Goal: Task Accomplishment & Management: Manage account settings

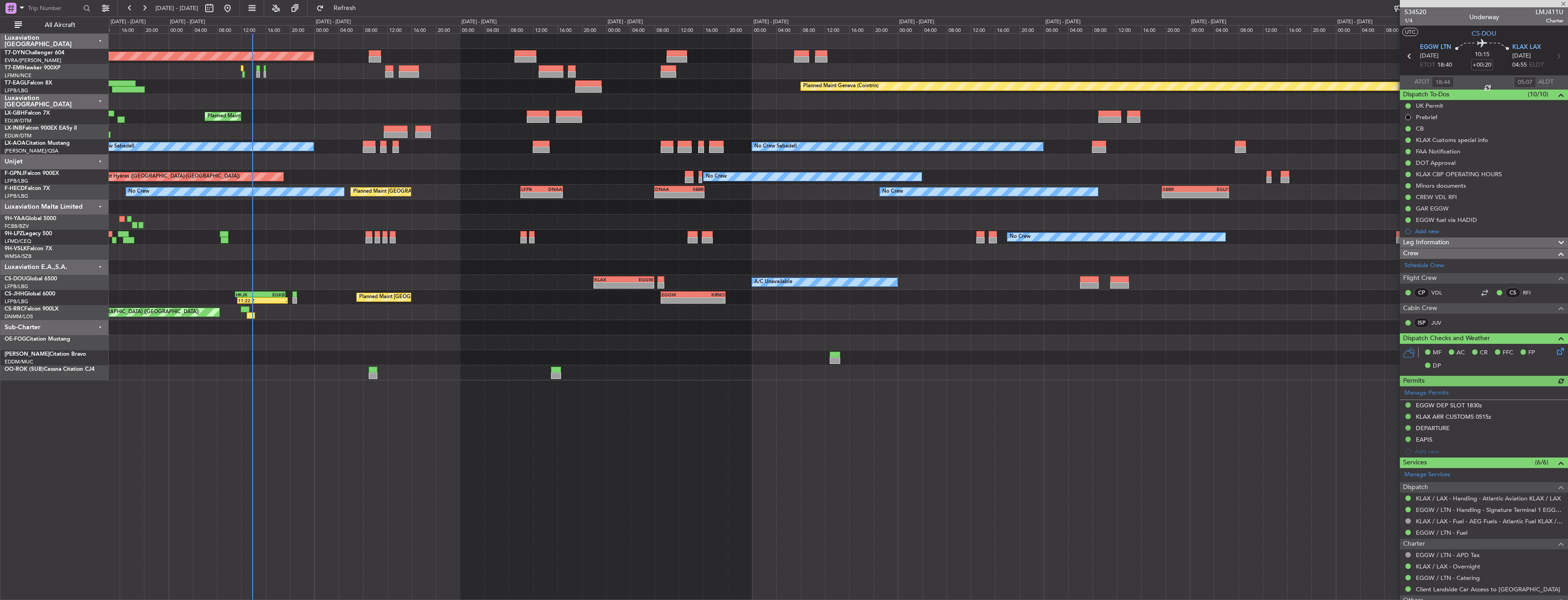
scroll to position [198, 0]
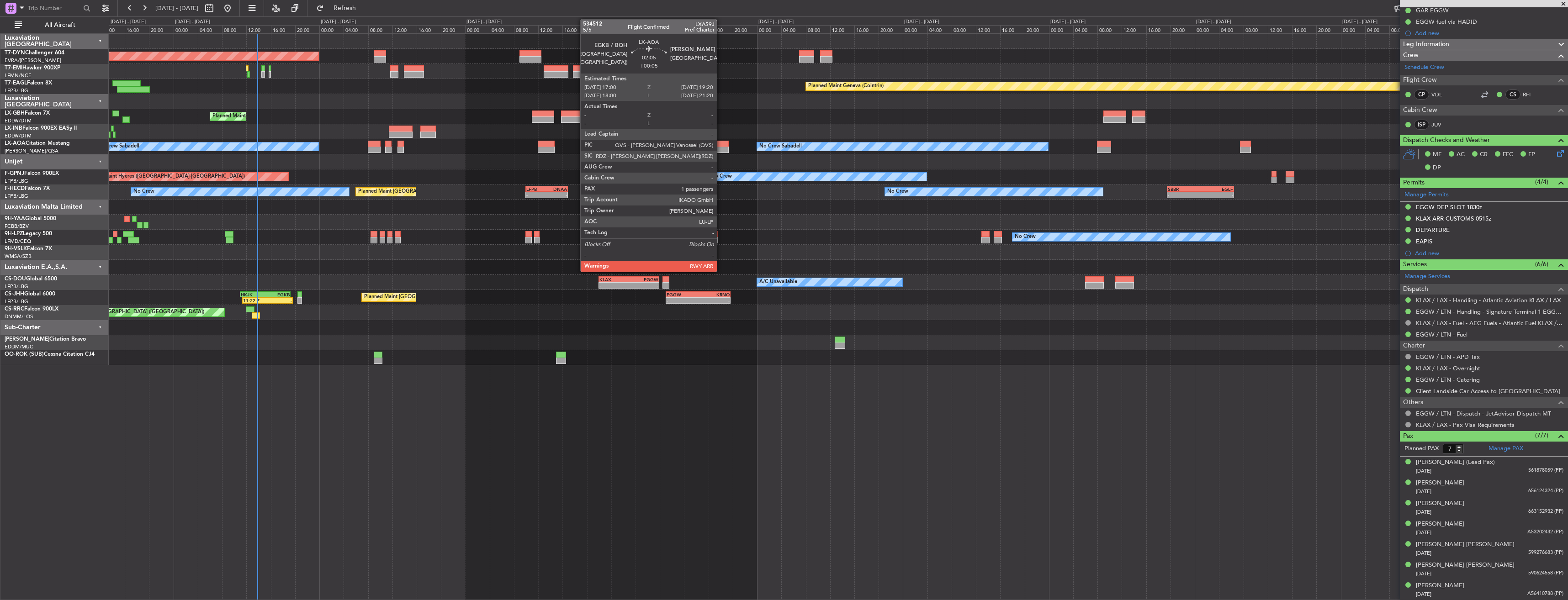
click at [721, 145] on div at bounding box center [721, 144] width 15 height 7
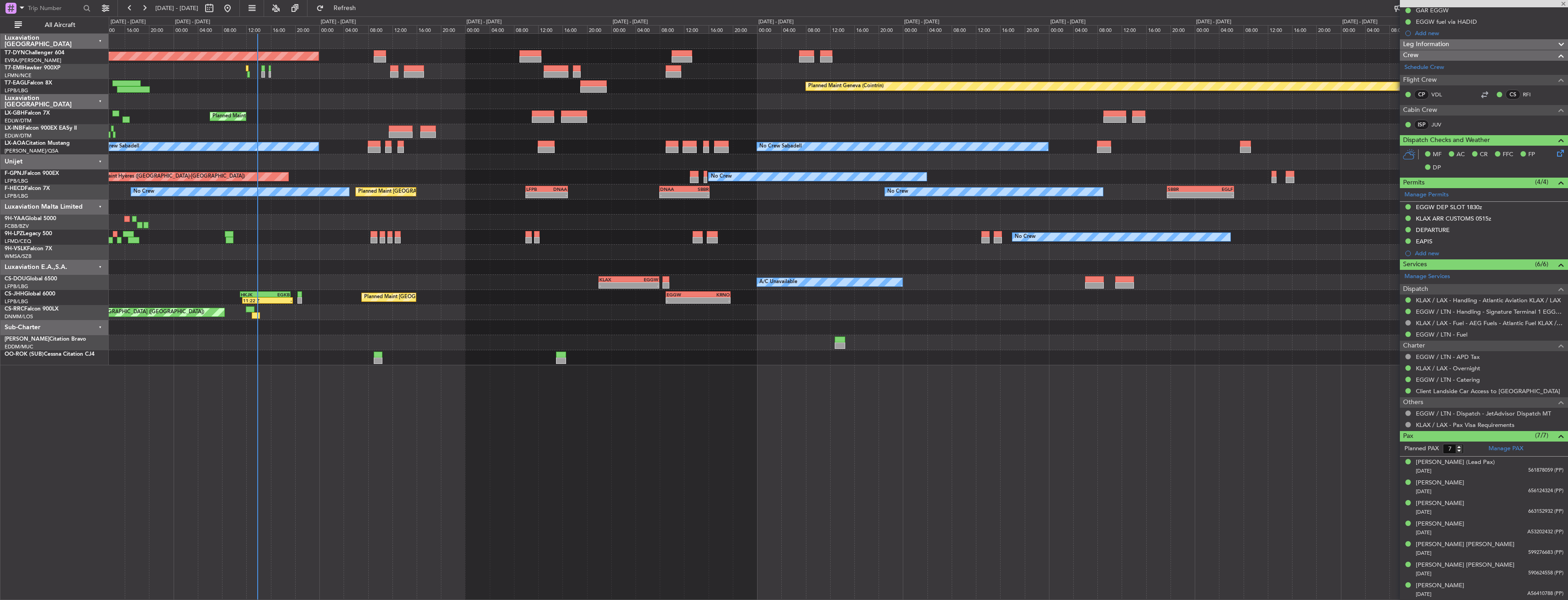
type input "+00:05"
type input "1"
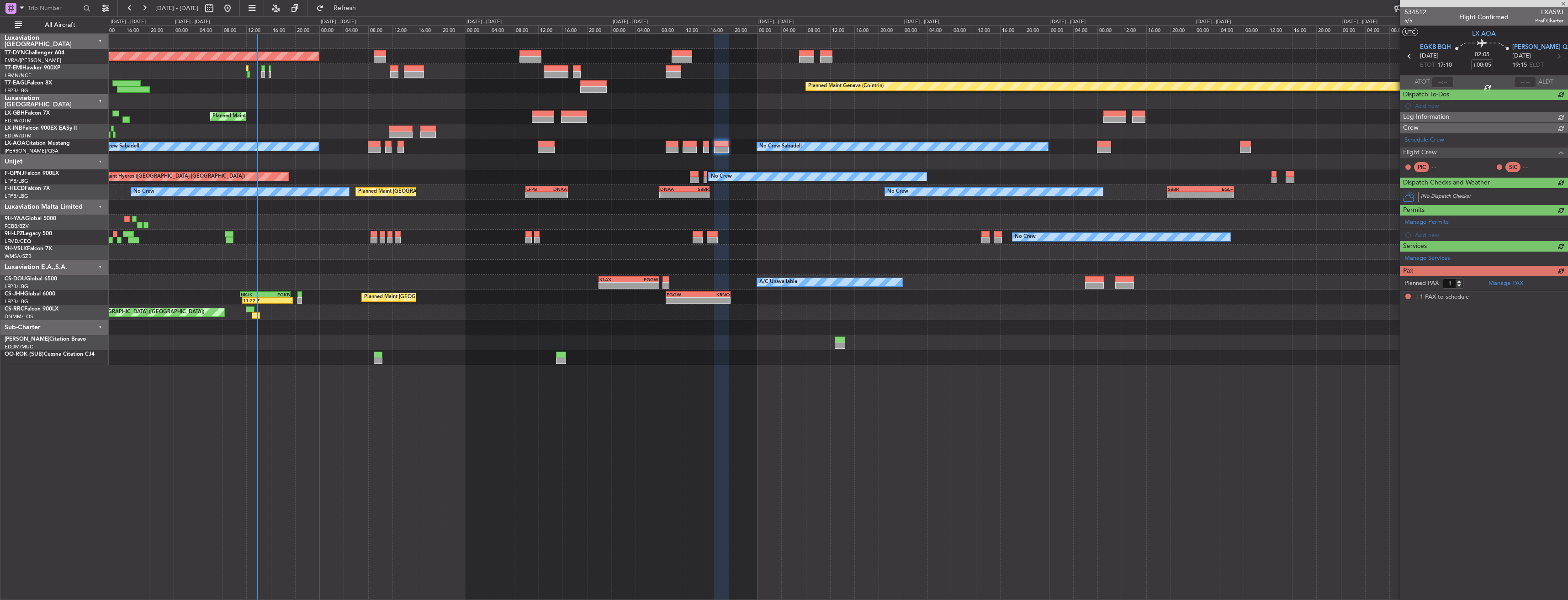
scroll to position [0, 0]
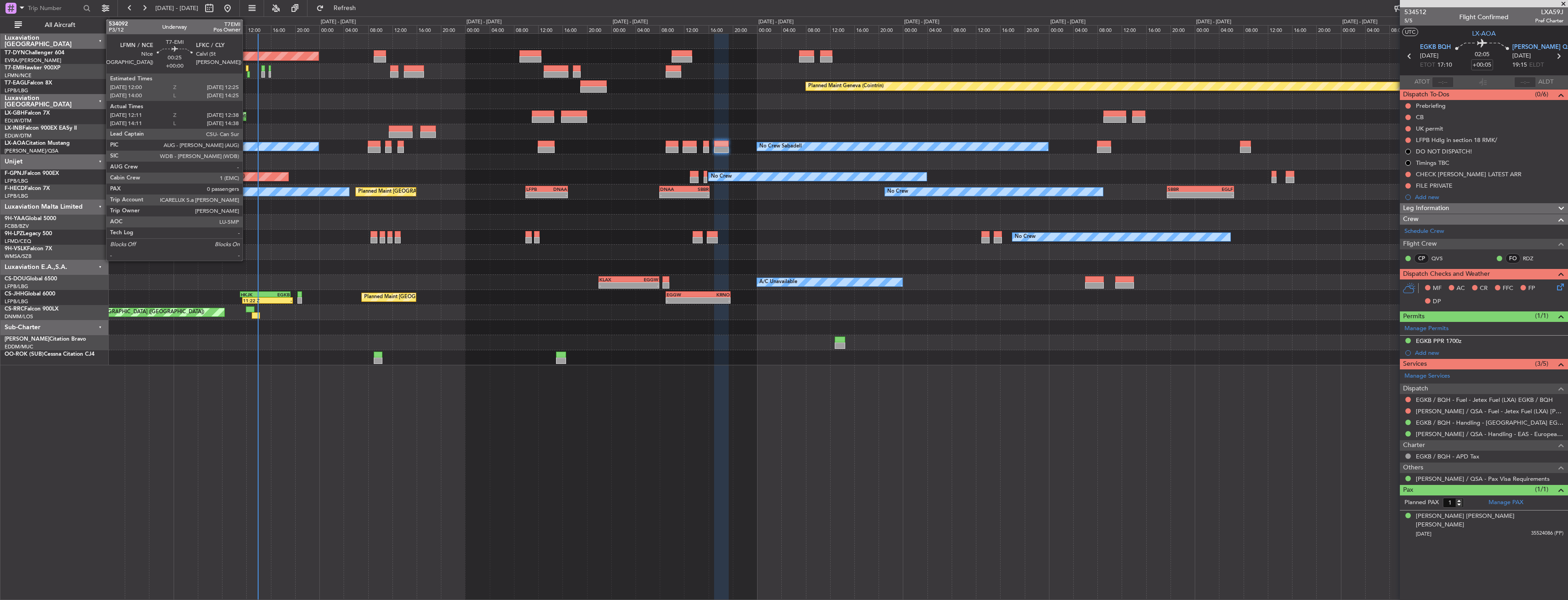
click at [247, 70] on div at bounding box center [247, 69] width 3 height 7
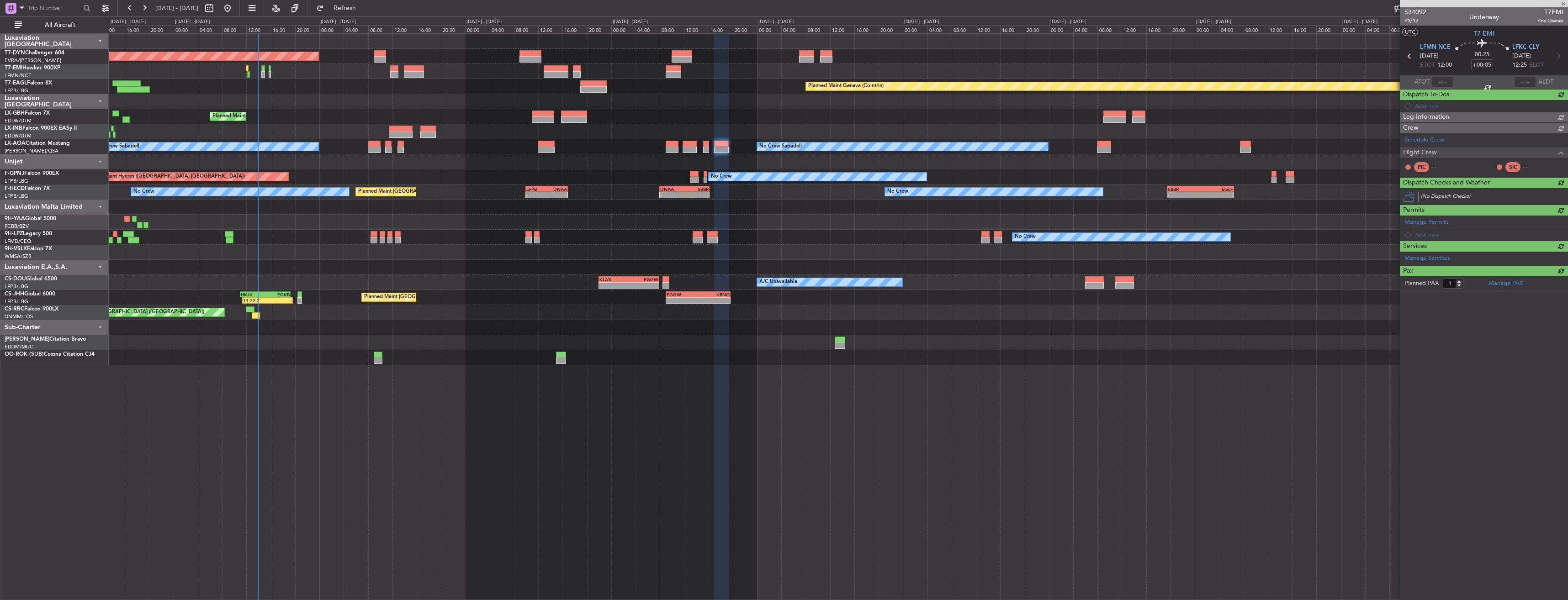
type input "12:11"
type input "12:38"
type input "0"
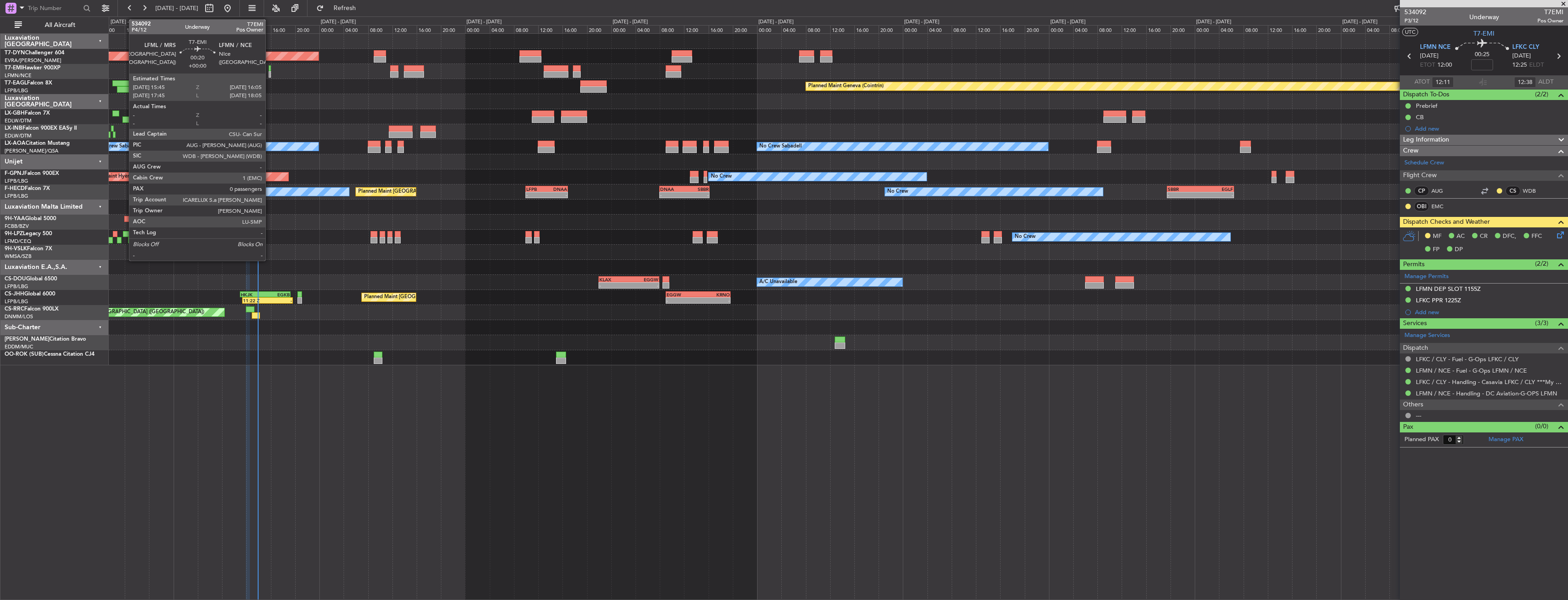
click at [270, 67] on div at bounding box center [270, 69] width 2 height 7
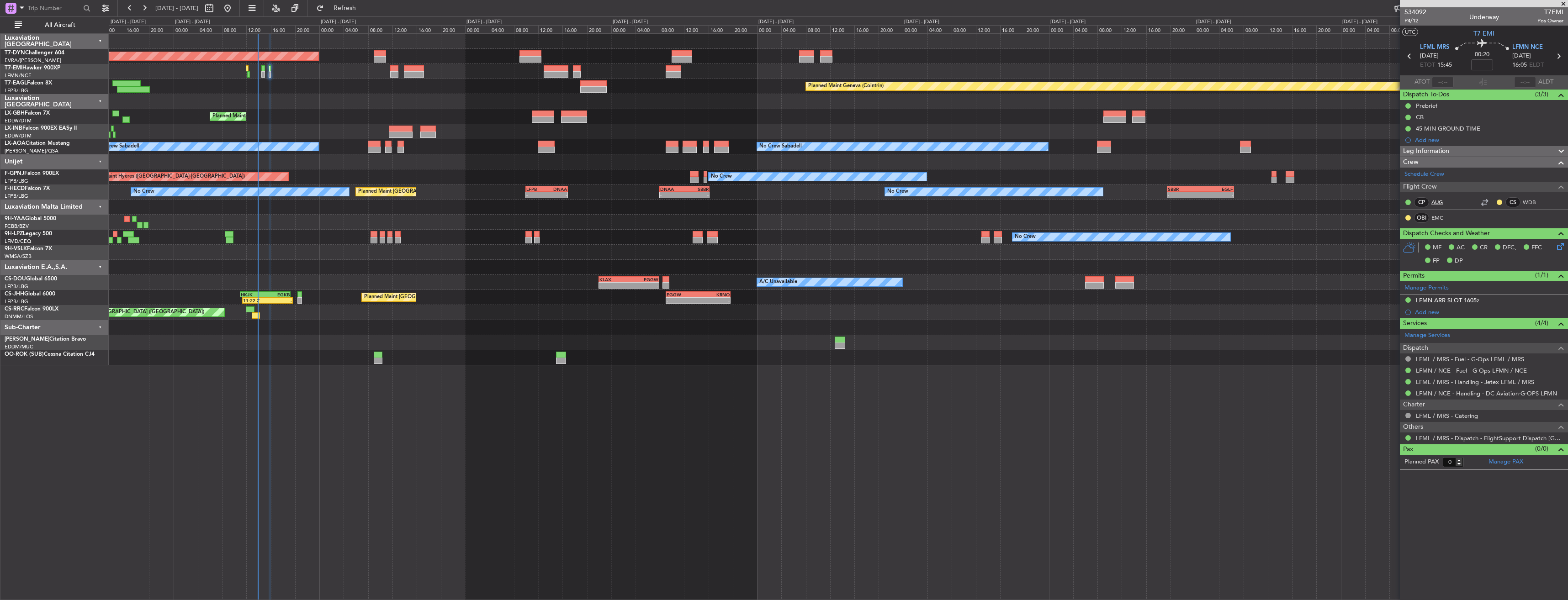
click at [1439, 204] on link "AUG" at bounding box center [1441, 202] width 21 height 8
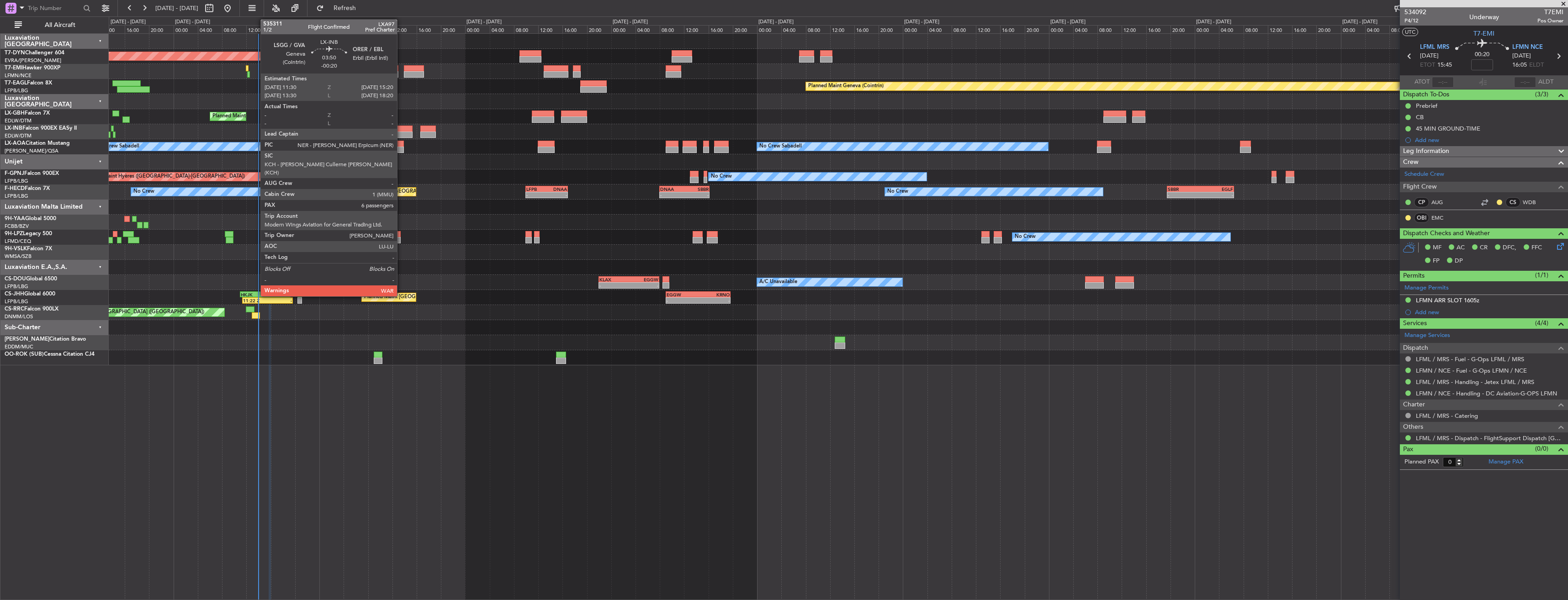
click at [401, 127] on div at bounding box center [401, 129] width 24 height 7
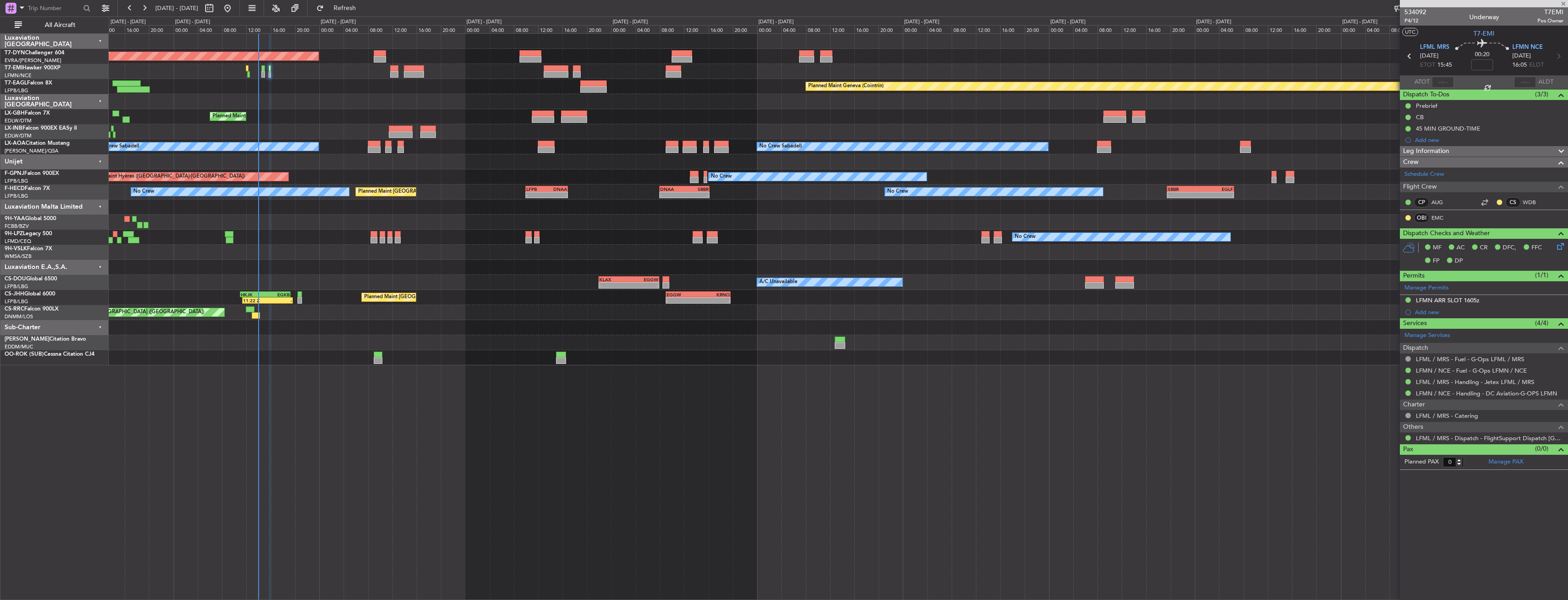
type input "-00:20"
type input "6"
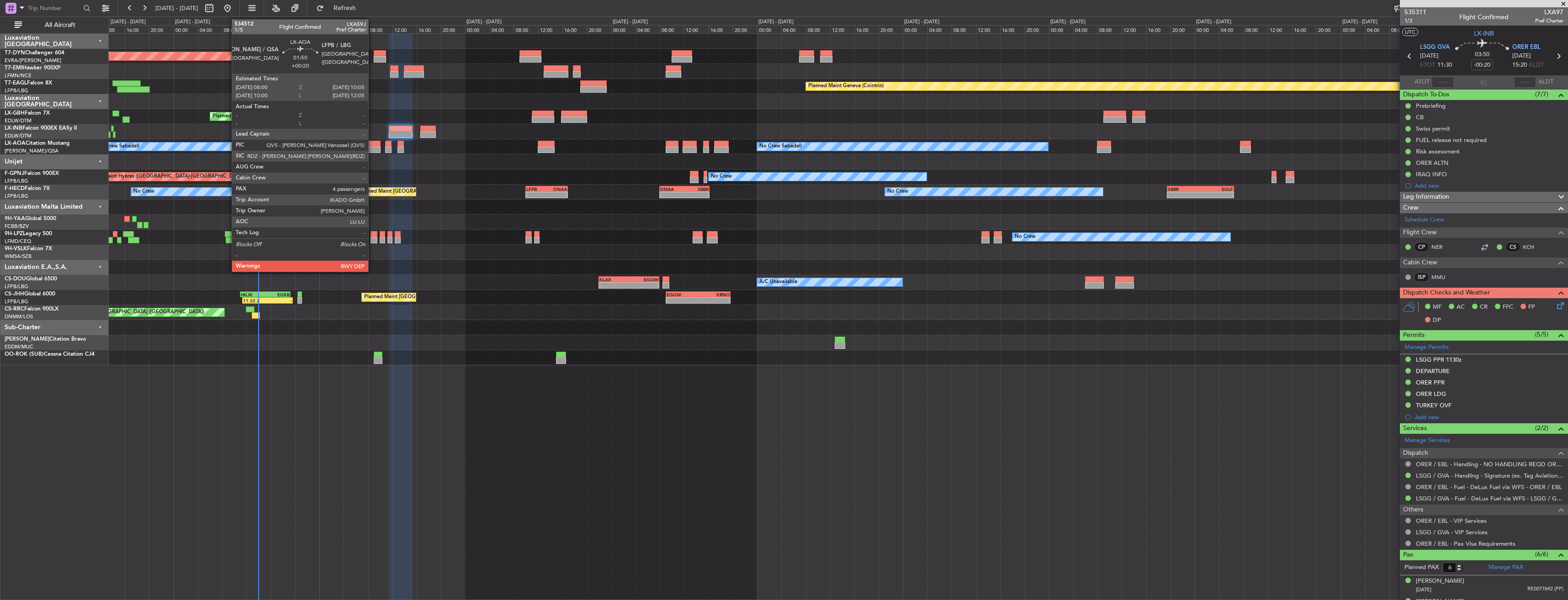
click at [372, 143] on div at bounding box center [373, 144] width 13 height 7
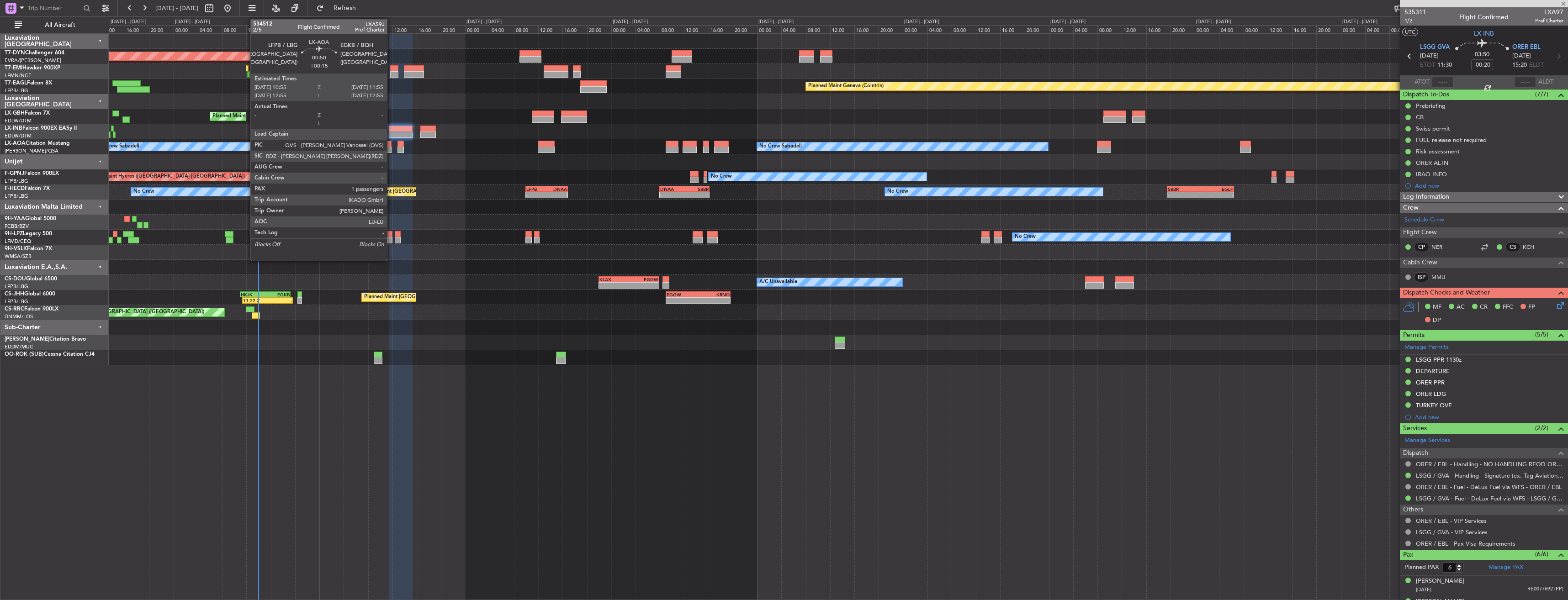
type input "+00:20"
type input "4"
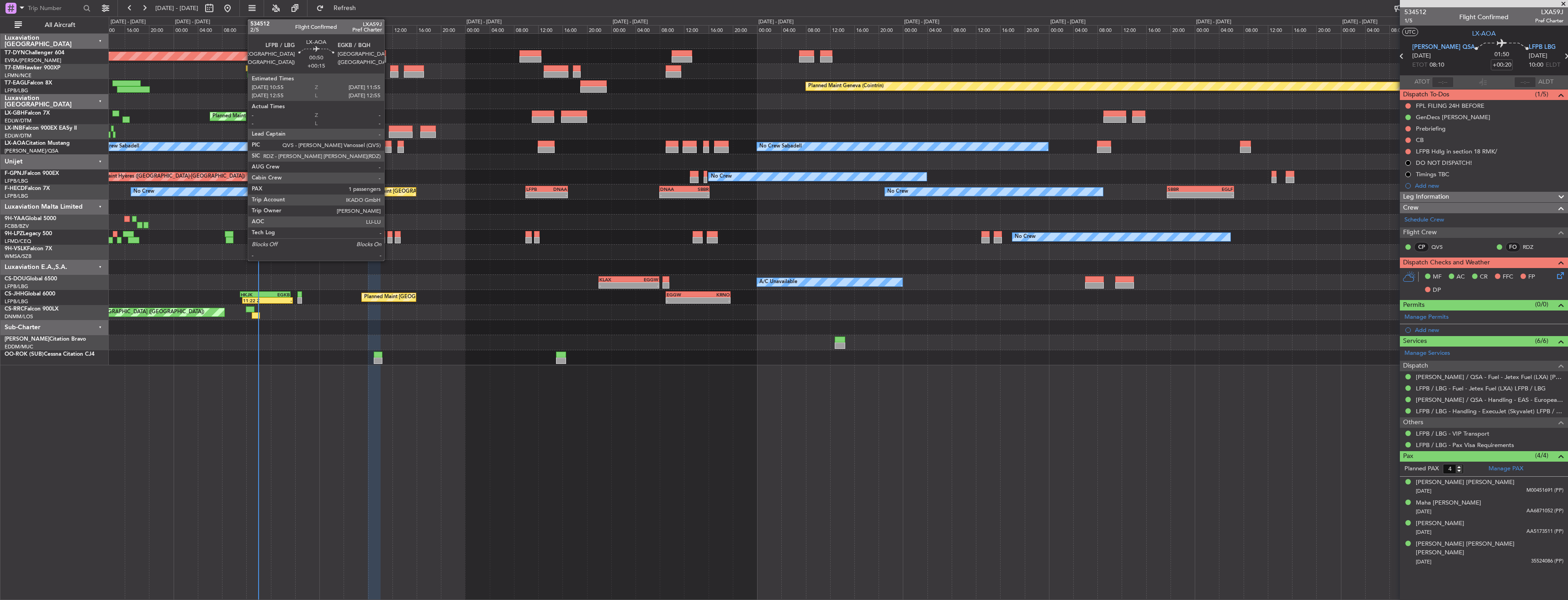
click at [388, 144] on div at bounding box center [389, 144] width 7 height 7
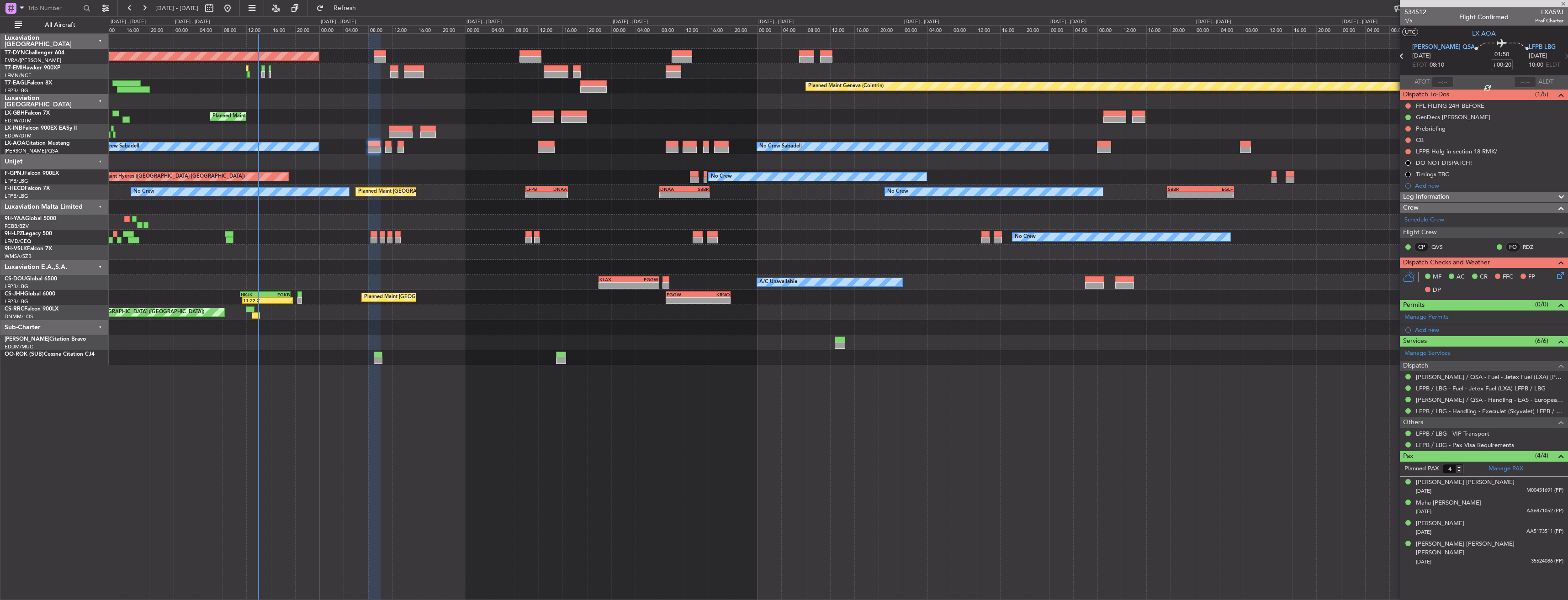
type input "+00:15"
type input "1"
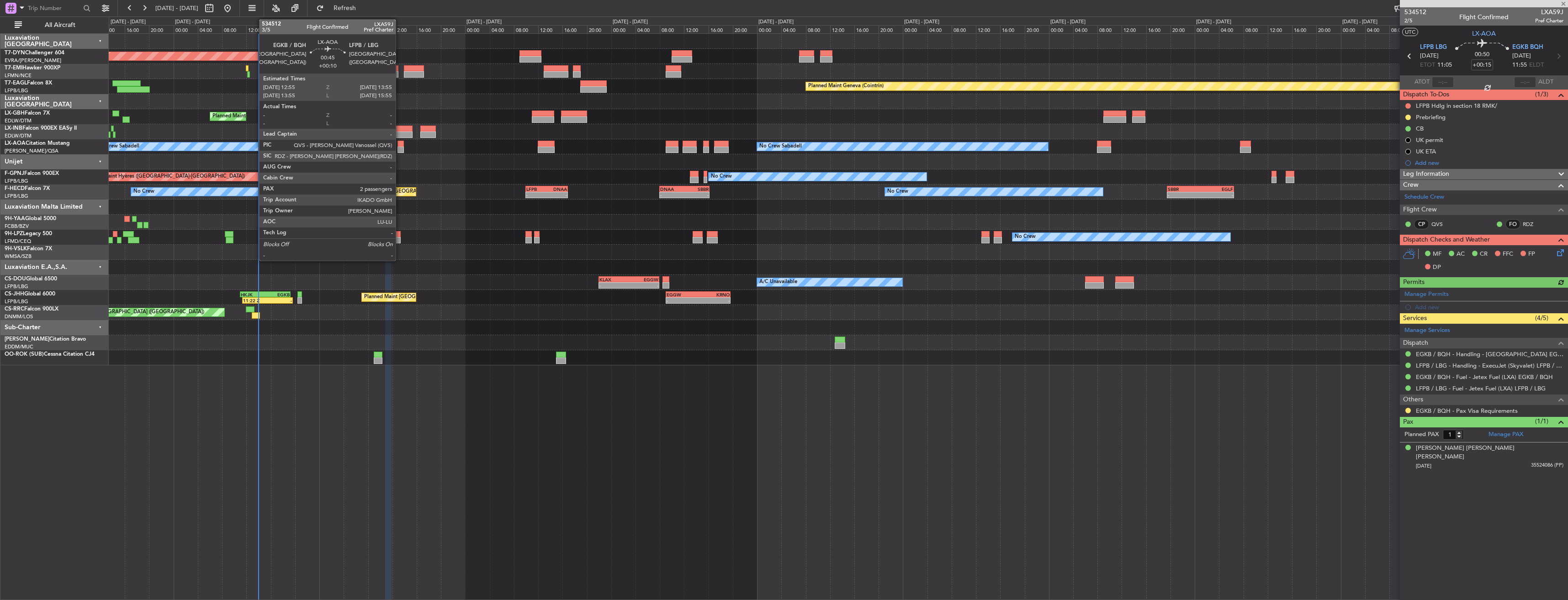
click at [400, 144] on div at bounding box center [401, 144] width 7 height 7
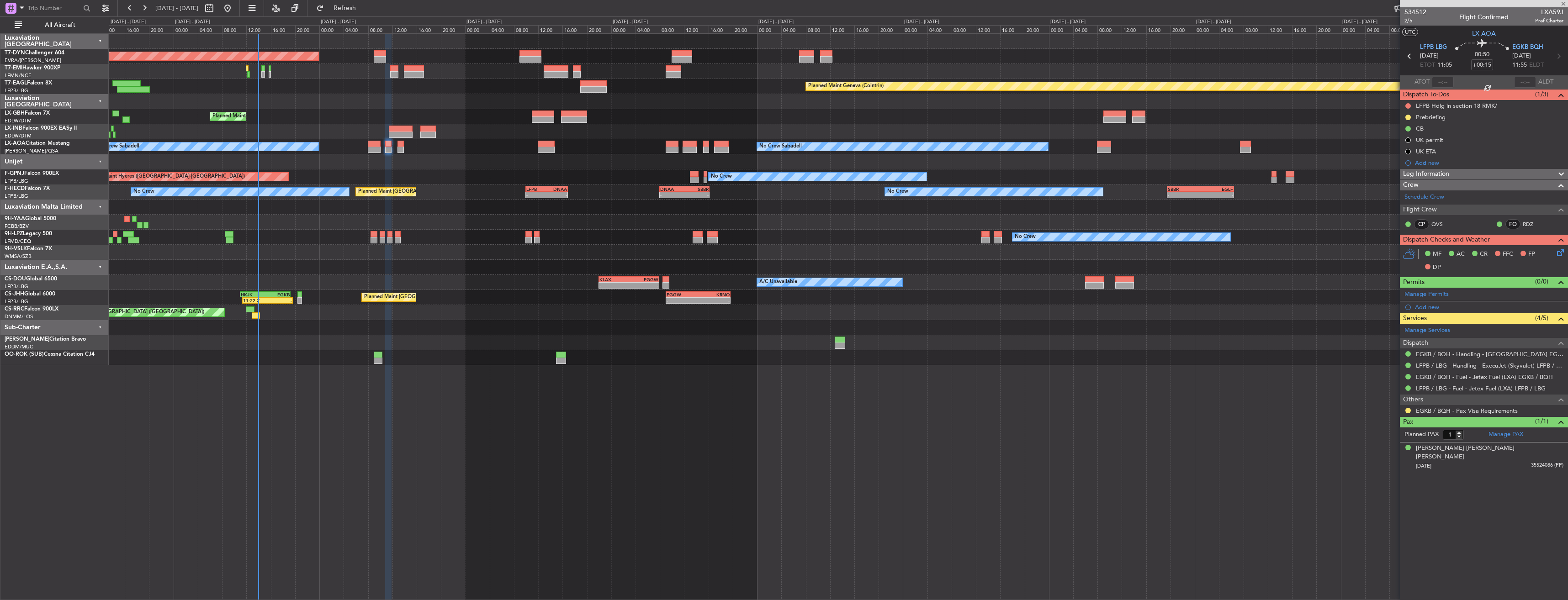
type input "+00:10"
type input "2"
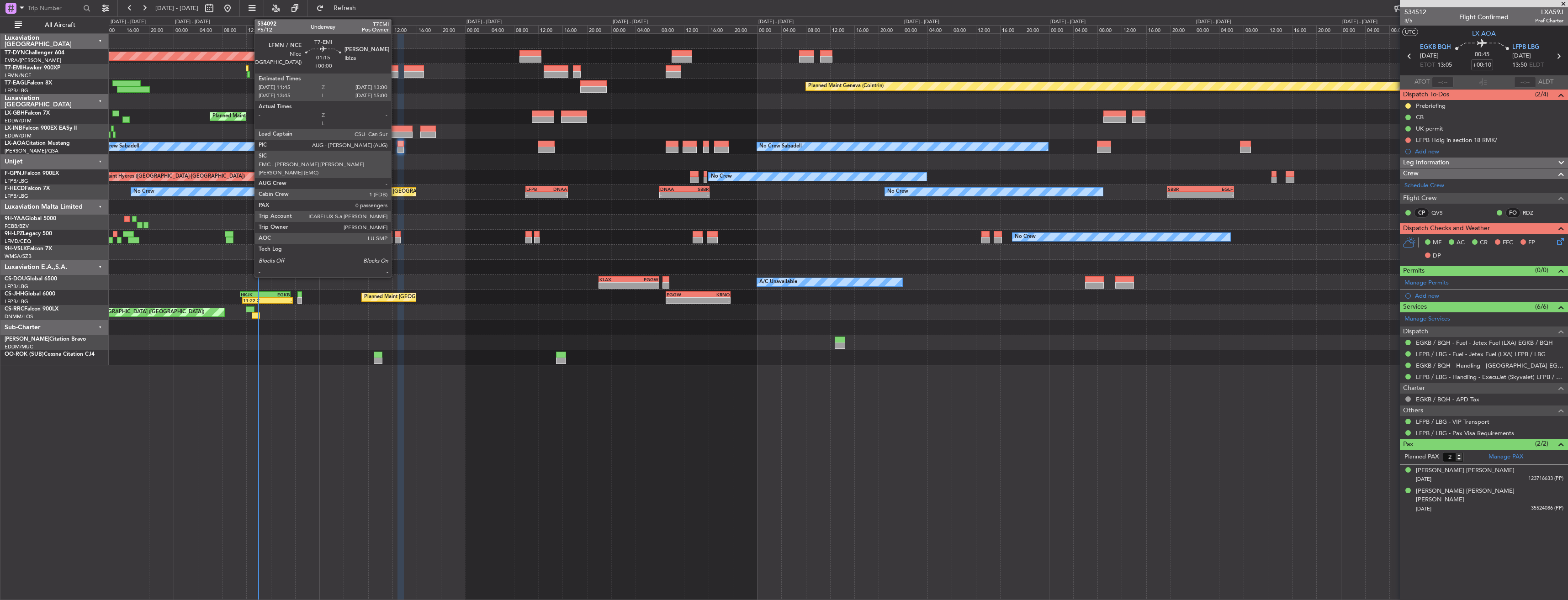
click at [395, 68] on div at bounding box center [394, 69] width 8 height 7
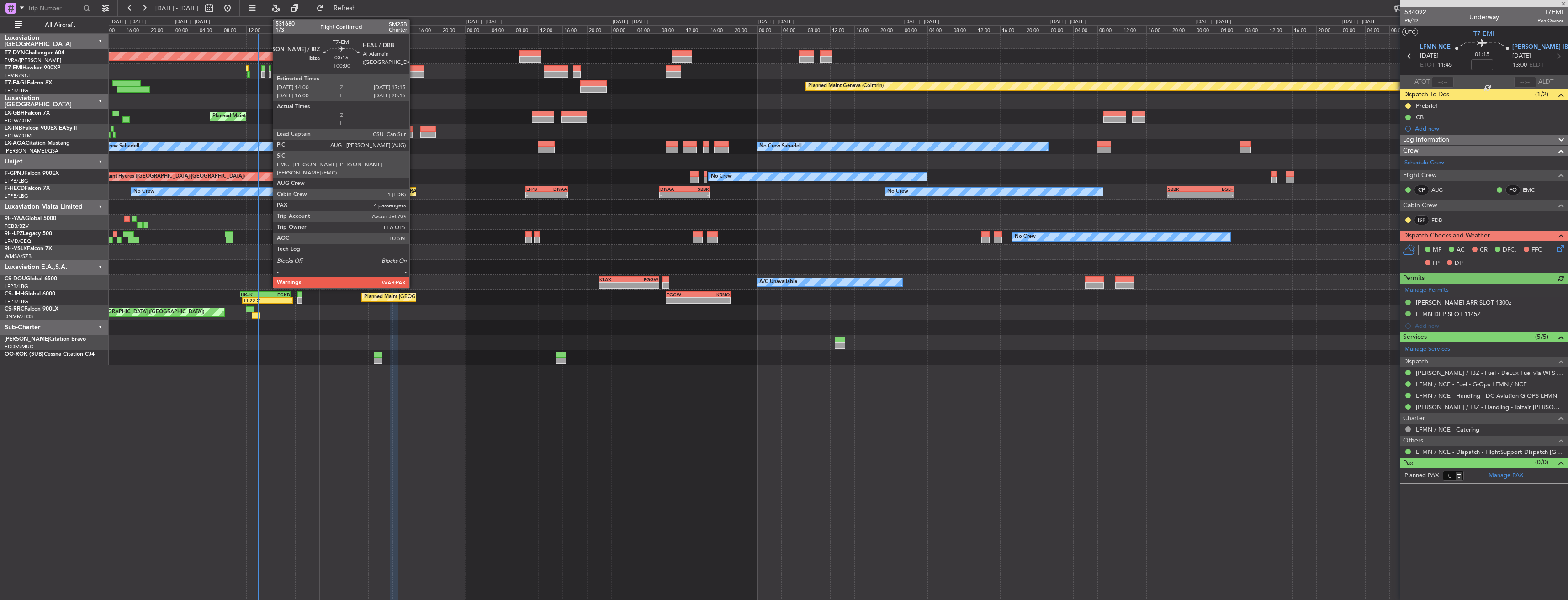
click at [413, 67] on div at bounding box center [414, 69] width 20 height 7
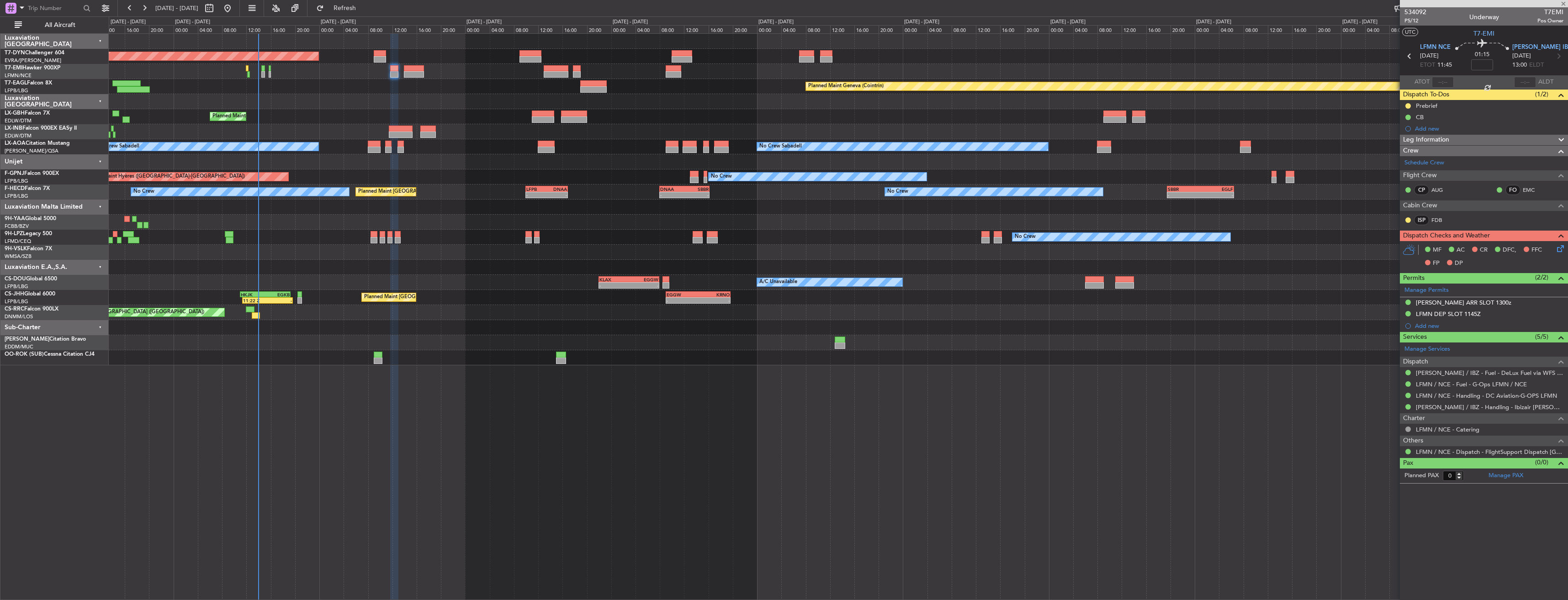
type input "4"
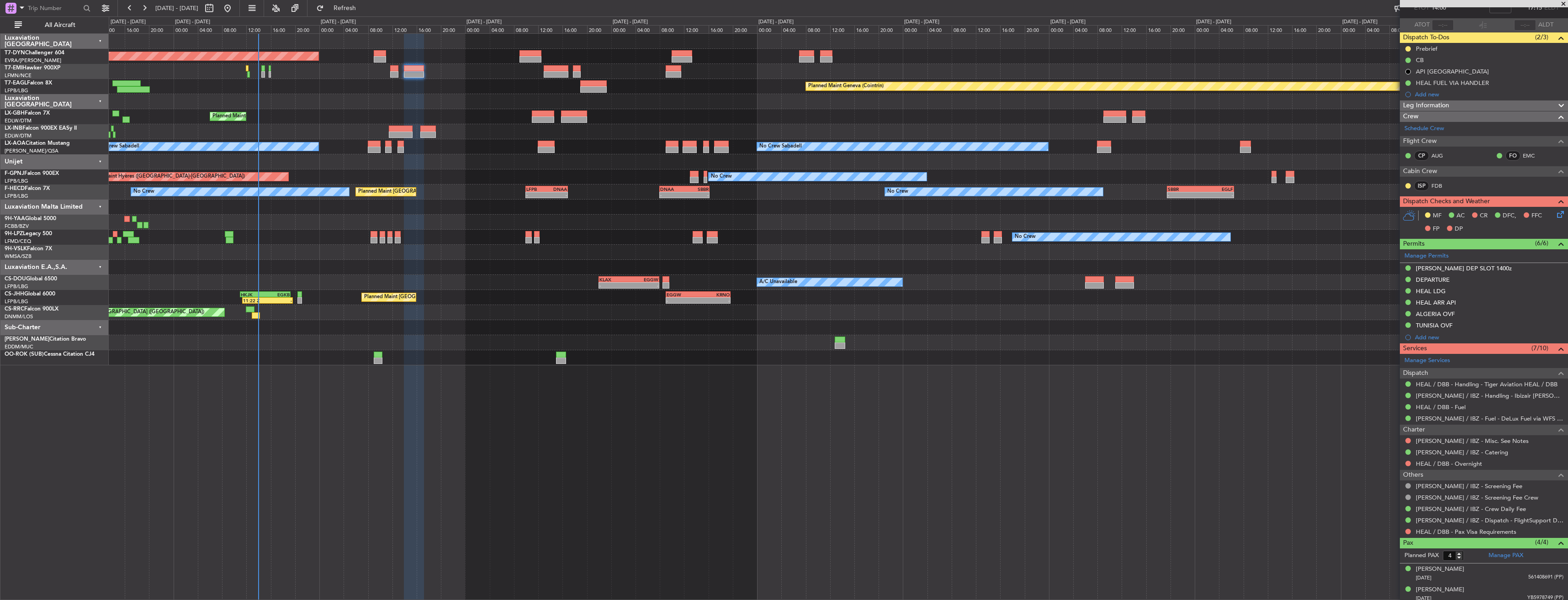
scroll to position [103, 0]
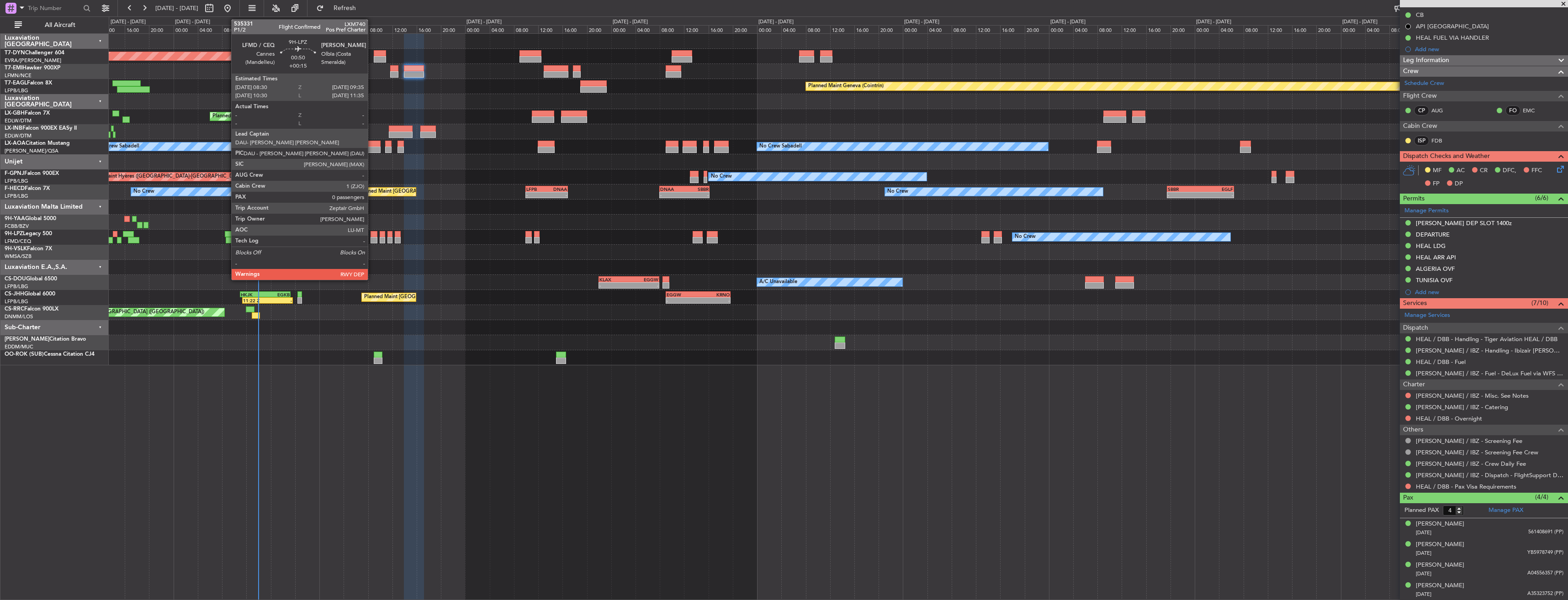
click at [372, 234] on div at bounding box center [373, 234] width 7 height 7
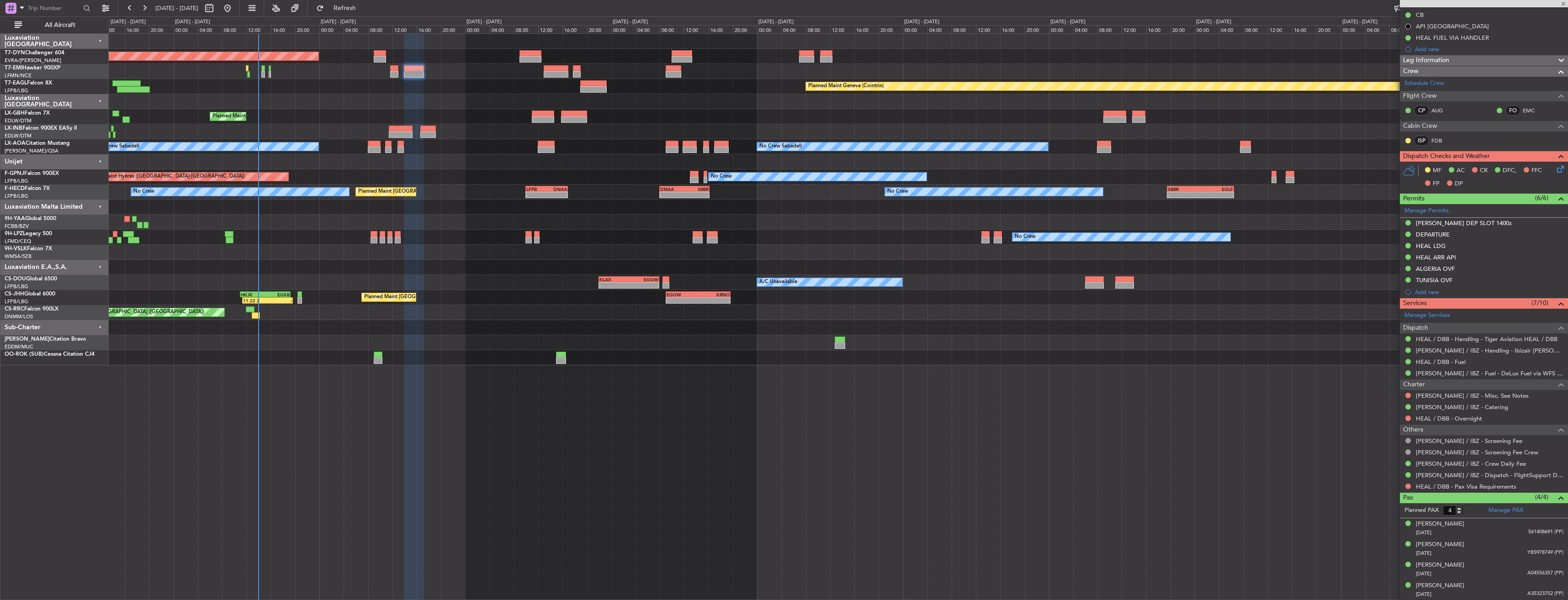
type input "+00:15"
type input "0"
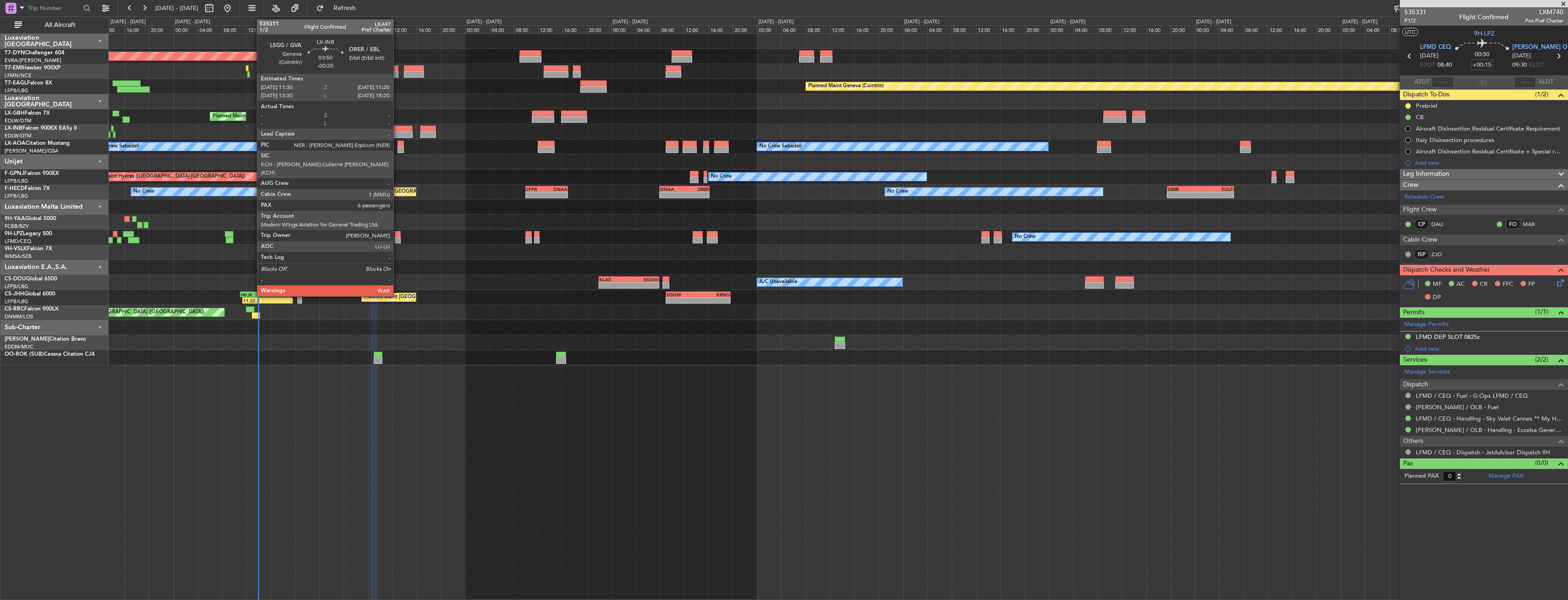
click at [397, 126] on div at bounding box center [401, 129] width 24 height 7
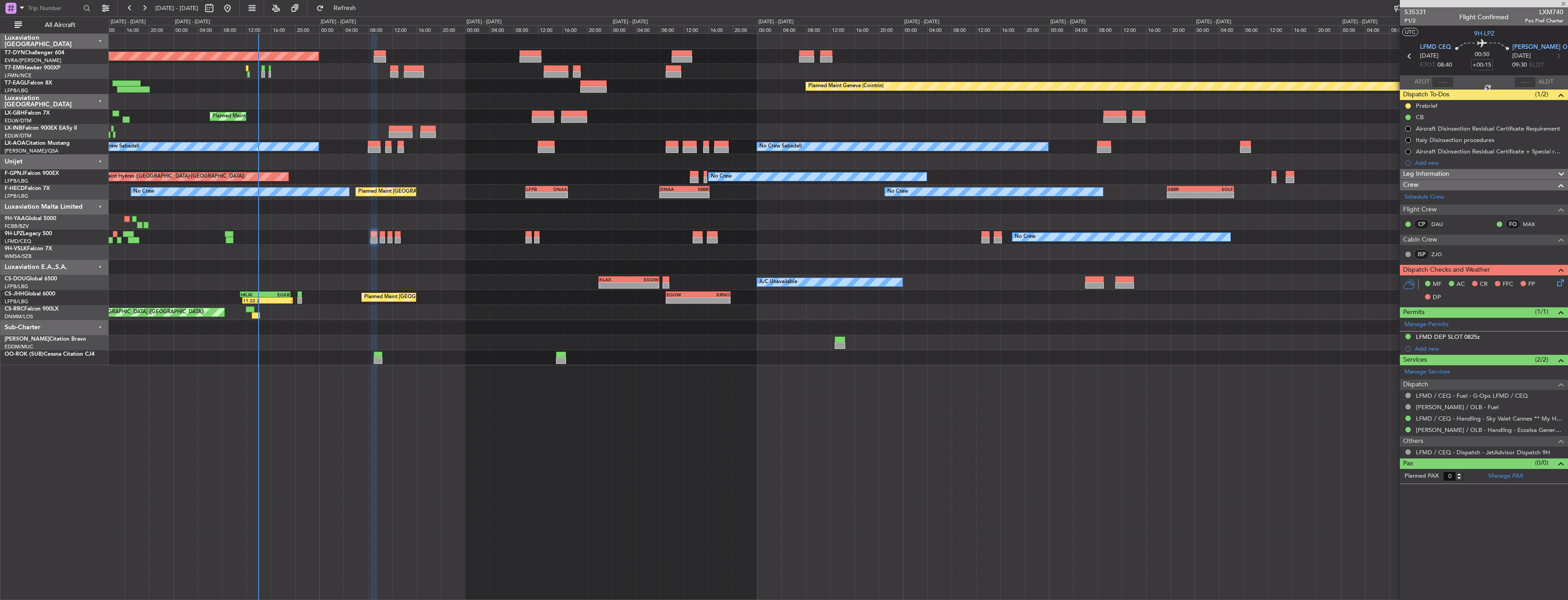
type input "-00:20"
type input "6"
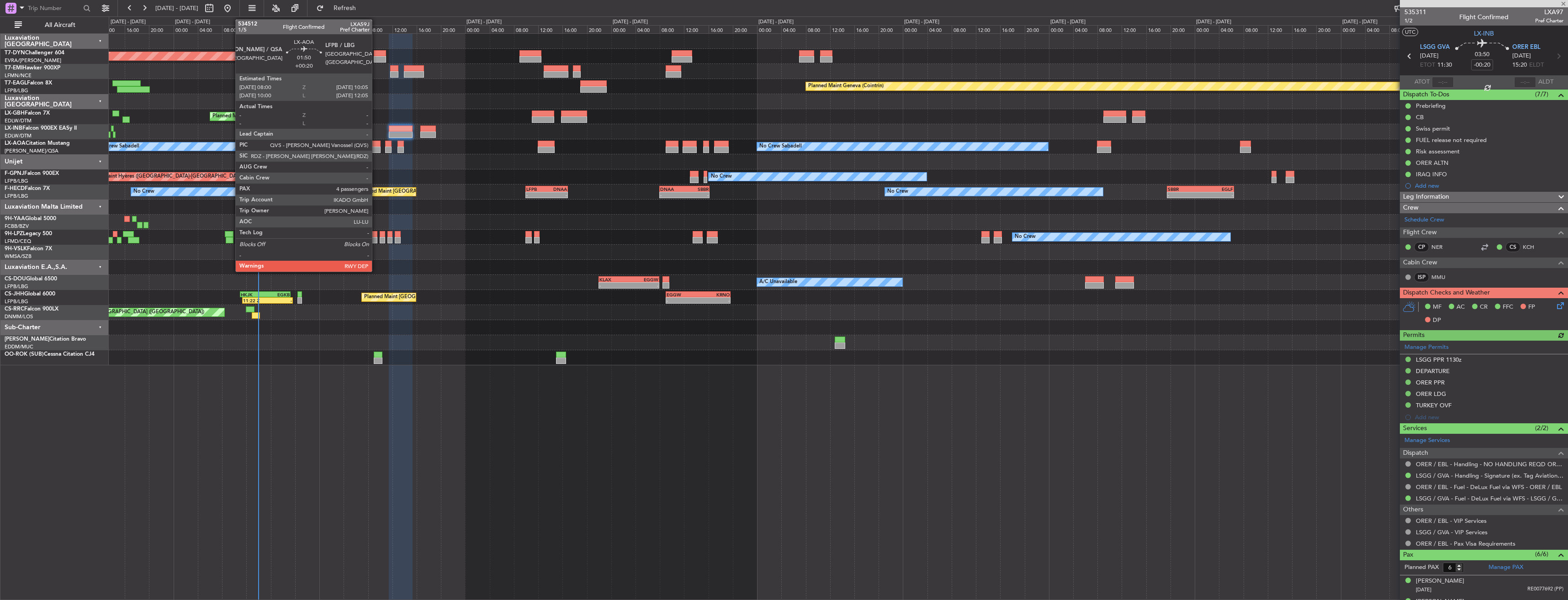
click at [376, 146] on div at bounding box center [373, 144] width 13 height 7
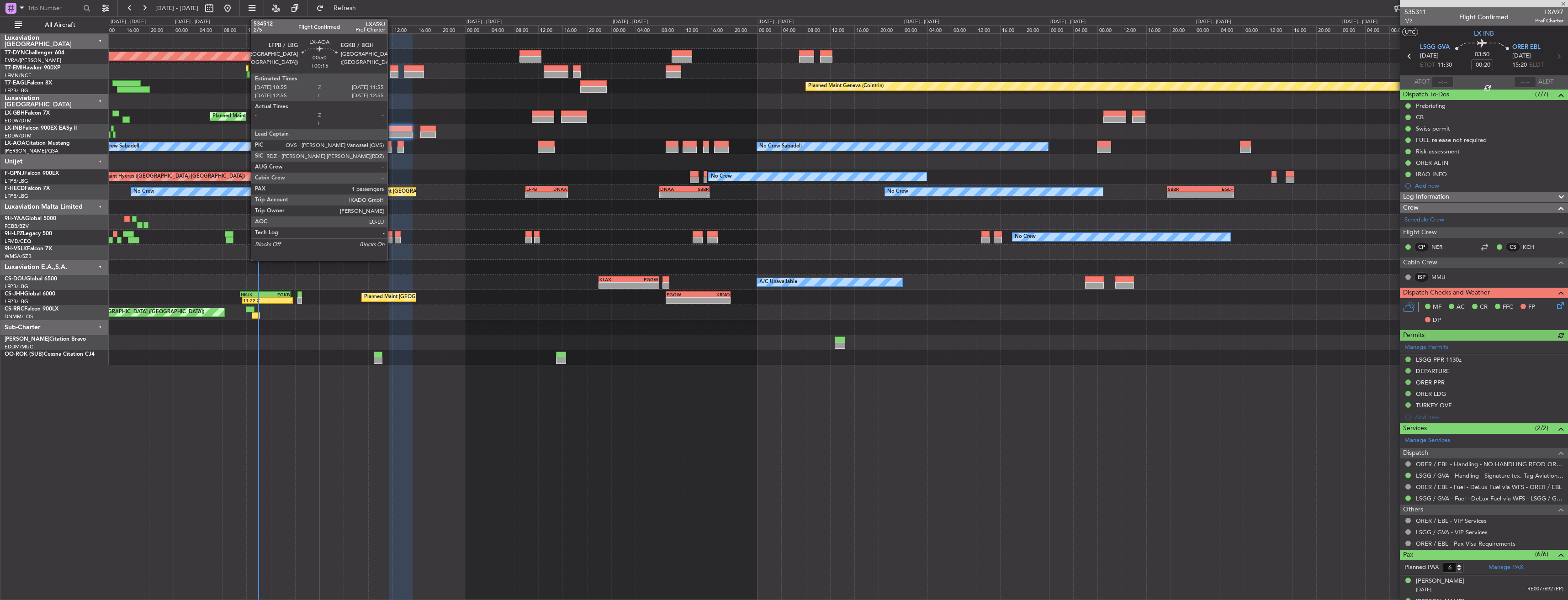
type input "+00:20"
type input "4"
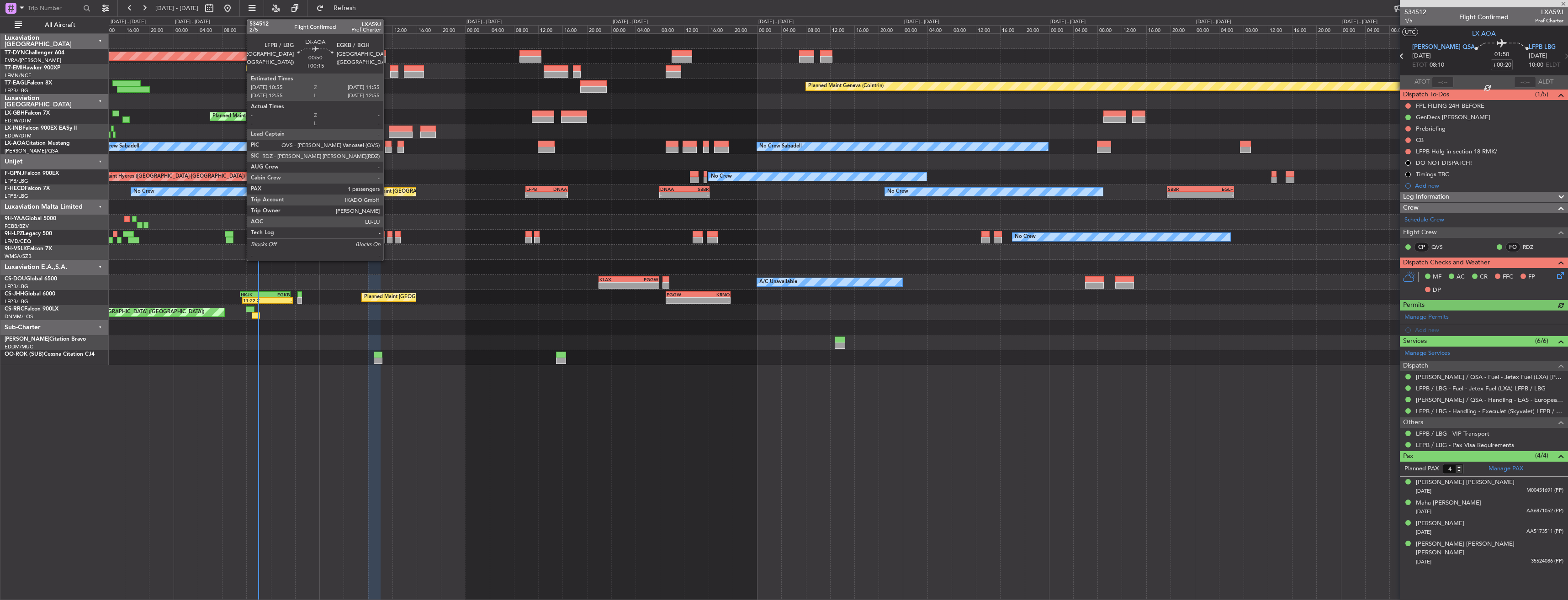
click at [387, 144] on div at bounding box center [389, 144] width 7 height 7
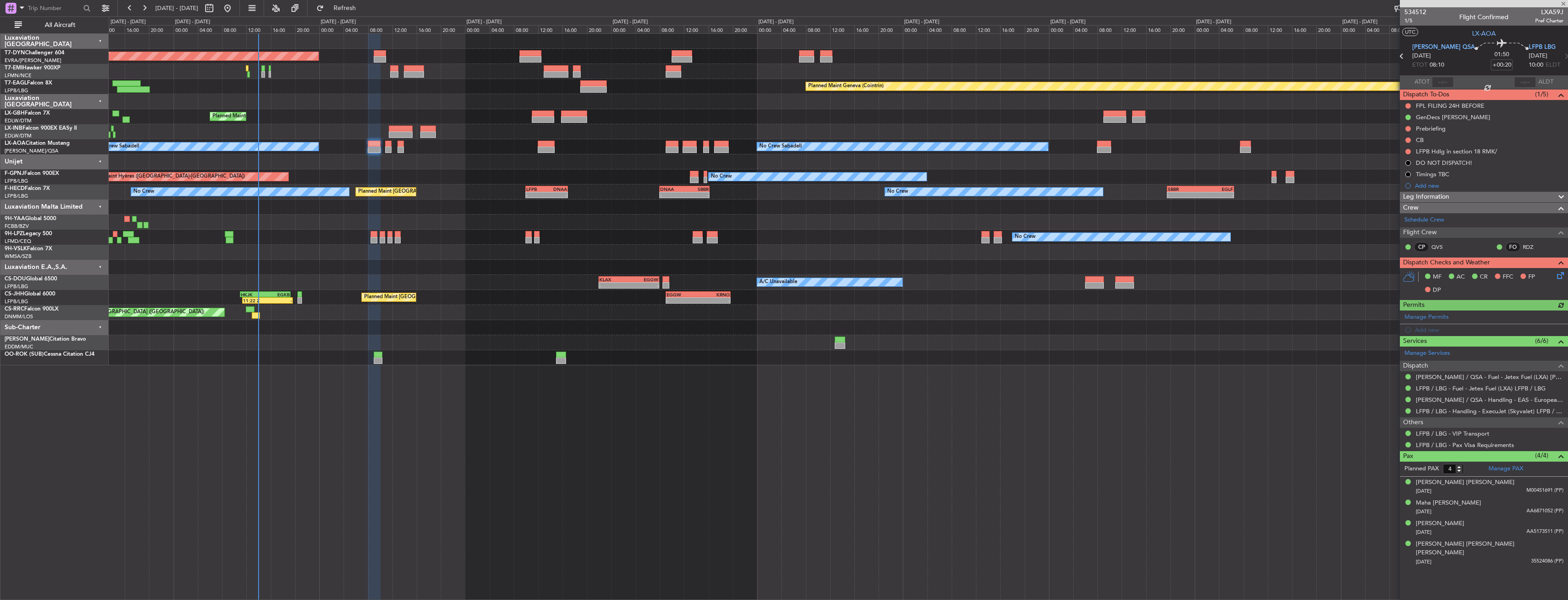
type input "+00:15"
type input "1"
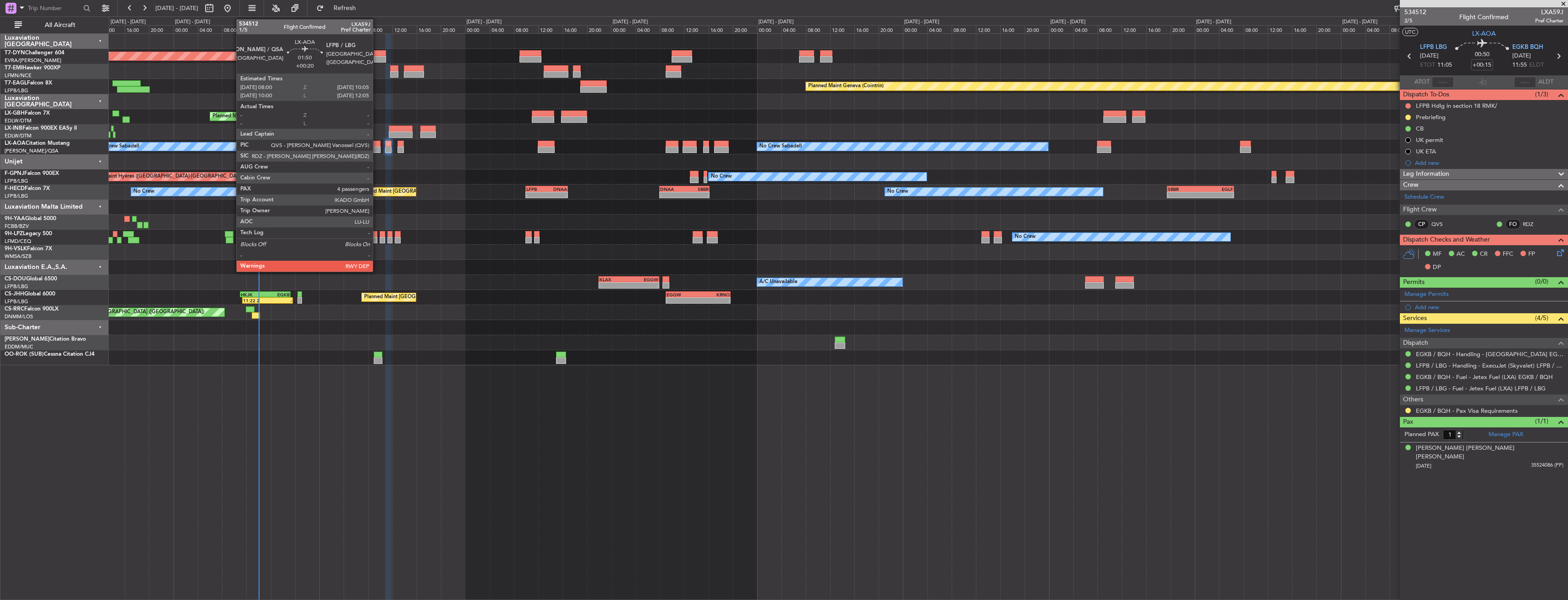
click at [377, 140] on div at bounding box center [373, 144] width 13 height 7
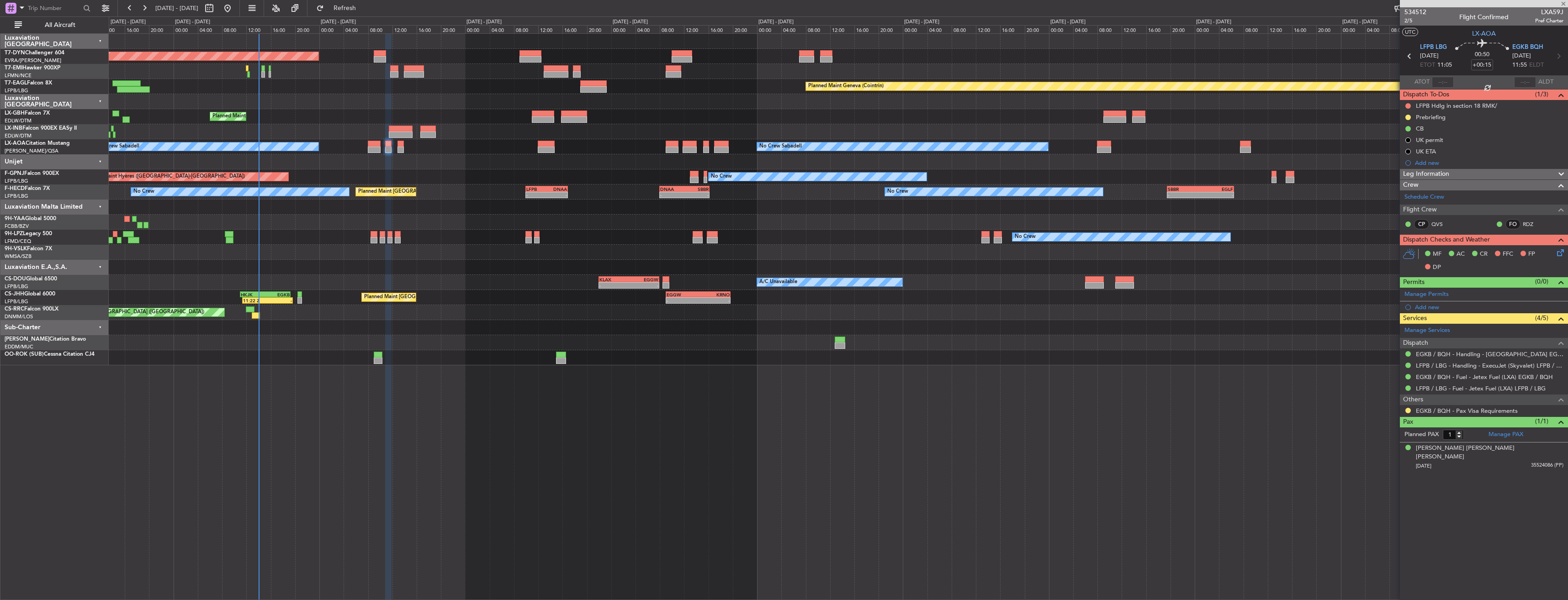
type input "+00:20"
type input "4"
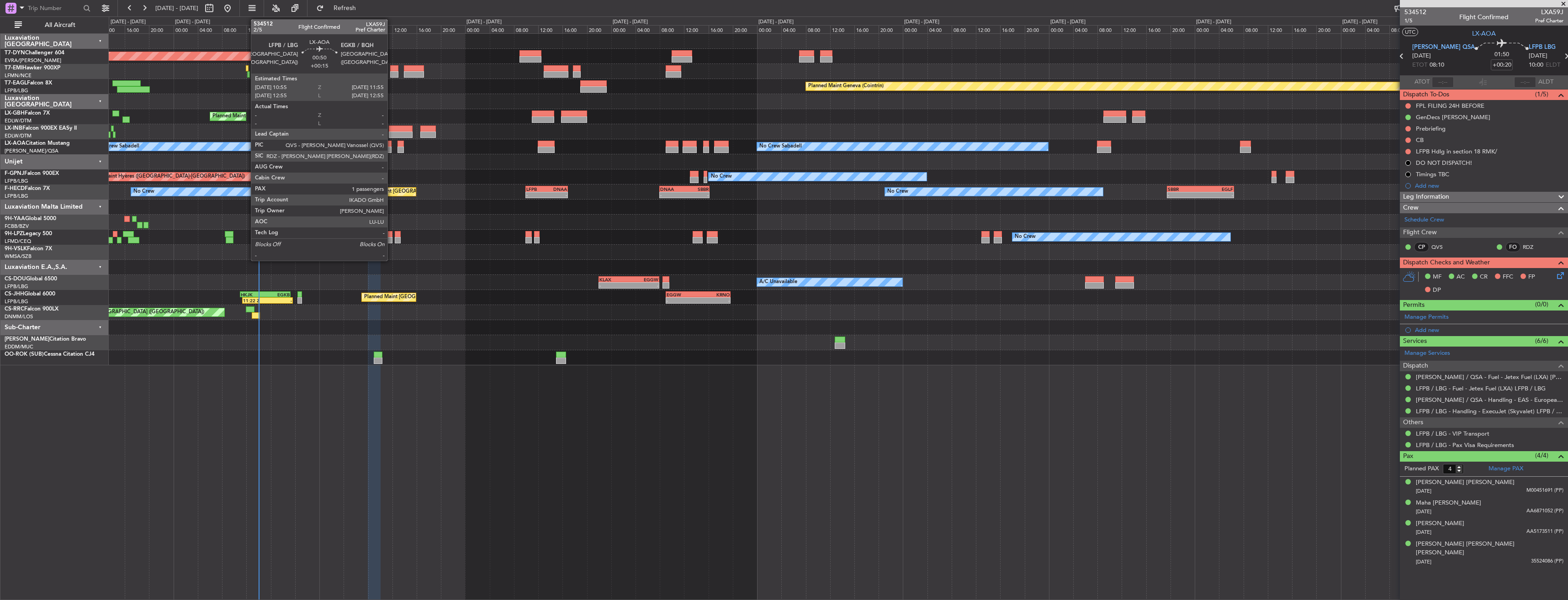
click at [391, 142] on div at bounding box center [389, 144] width 7 height 7
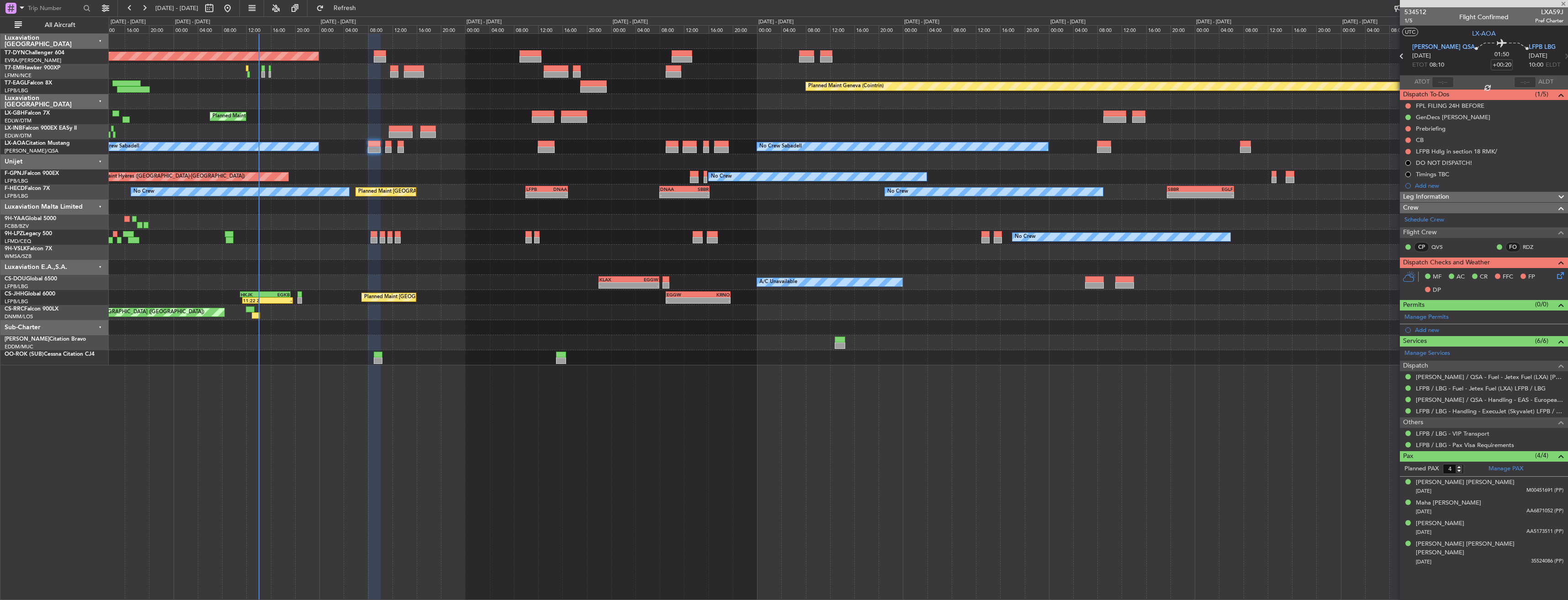
type input "+00:15"
type input "1"
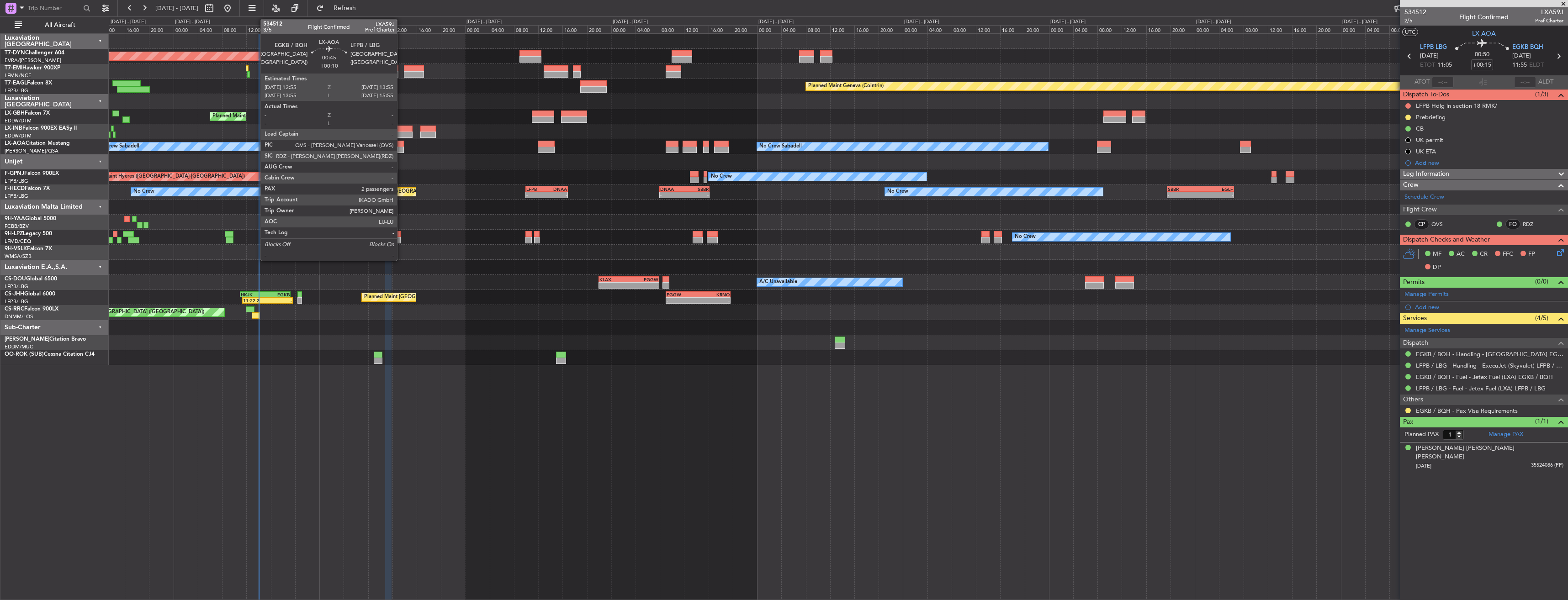
click at [401, 143] on div at bounding box center [401, 144] width 7 height 7
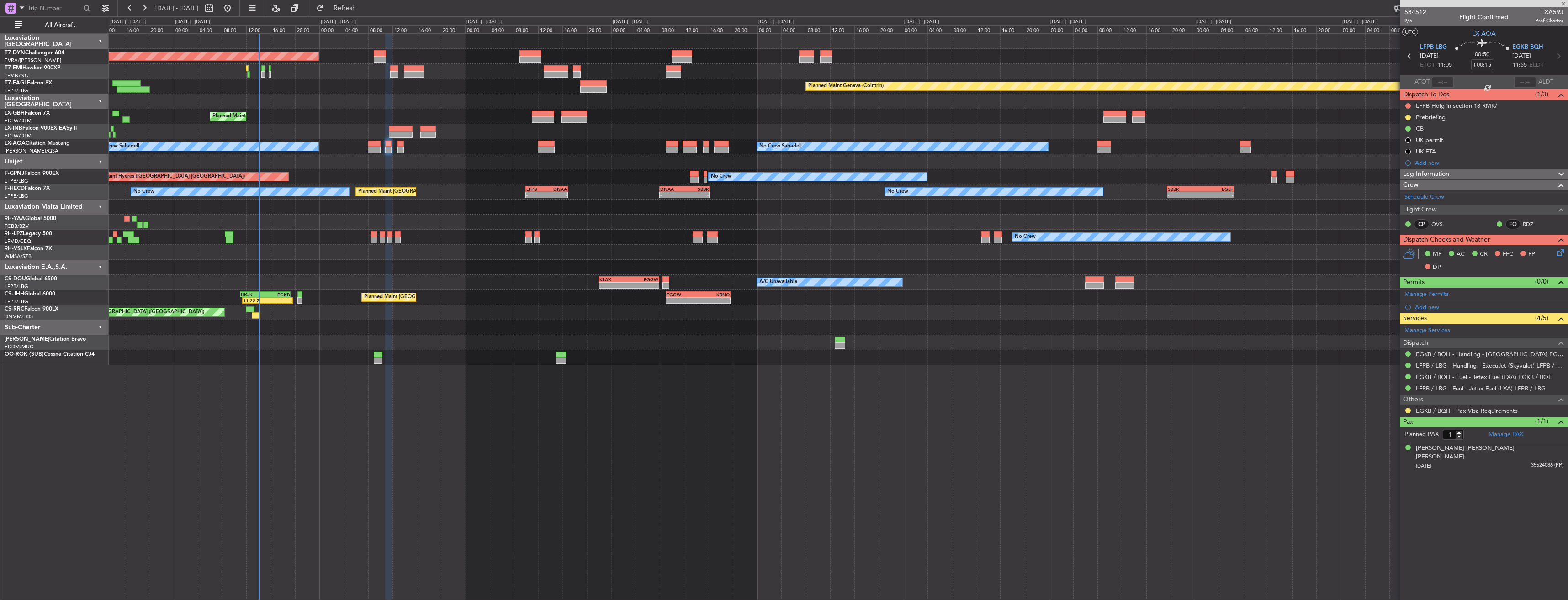
type input "+00:10"
type input "2"
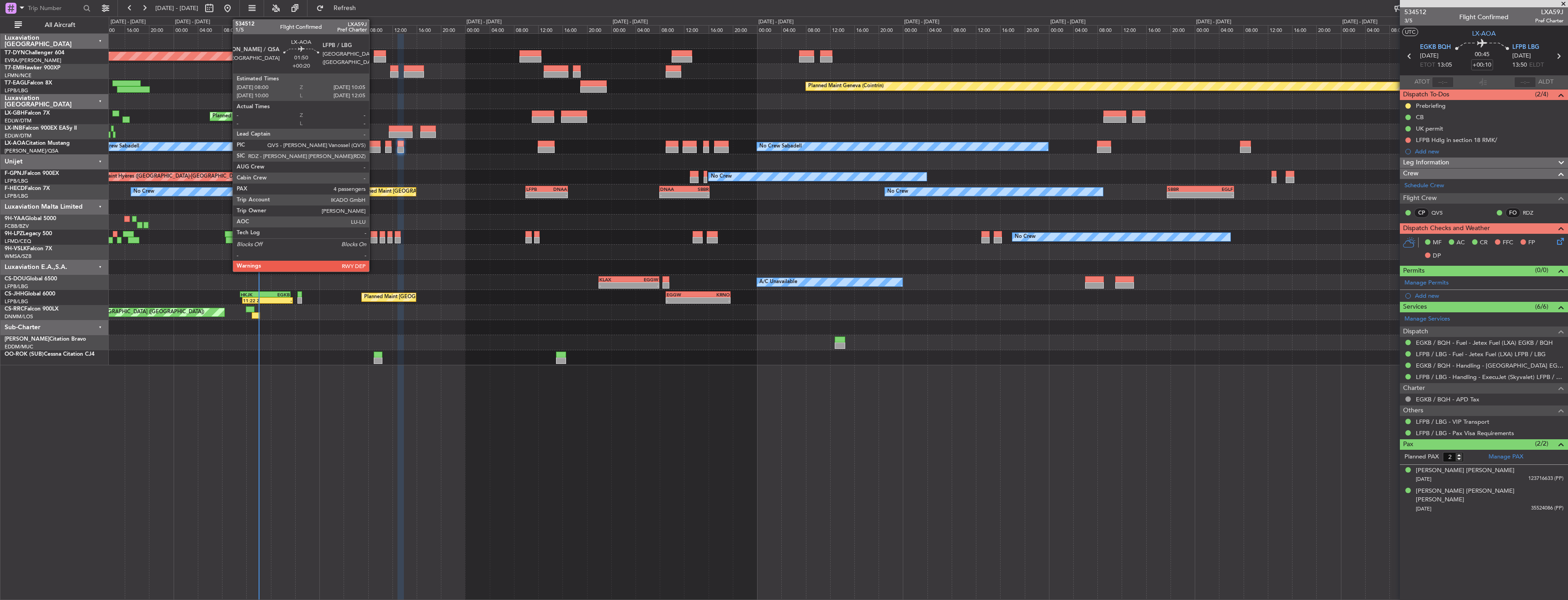
click at [373, 146] on div at bounding box center [373, 150] width 13 height 7
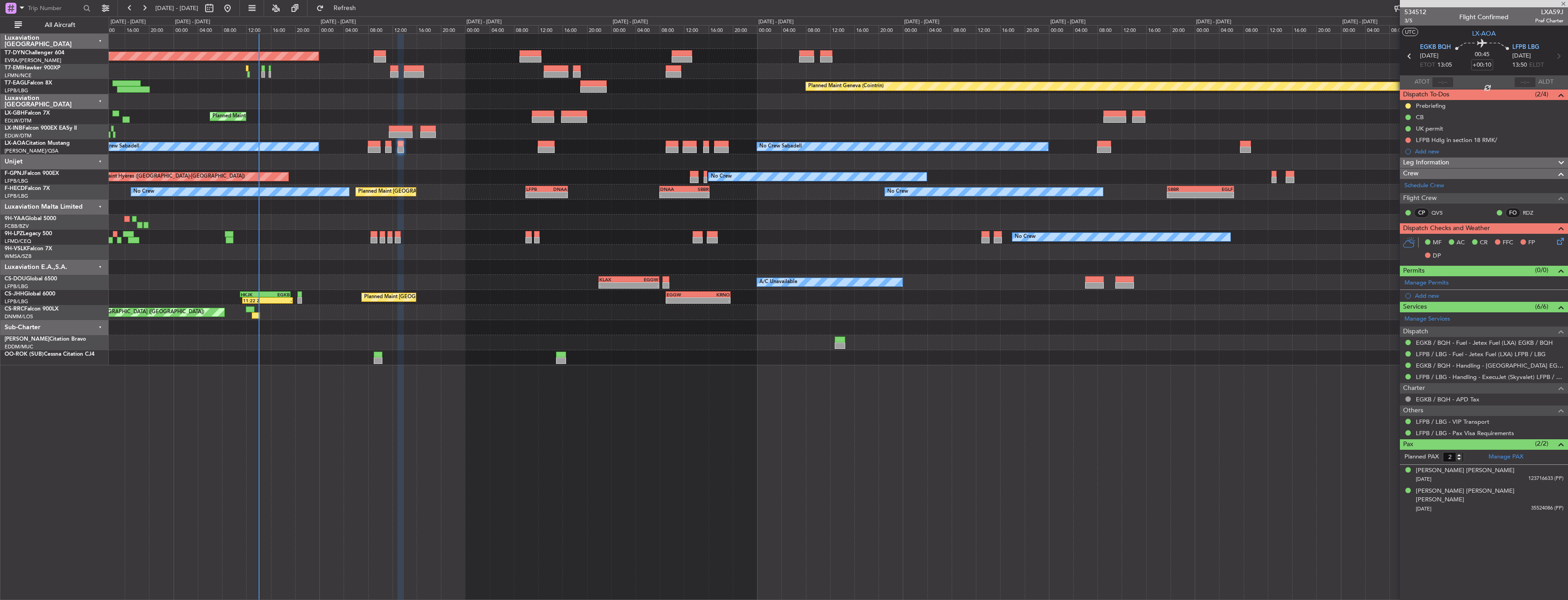
type input "+00:20"
type input "4"
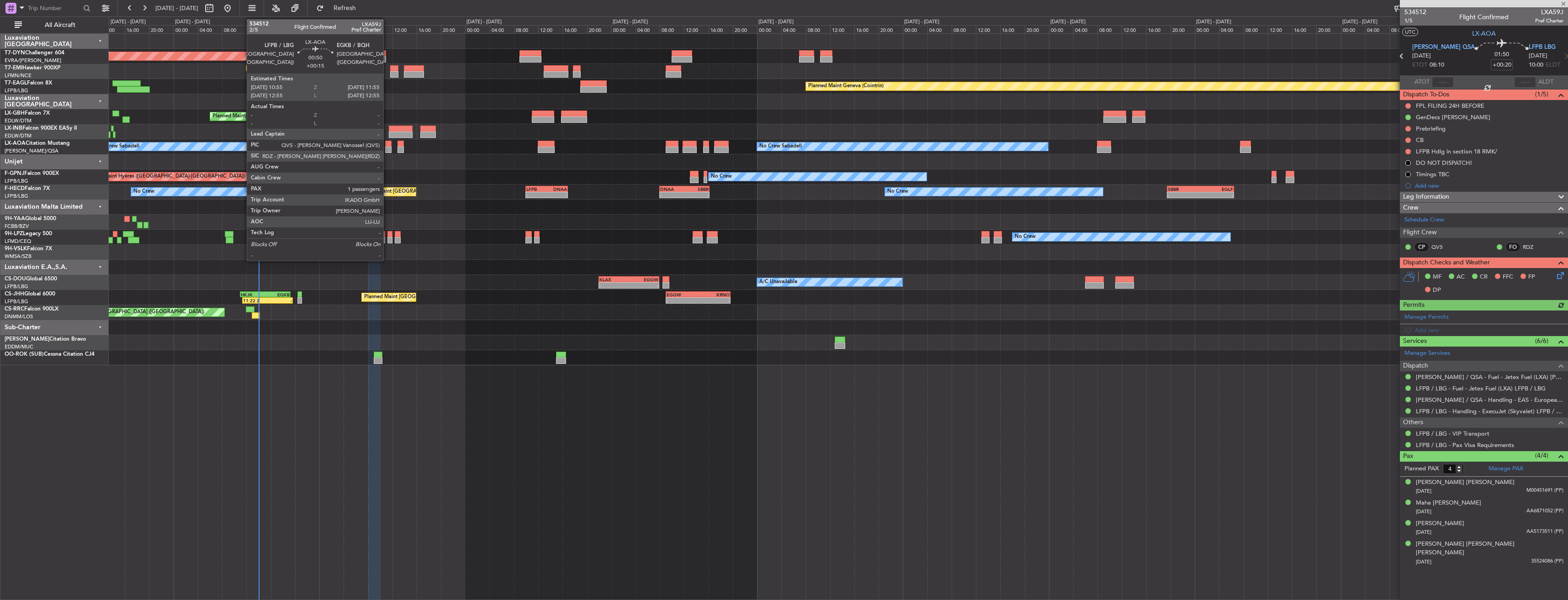
click at [387, 146] on div at bounding box center [389, 150] width 7 height 7
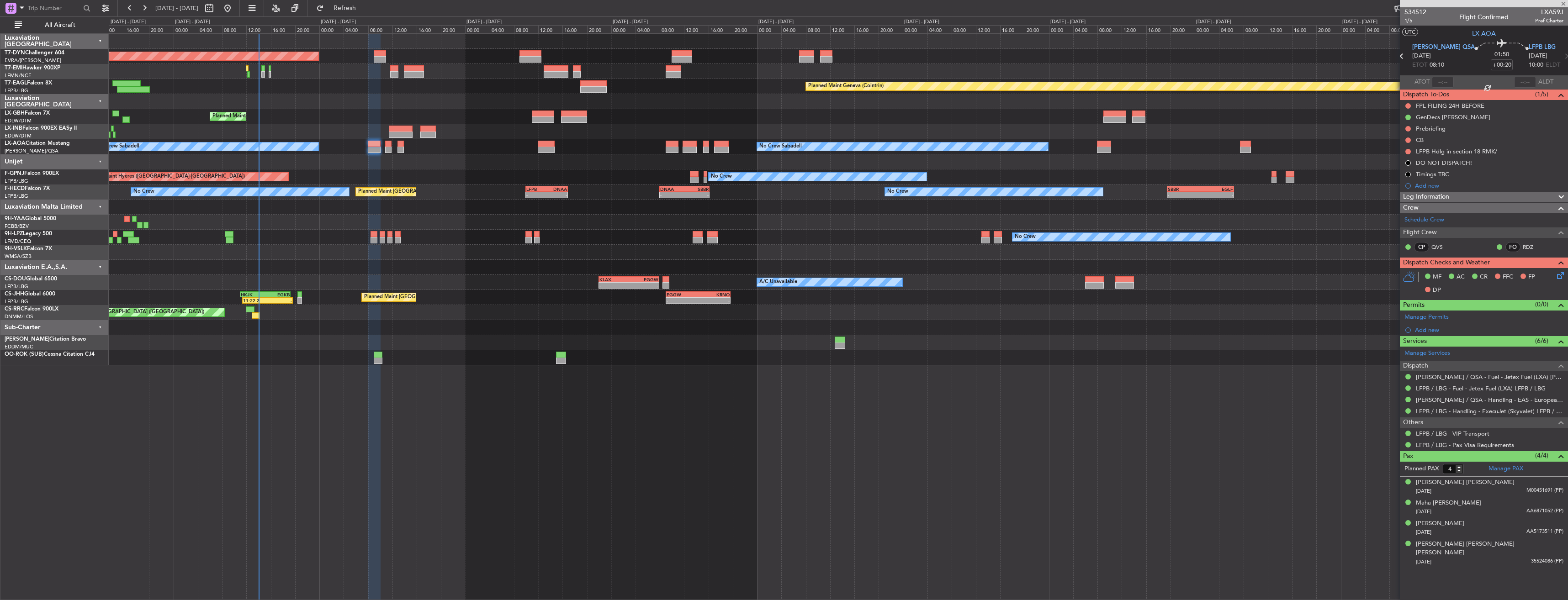
type input "+00:15"
type input "1"
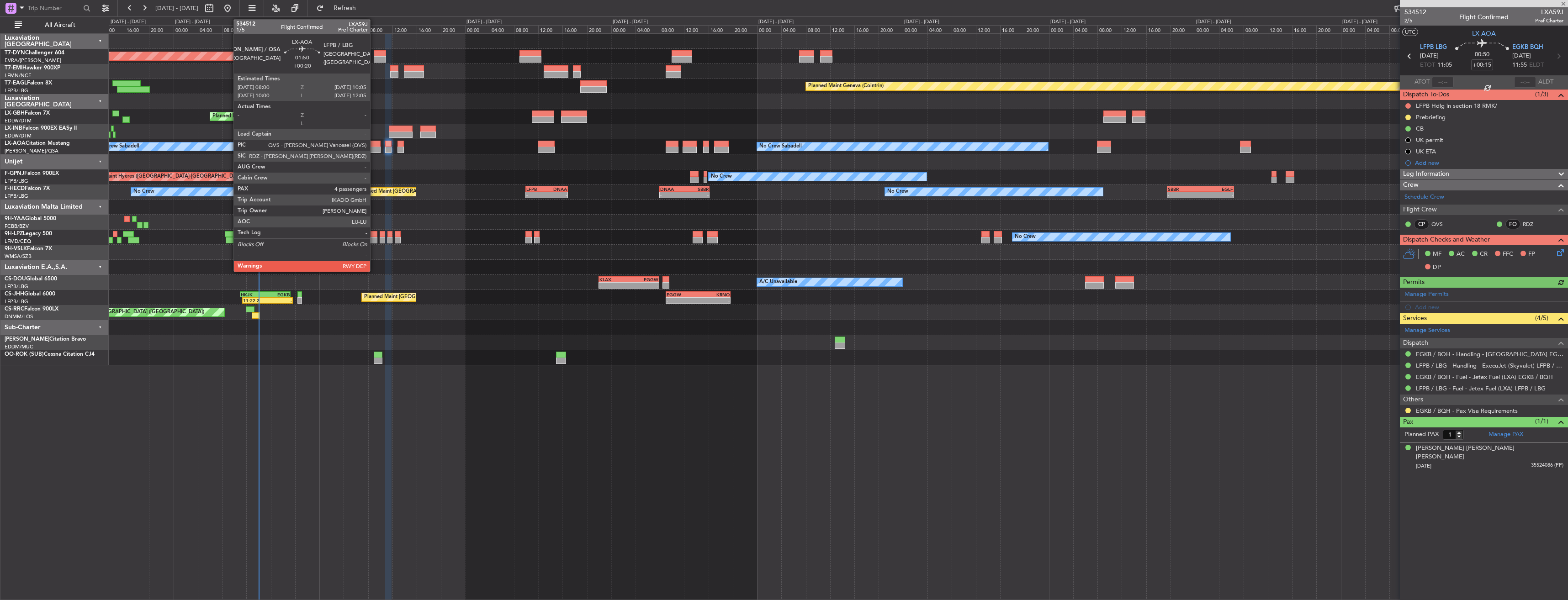
click at [374, 148] on div at bounding box center [373, 150] width 13 height 7
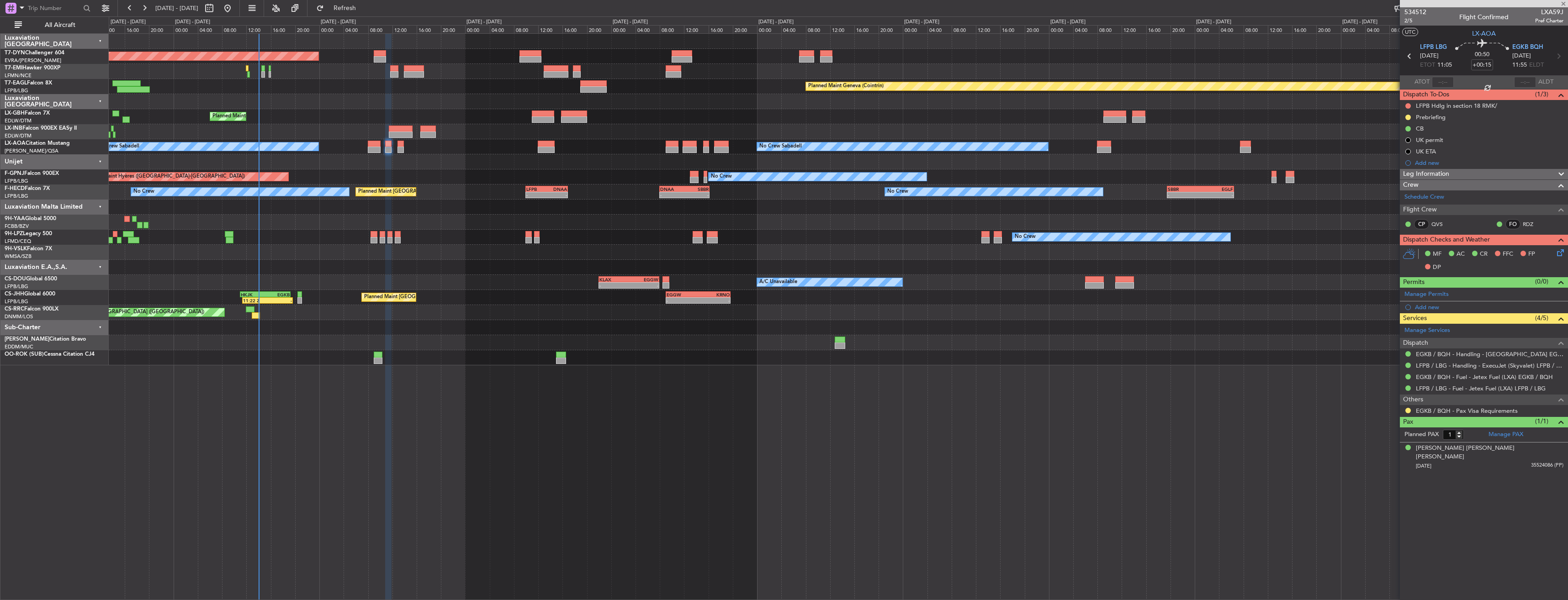
type input "+00:20"
type input "4"
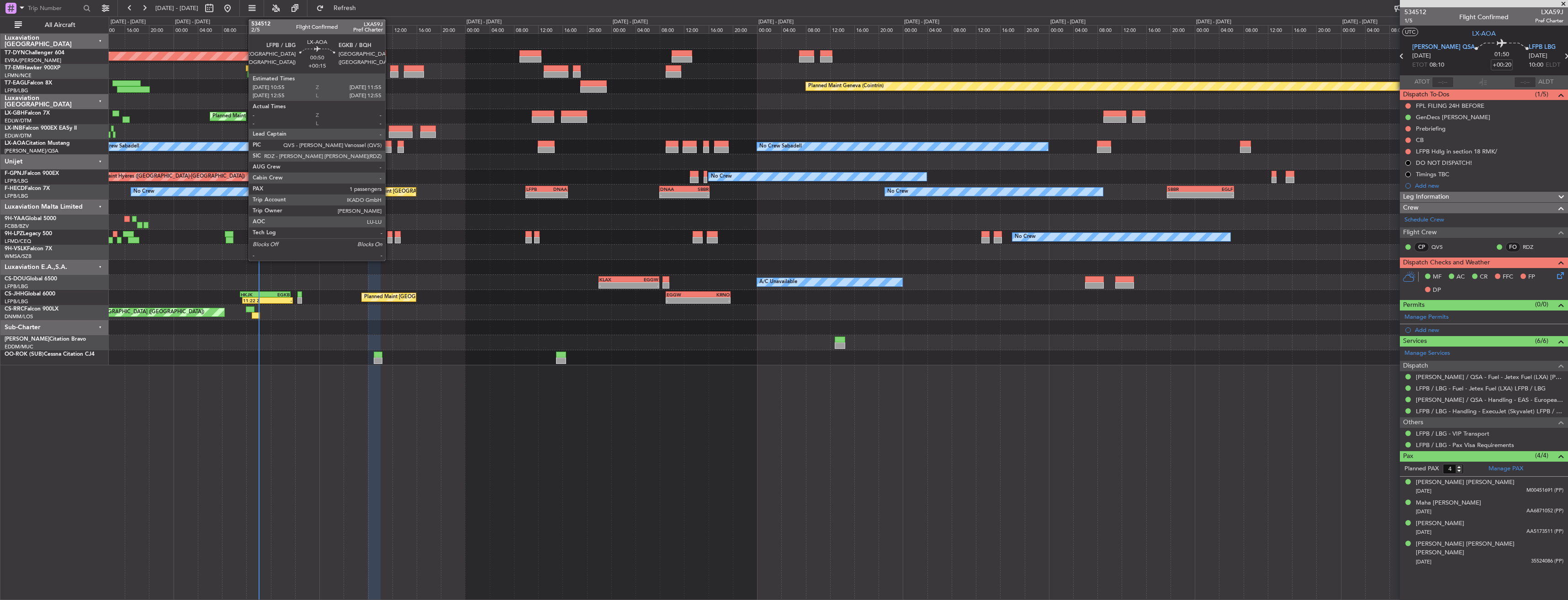
click at [389, 146] on div at bounding box center [389, 144] width 7 height 7
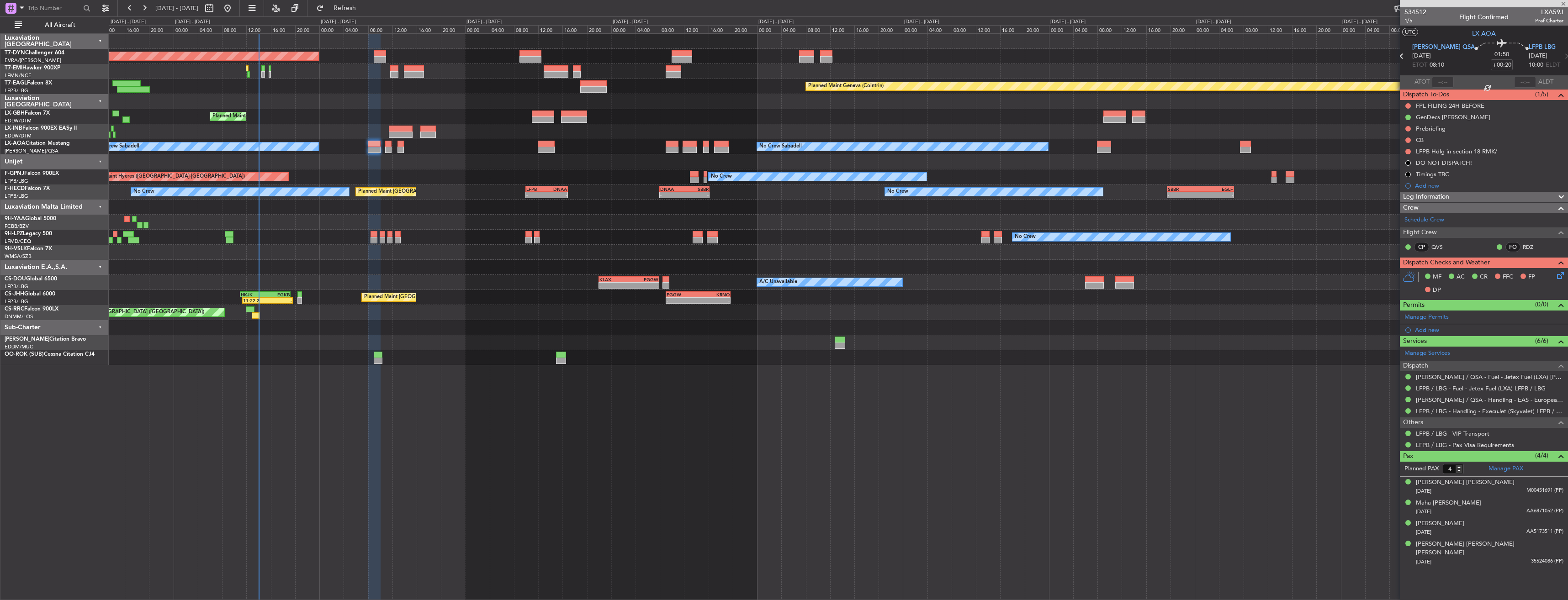
type input "+00:15"
type input "1"
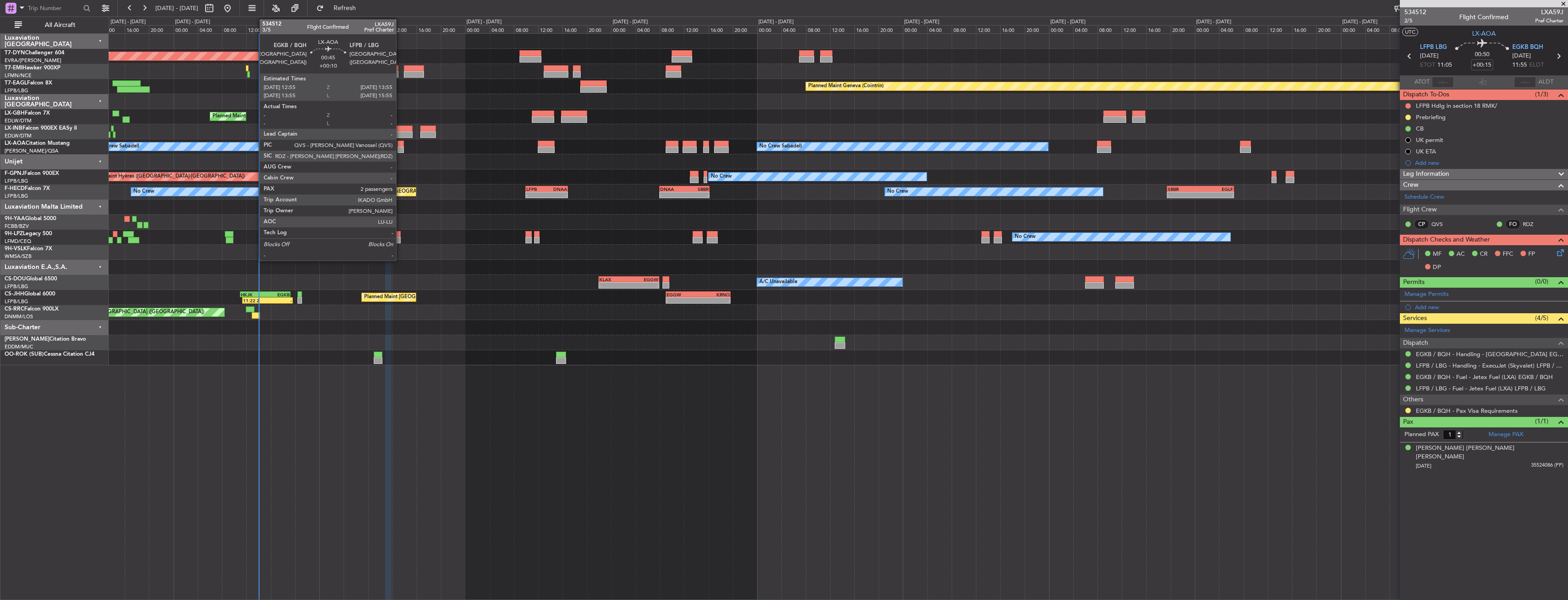
click at [400, 146] on div at bounding box center [401, 144] width 7 height 7
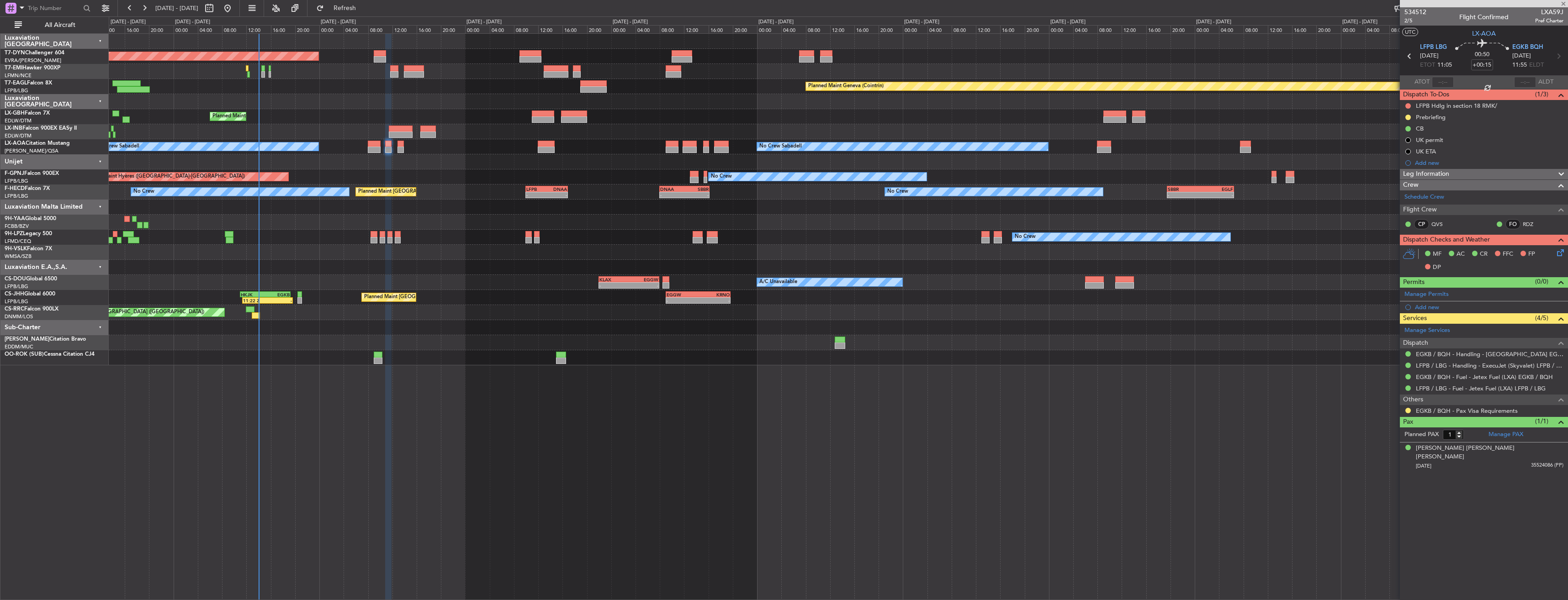
type input "+00:10"
type input "2"
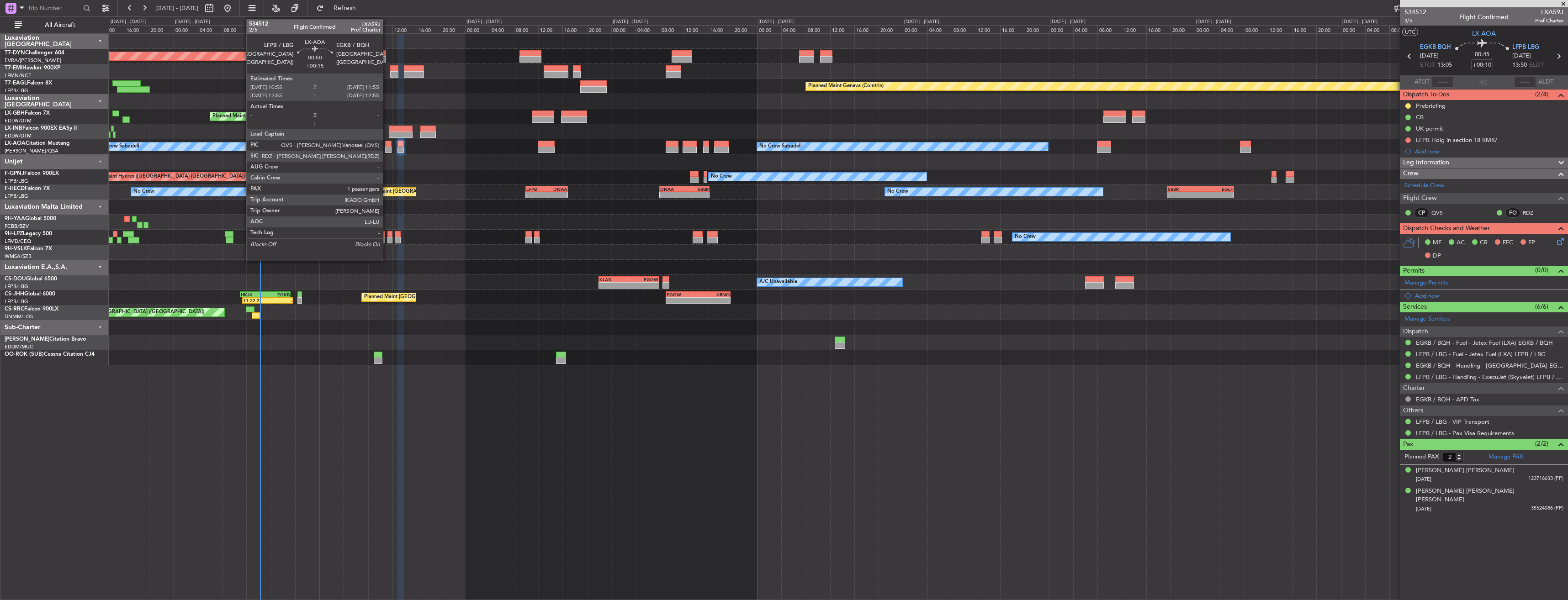
click at [387, 142] on div at bounding box center [389, 144] width 7 height 7
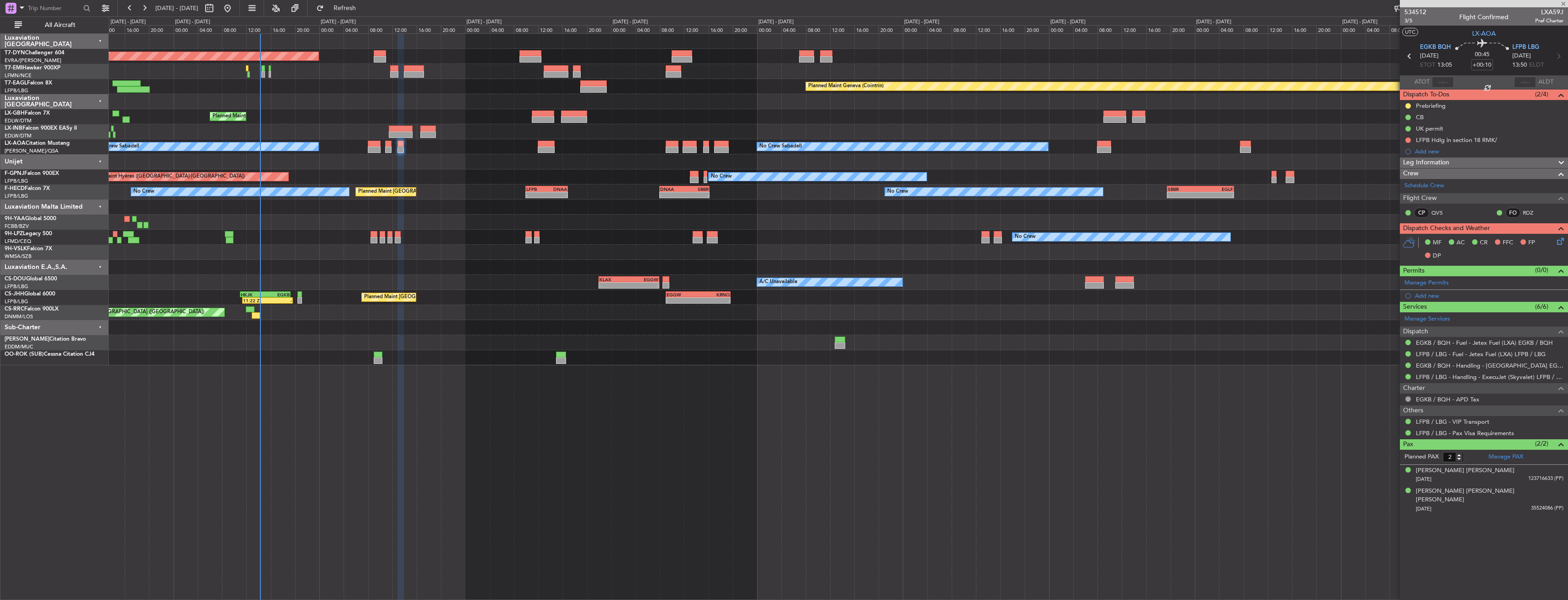
type input "+00:15"
type input "1"
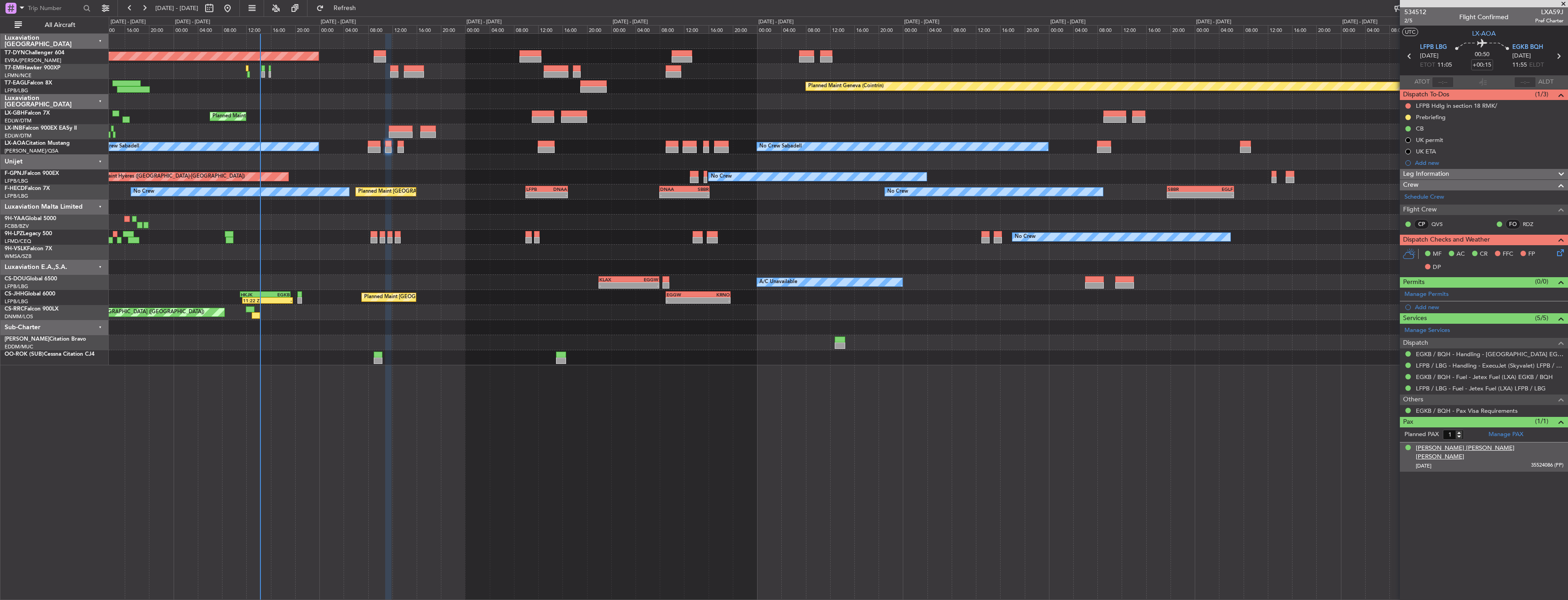
click at [1457, 448] on div "[PERSON_NAME] [PERSON_NAME] [PERSON_NAME]" at bounding box center [1489, 453] width 148 height 18
click at [1450, 450] on div "[PERSON_NAME] [PERSON_NAME] [PERSON_NAME]" at bounding box center [1489, 453] width 148 height 18
click at [364, 9] on span "Refresh" at bounding box center [345, 9] width 38 height 7
click at [1480, 447] on div "[PERSON_NAME] [PERSON_NAME] [PERSON_NAME]" at bounding box center [1489, 453] width 148 height 18
click at [1454, 448] on div "[PERSON_NAME] [PERSON_NAME] [PERSON_NAME]" at bounding box center [1489, 453] width 148 height 18
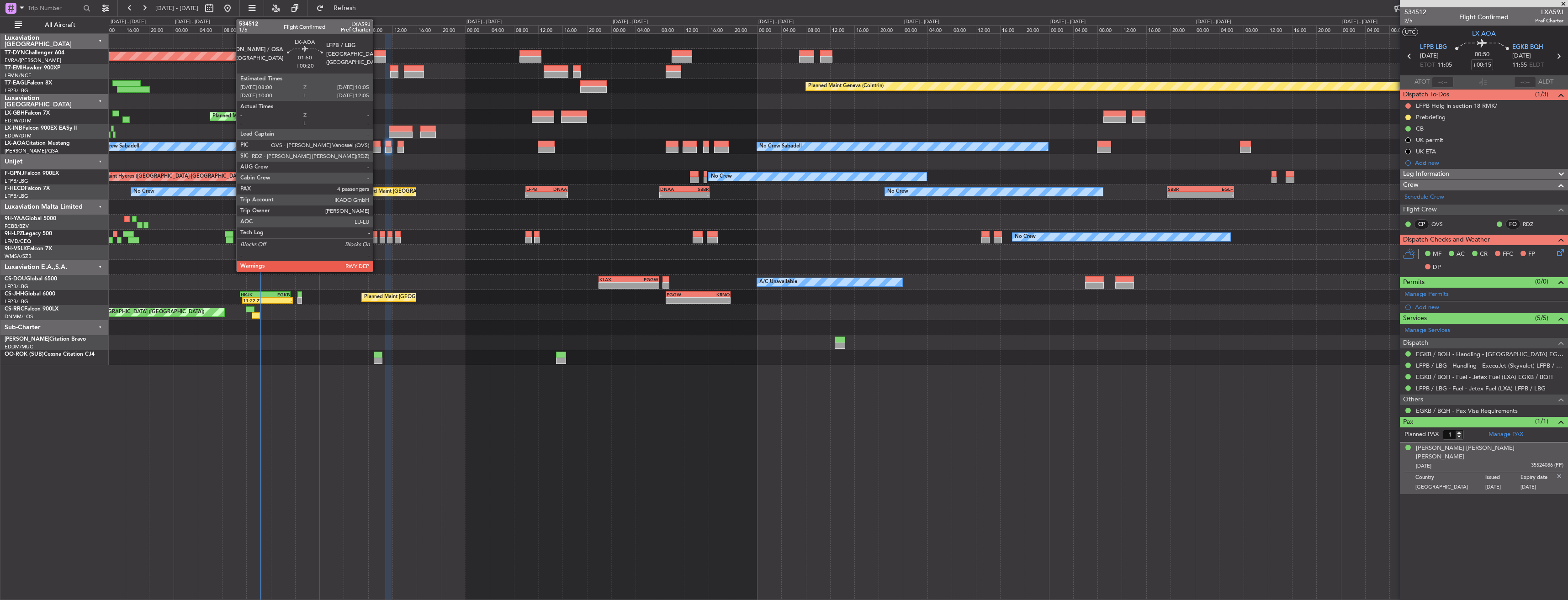
click at [377, 143] on div at bounding box center [373, 144] width 13 height 7
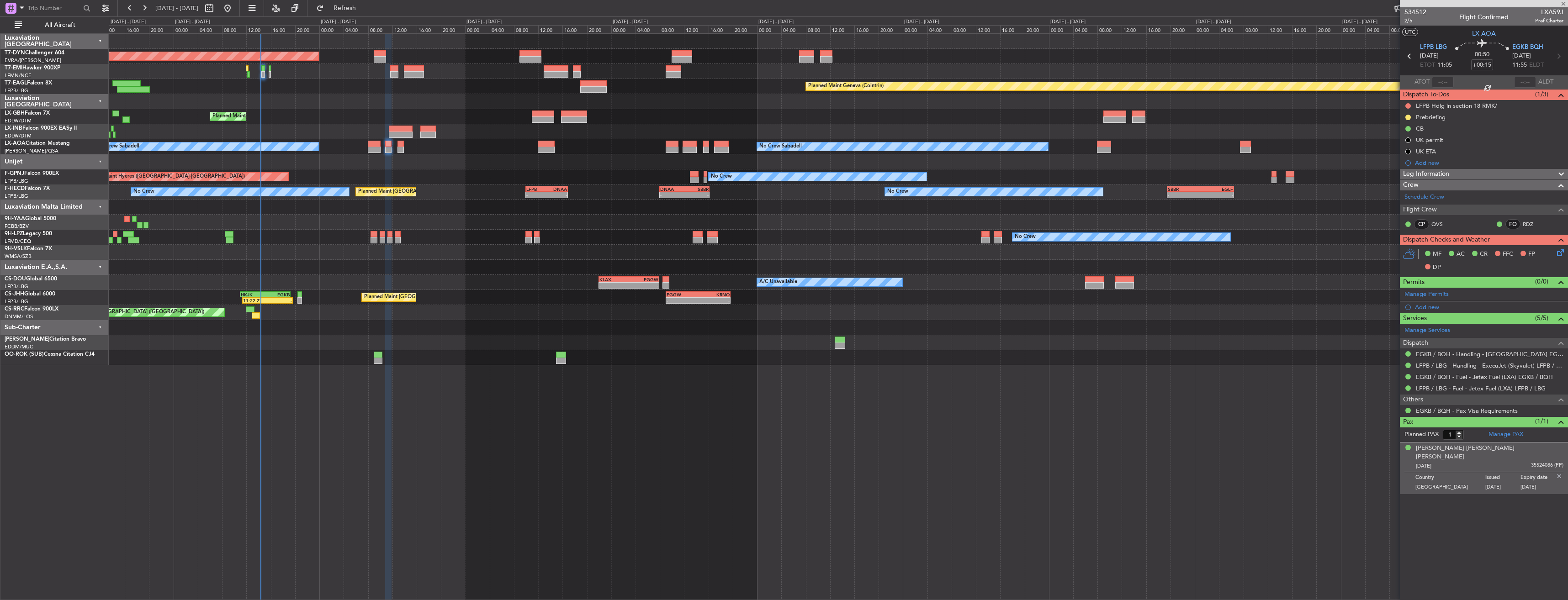
type input "+00:20"
type input "4"
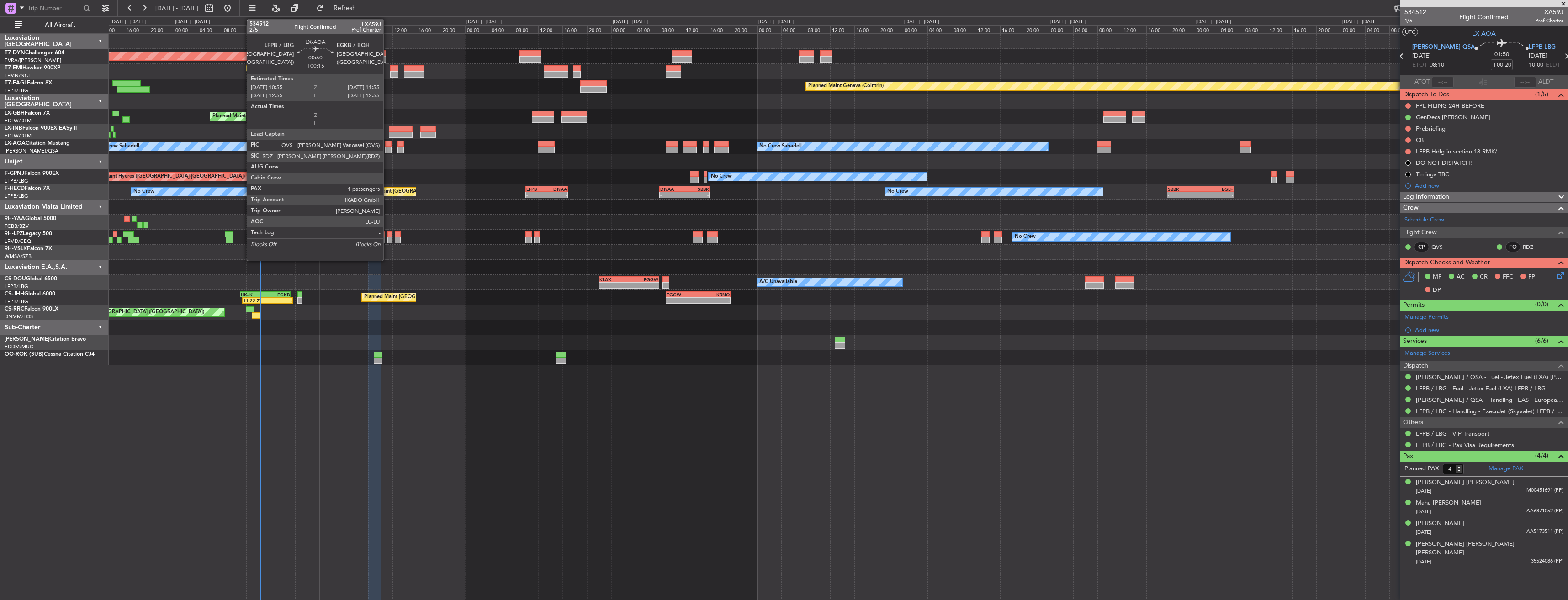
click at [387, 145] on div at bounding box center [389, 144] width 7 height 7
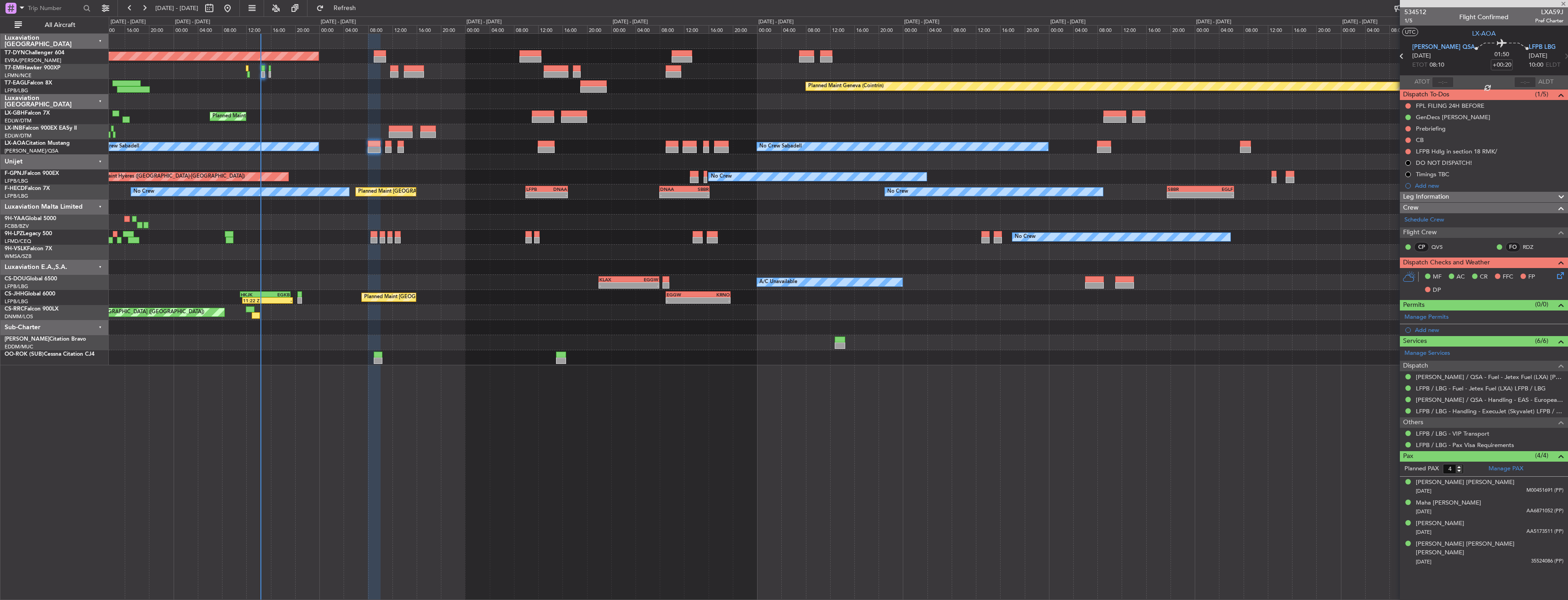
type input "+00:15"
type input "1"
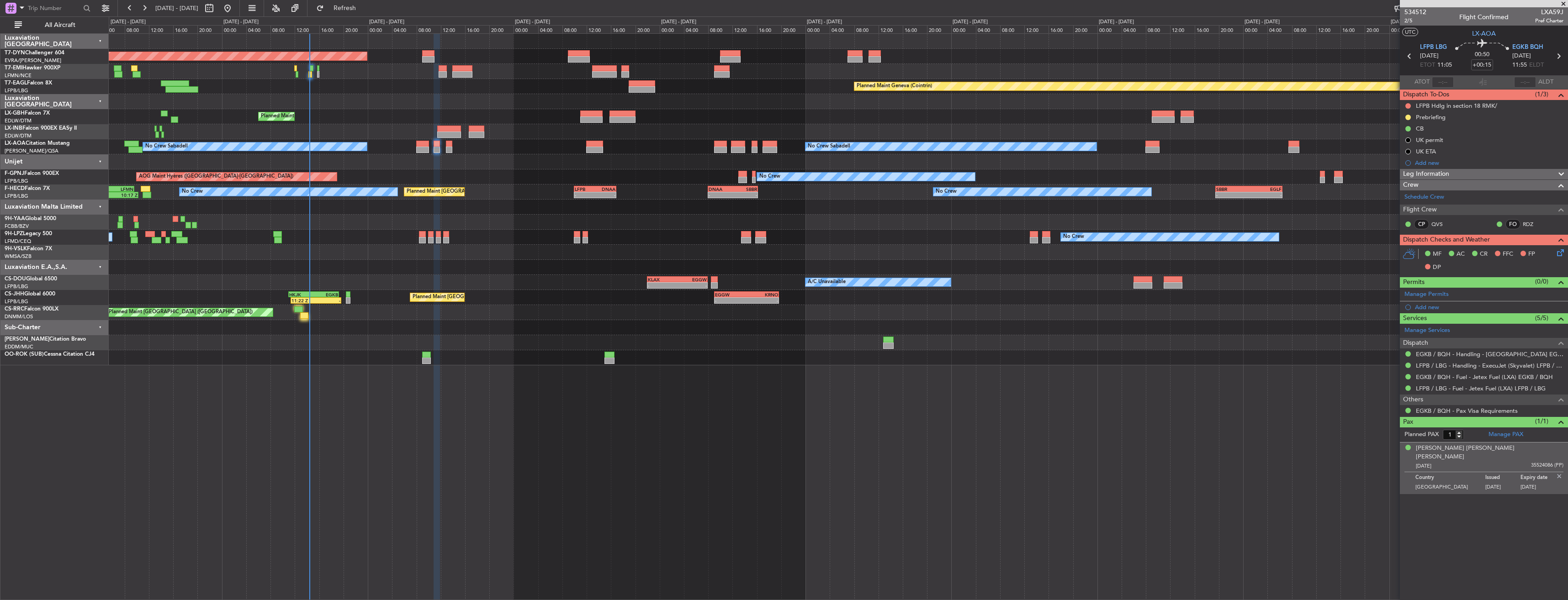
click at [497, 188] on div "No Crew Planned Maint [GEOGRAPHIC_DATA] ([GEOGRAPHIC_DATA]) Planned Maint [GEOG…" at bounding box center [838, 192] width 1459 height 15
click at [367, 14] on button "Refresh" at bounding box center [339, 8] width 55 height 15
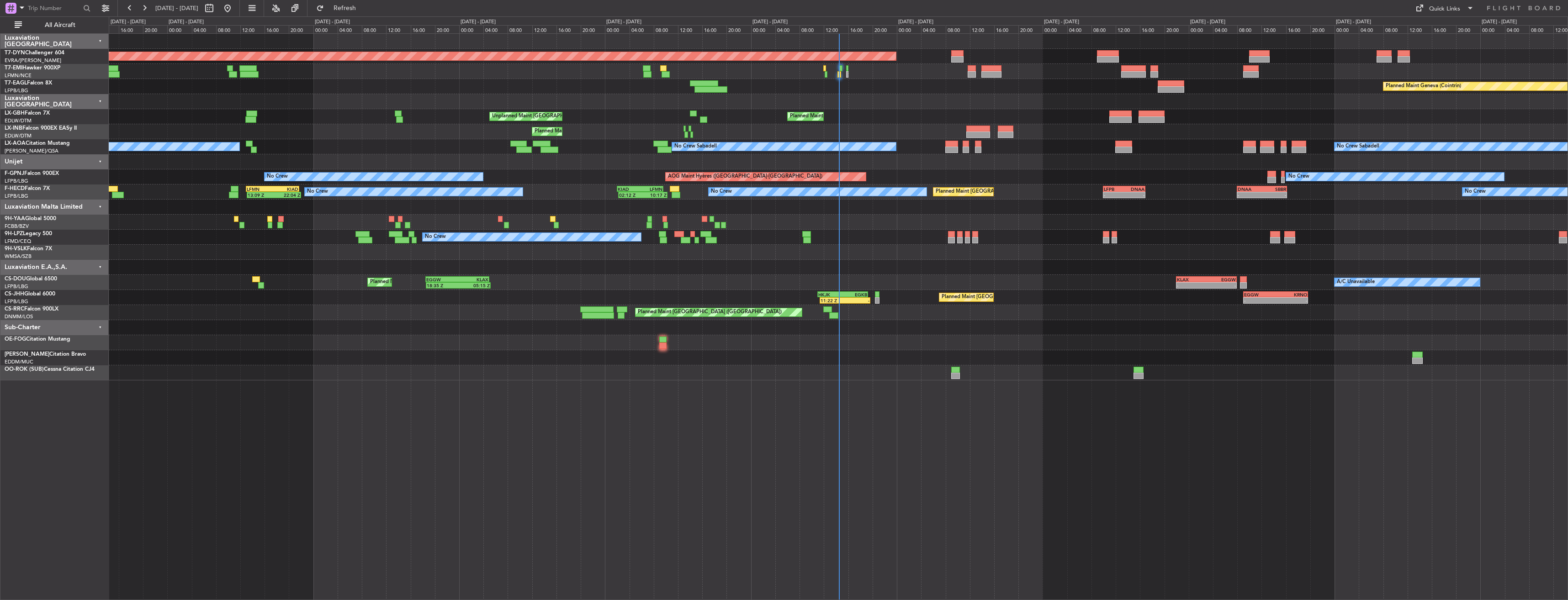
click at [472, 360] on div "Planned Maint Basel-Mulhouse Planned Maint Geneva (Cointrin) Planned Maint New …" at bounding box center [838, 207] width 1459 height 347
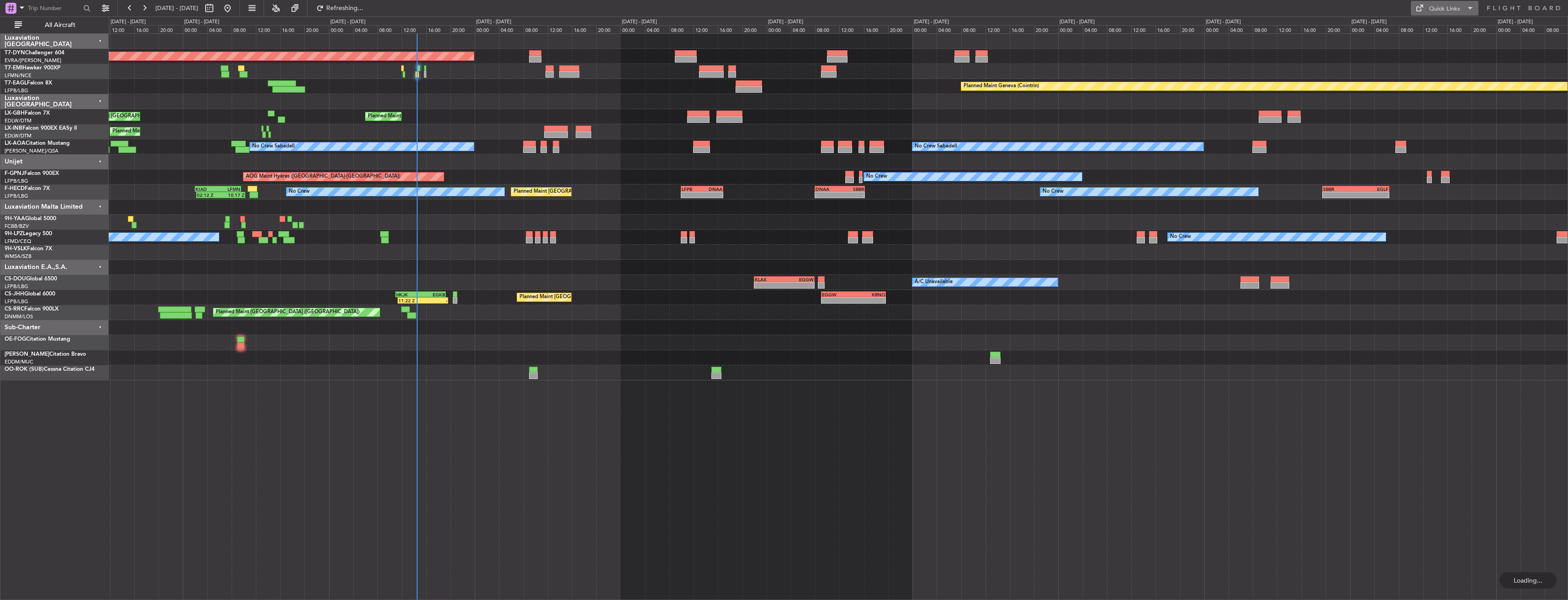
click at [1455, 9] on div "Quick Links" at bounding box center [1444, 9] width 31 height 9
click at [1446, 27] on button "Trip Builder" at bounding box center [1444, 30] width 68 height 22
click at [364, 11] on span "Refresh" at bounding box center [345, 9] width 38 height 7
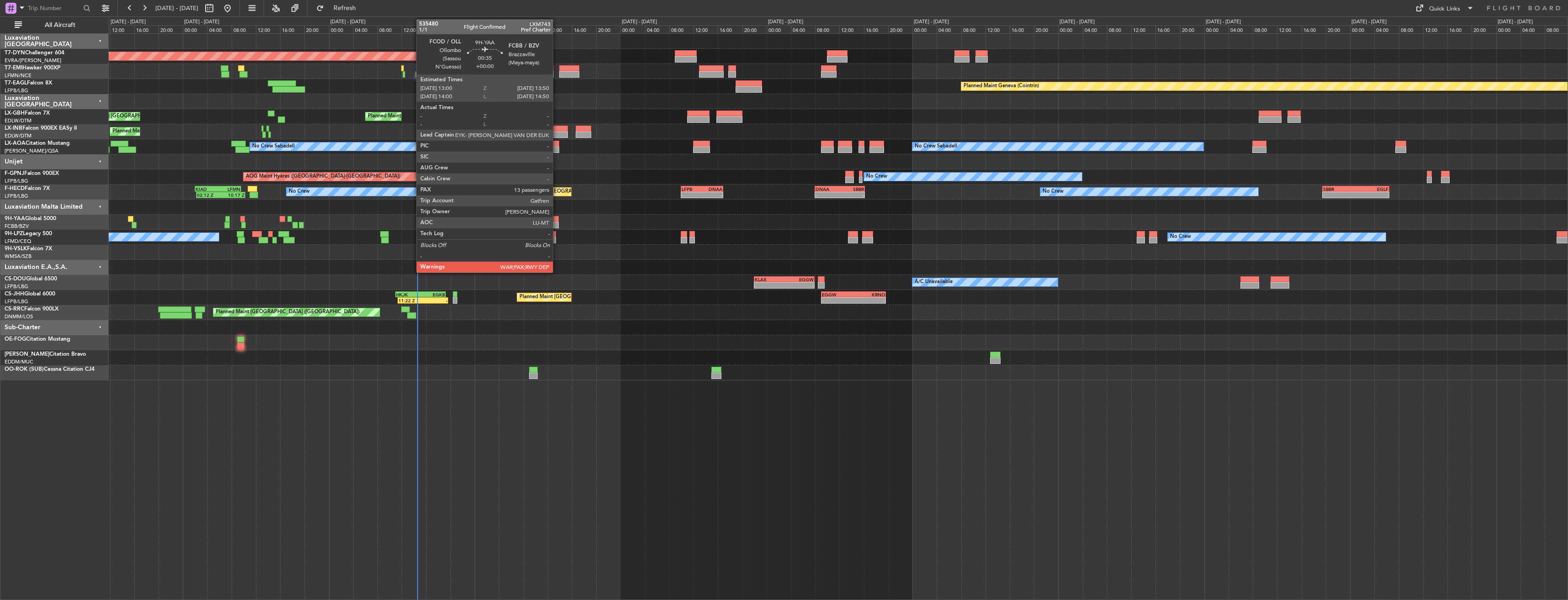
click at [557, 221] on div at bounding box center [556, 219] width 5 height 7
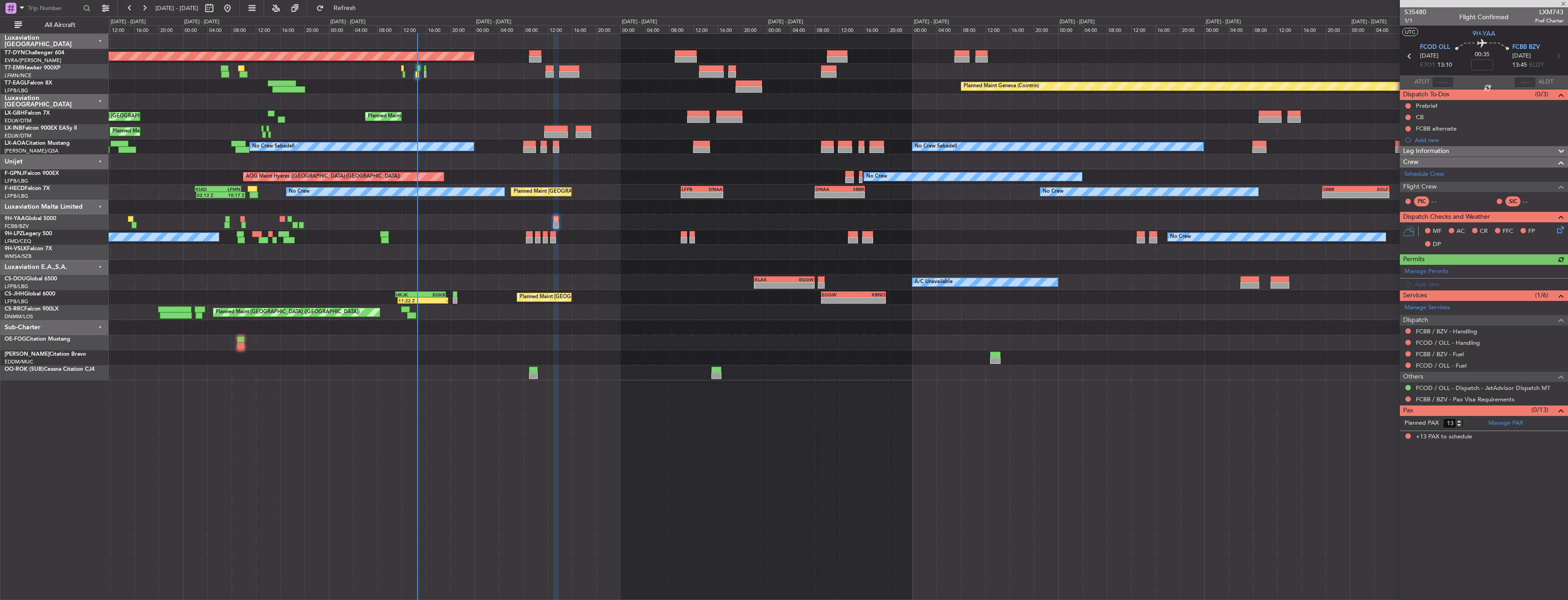
click at [646, 236] on div "Planned Maint Basel-Mulhouse Planned Maint Geneva (Cointrin) Unplanned Maint Pa…" at bounding box center [838, 207] width 1459 height 347
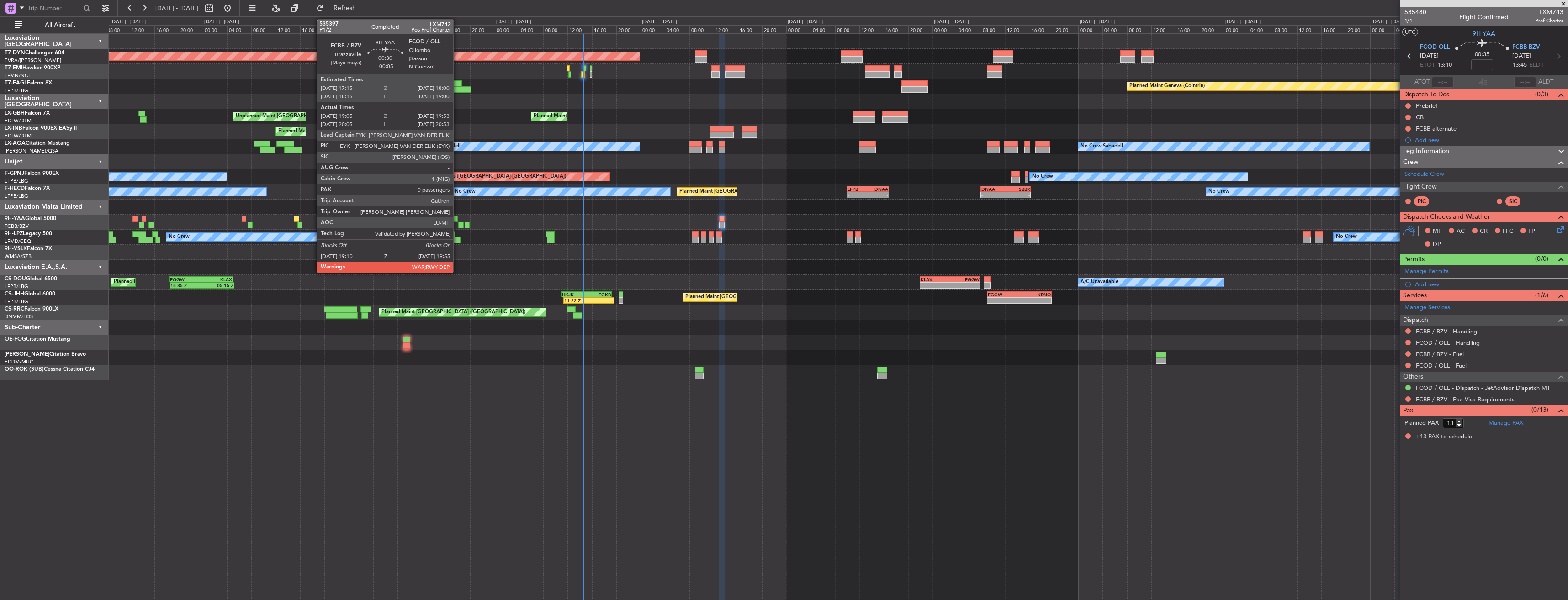
click at [457, 217] on div at bounding box center [455, 219] width 5 height 7
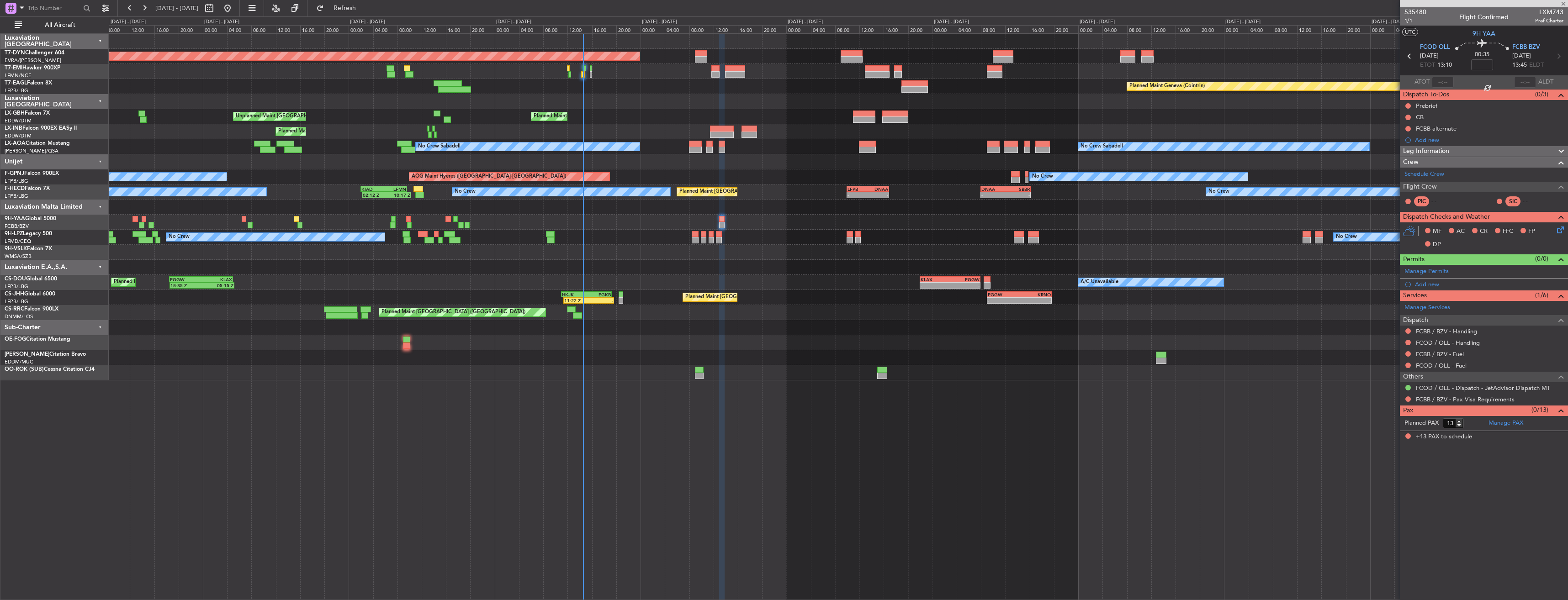
type input "-00:05"
type input "19:15"
type input "19:48"
type input "0"
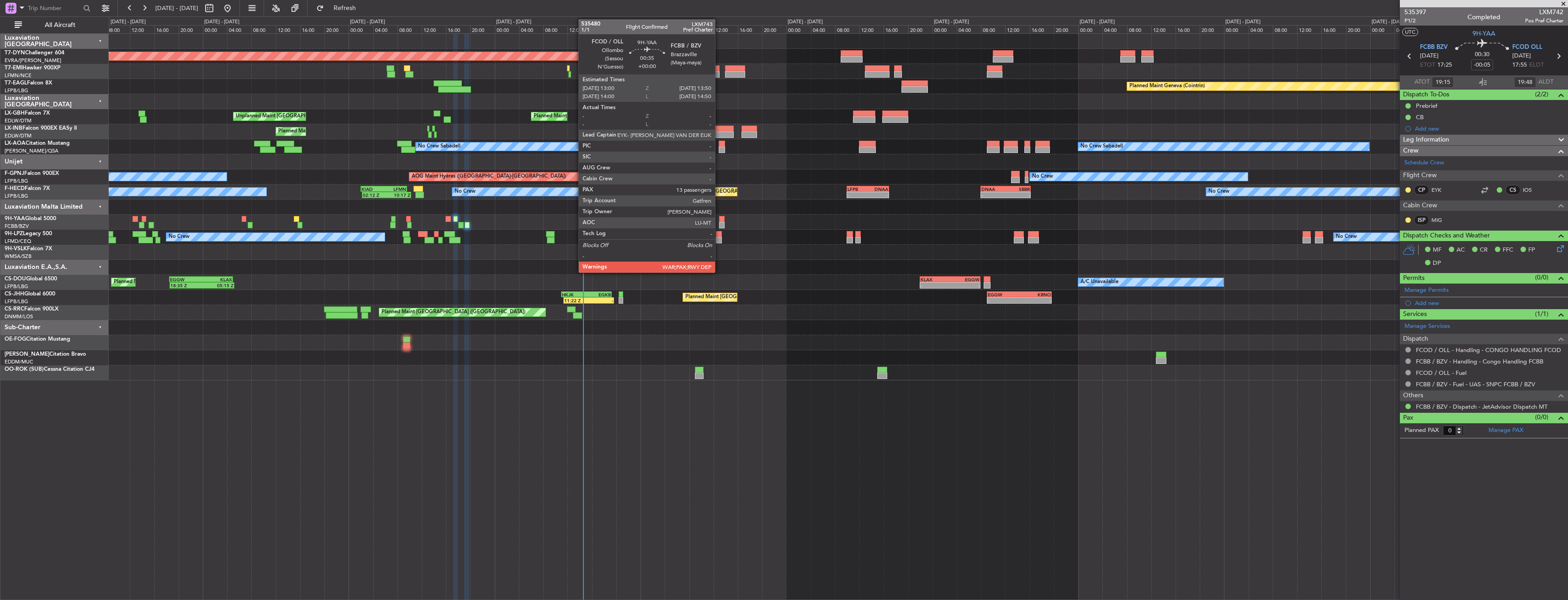
click at [719, 220] on div at bounding box center [722, 219] width 5 height 7
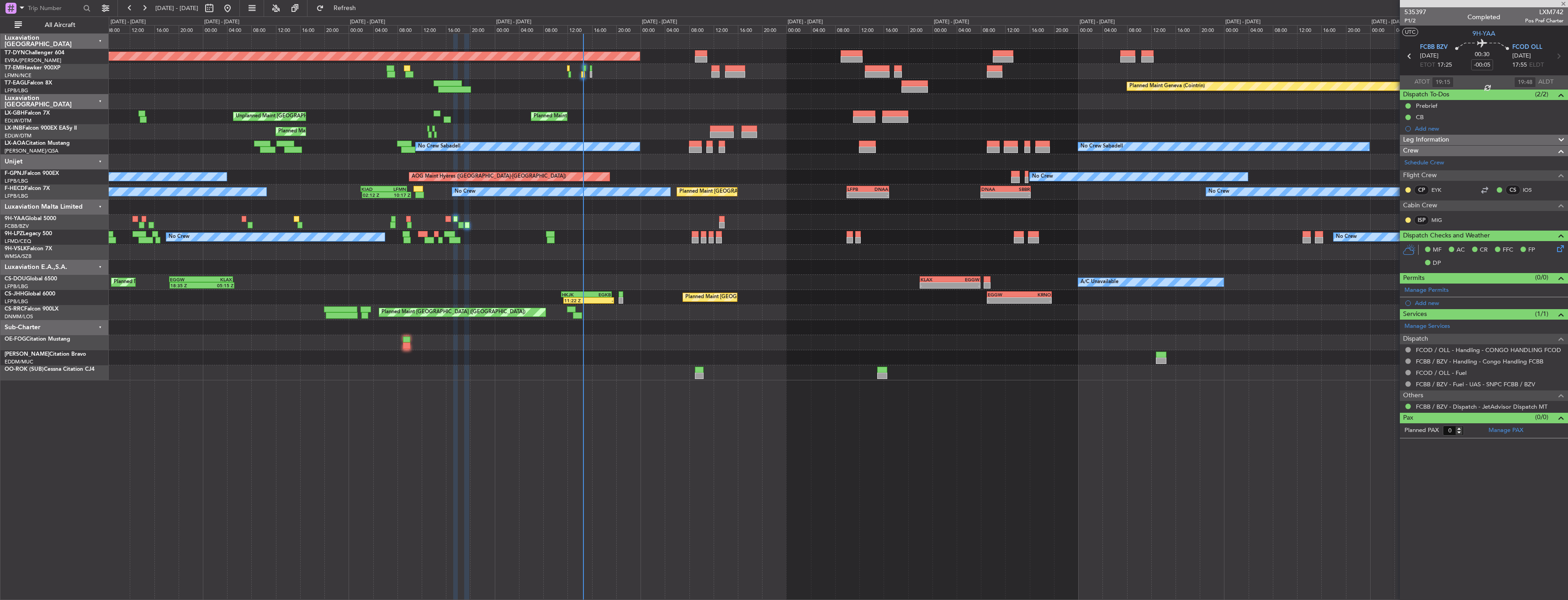
type input "13"
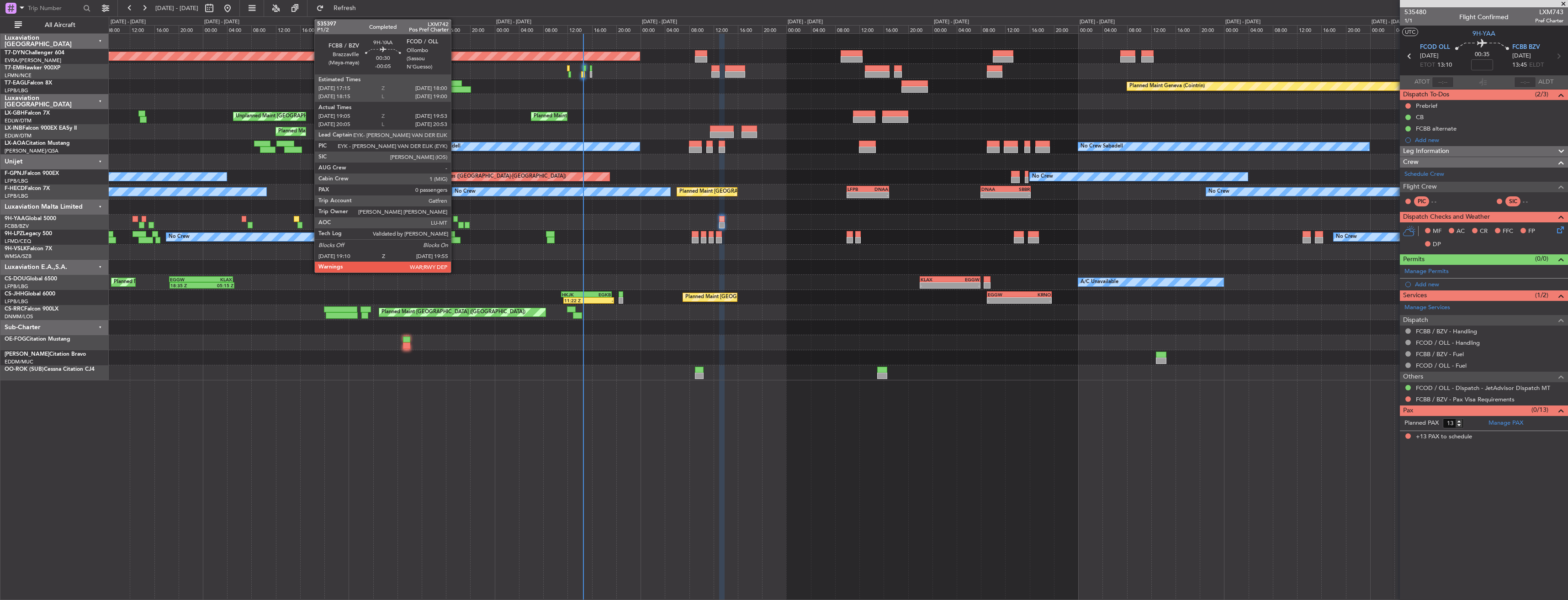
click at [455, 216] on div at bounding box center [455, 219] width 5 height 7
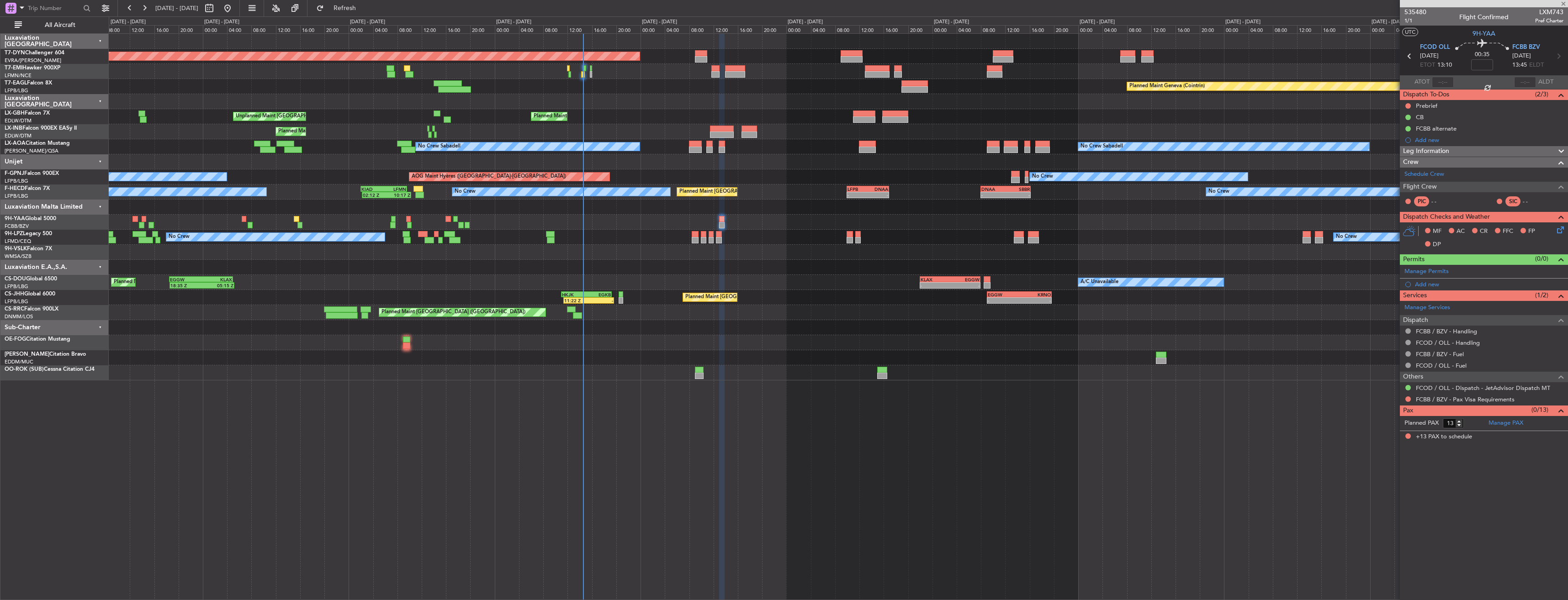
type input "-00:05"
type input "19:15"
type input "19:48"
type input "0"
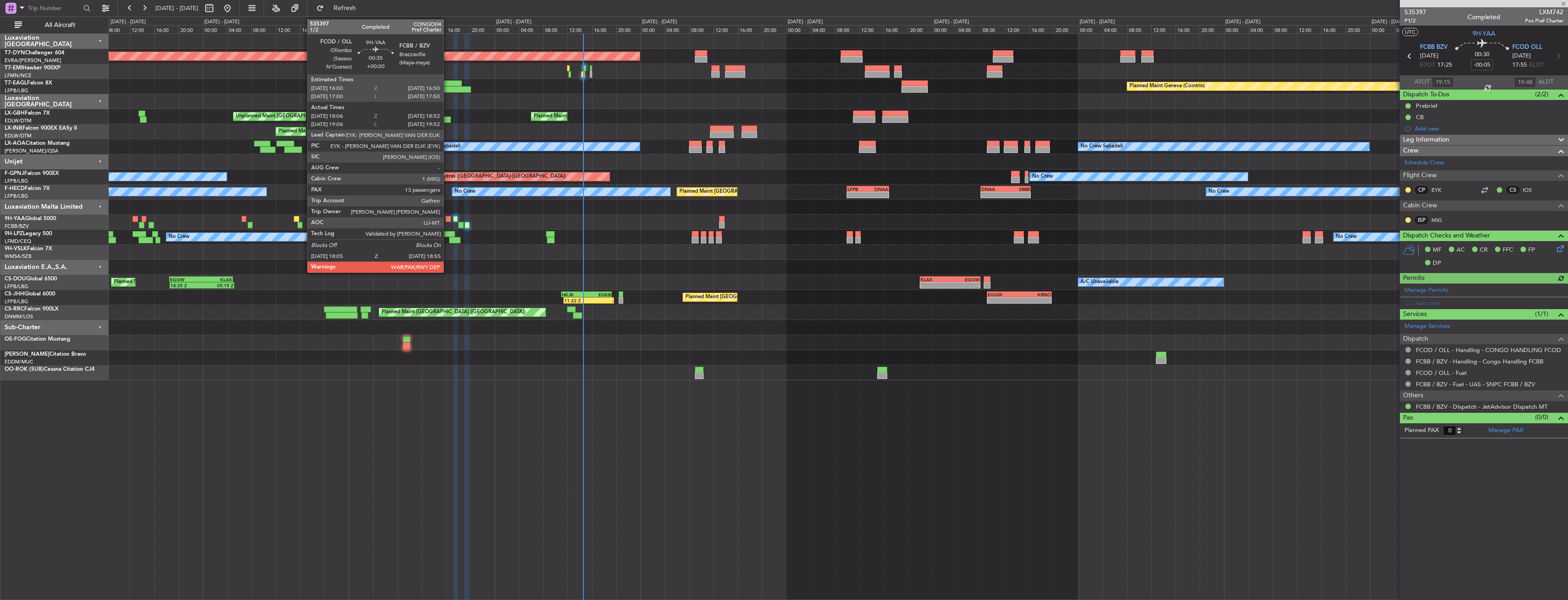
click at [448, 217] on div at bounding box center [448, 219] width 5 height 7
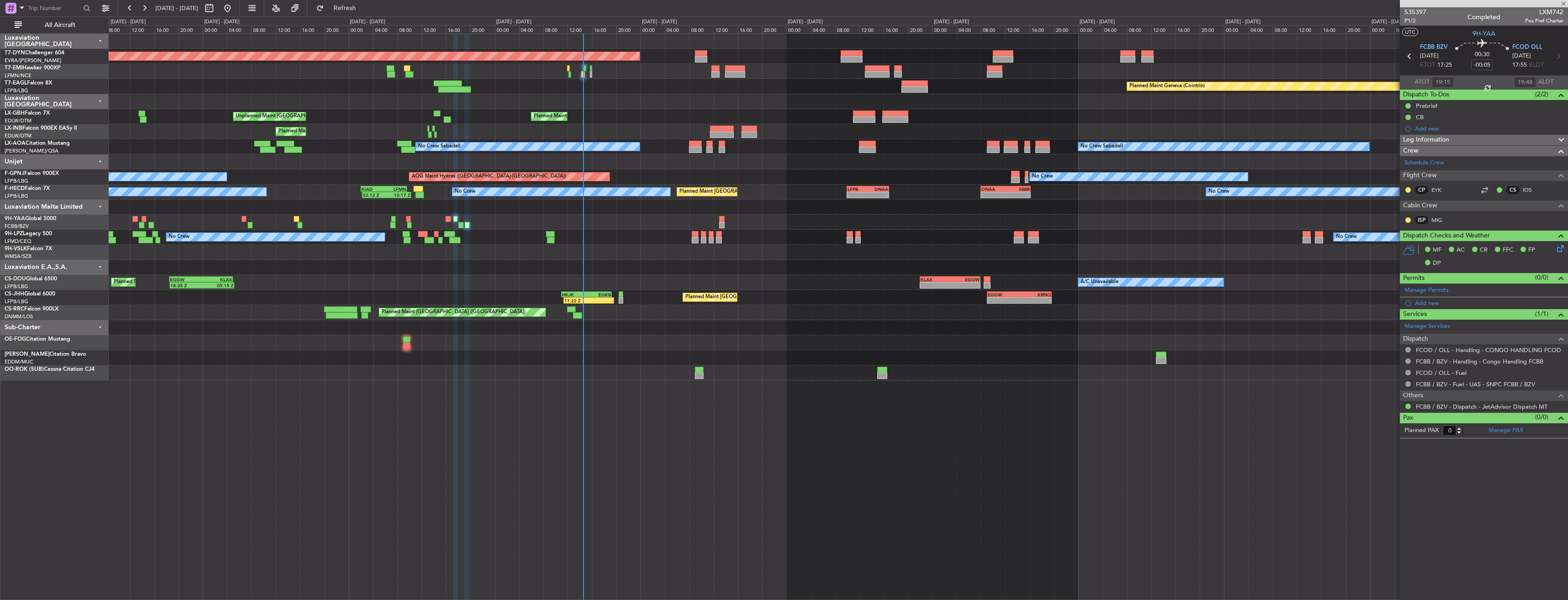
type input "18:16"
type input "18:47"
type input "13"
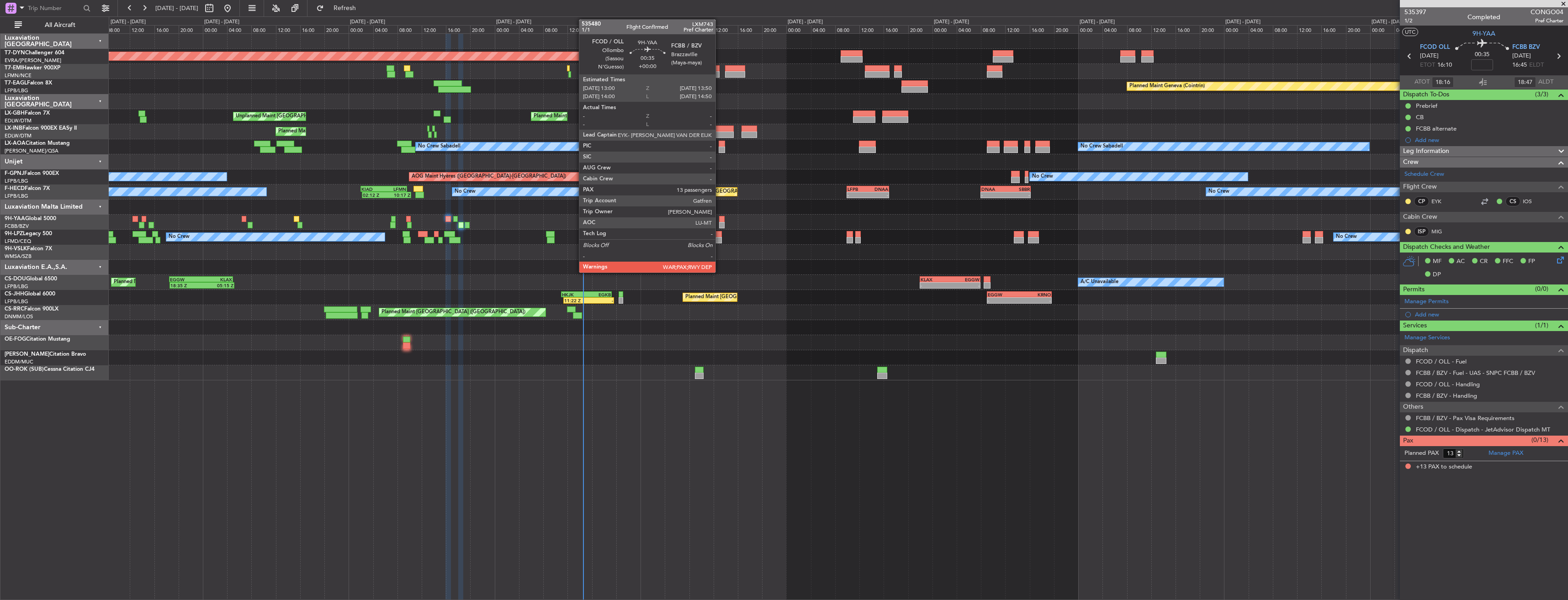
click at [720, 217] on div at bounding box center [722, 219] width 5 height 7
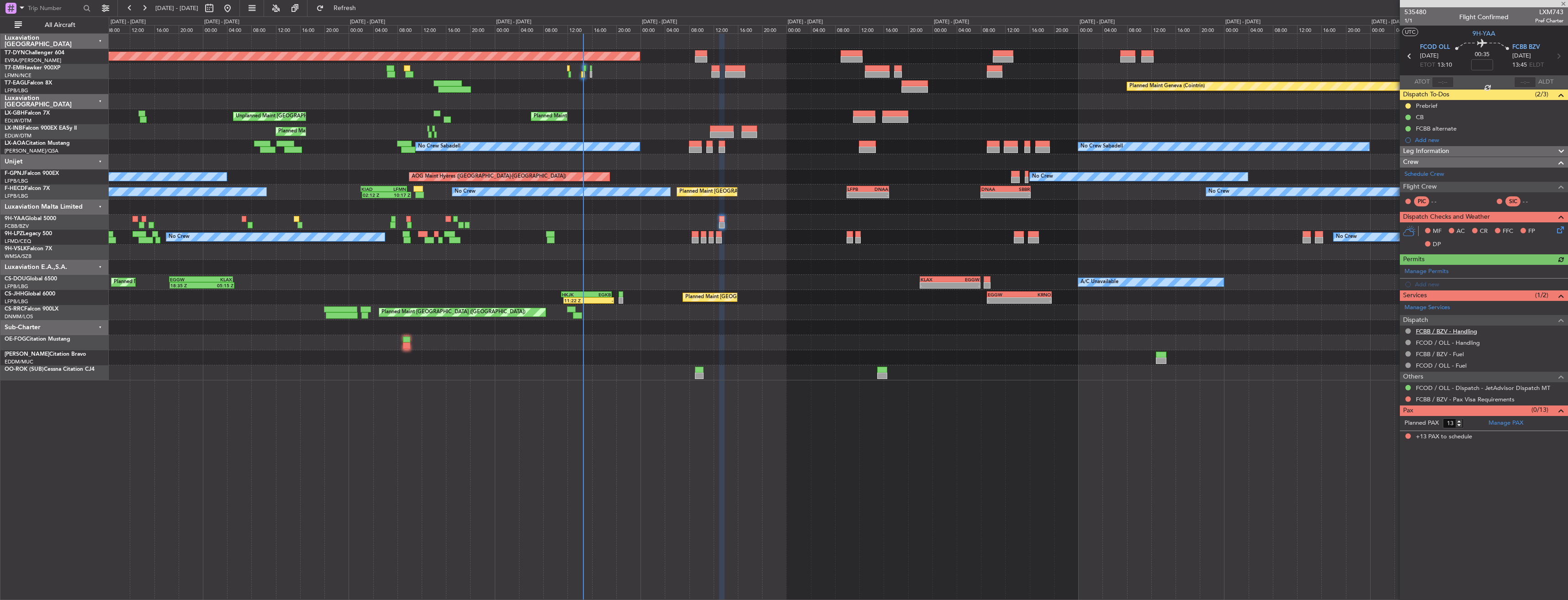
click at [1462, 329] on link "FCBB / BZV - Handling" at bounding box center [1446, 332] width 61 height 8
click at [1432, 342] on link "FCOD / OLL - Handling" at bounding box center [1447, 343] width 64 height 8
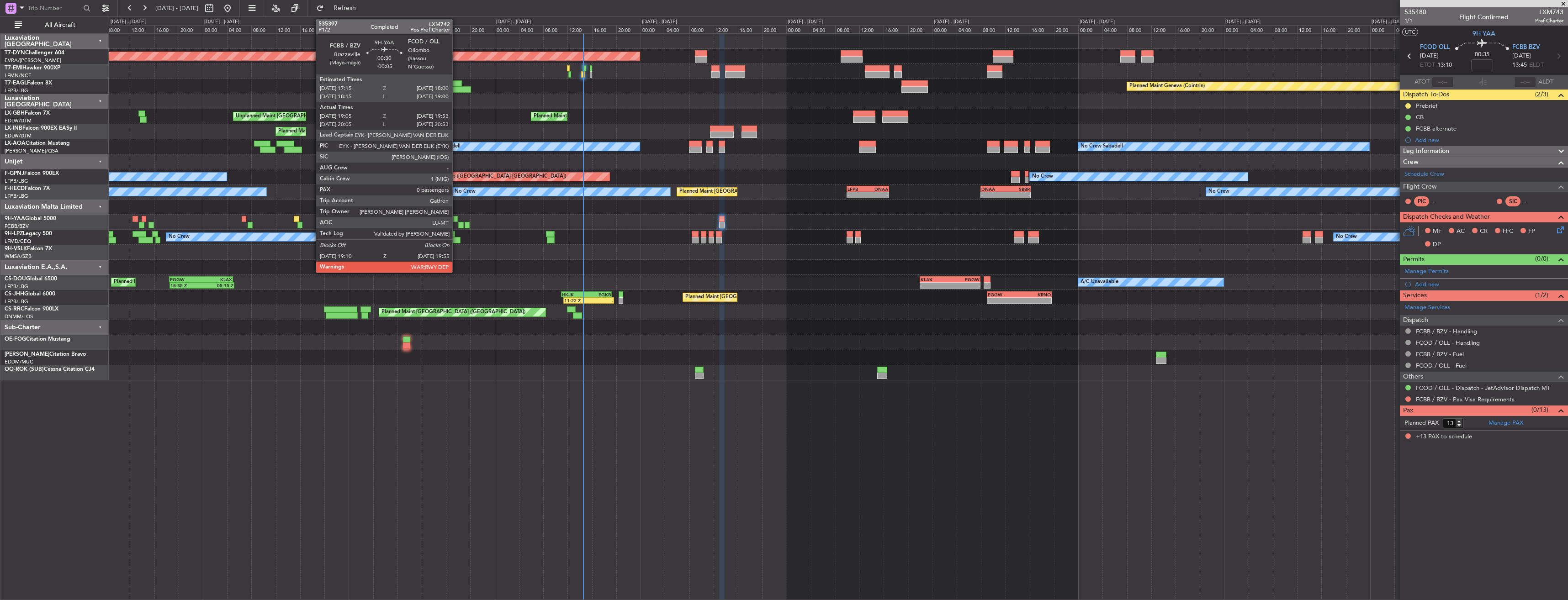
click at [456, 217] on div at bounding box center [455, 219] width 5 height 7
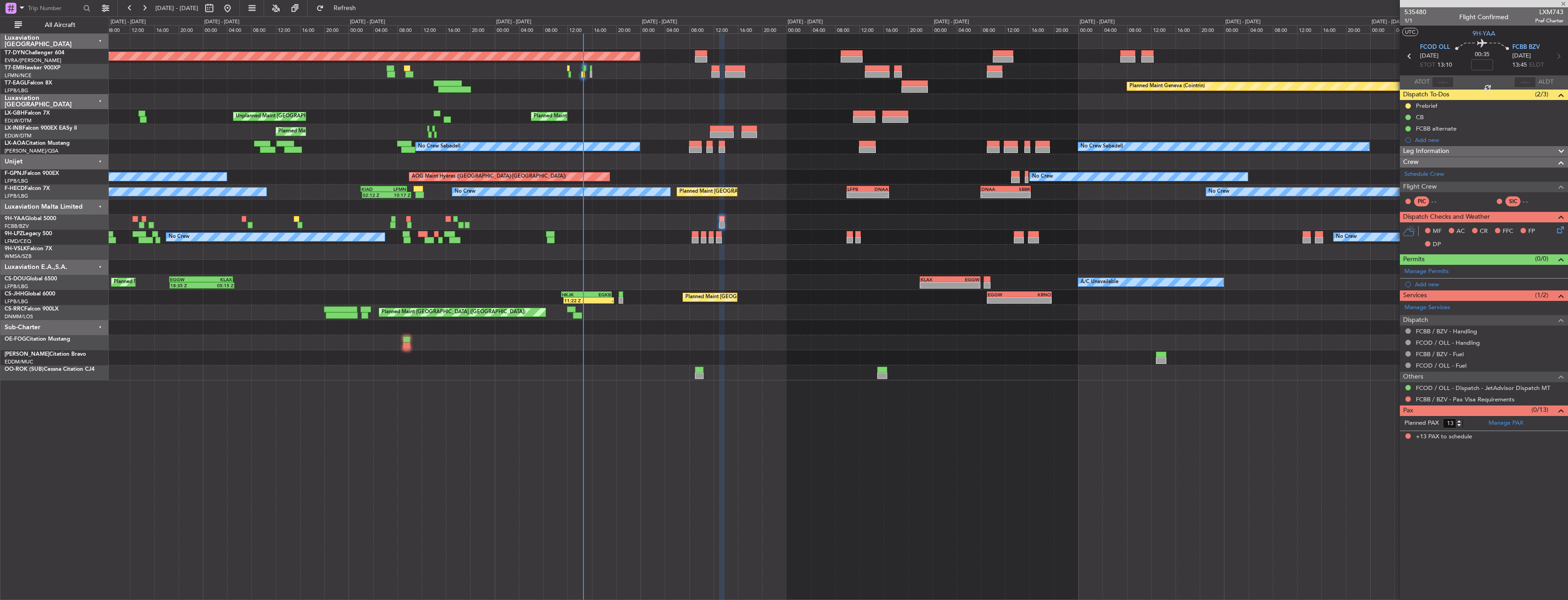
type input "-00:05"
type input "19:15"
type input "19:48"
type input "0"
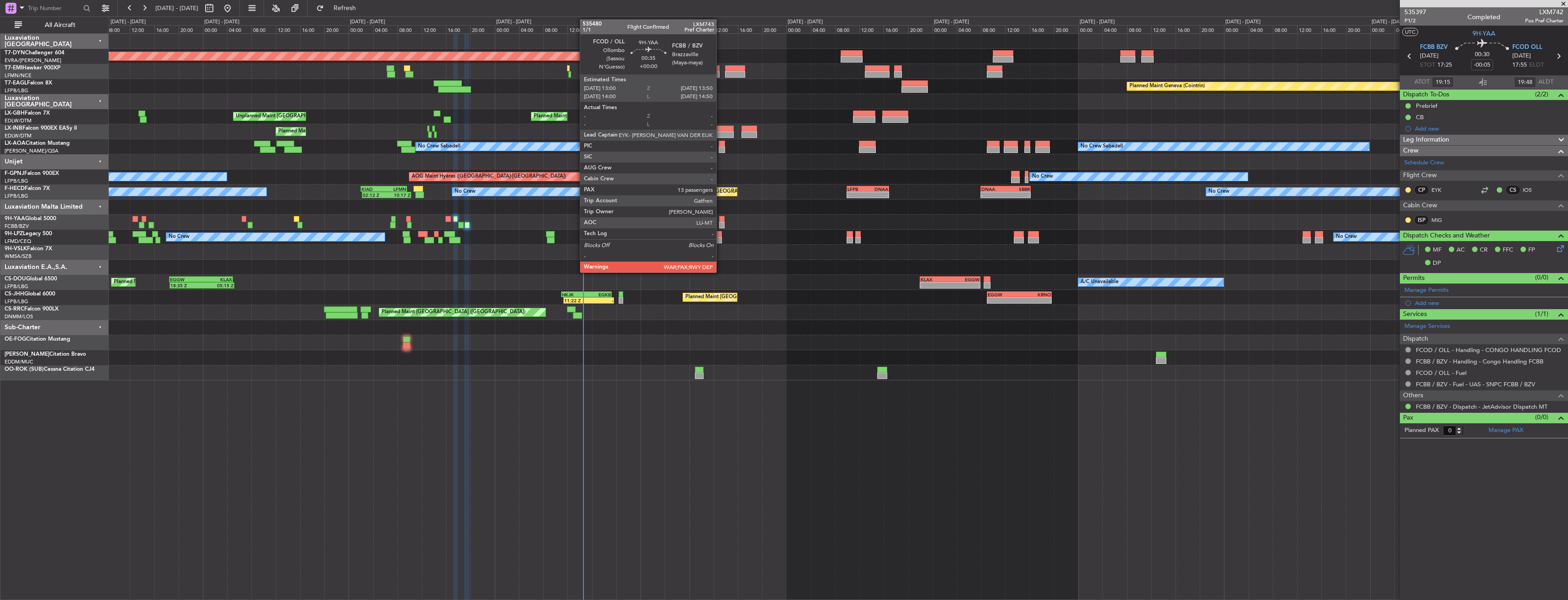
click at [720, 220] on div at bounding box center [722, 219] width 5 height 7
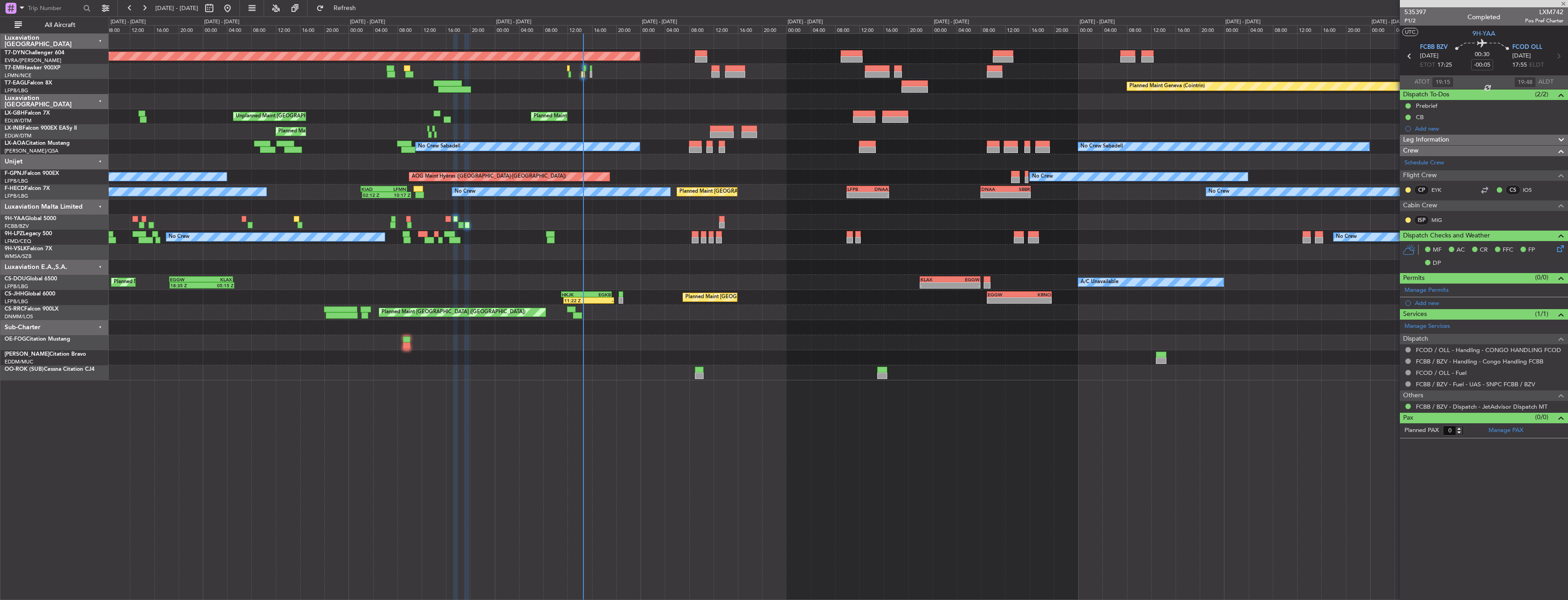
type input "13"
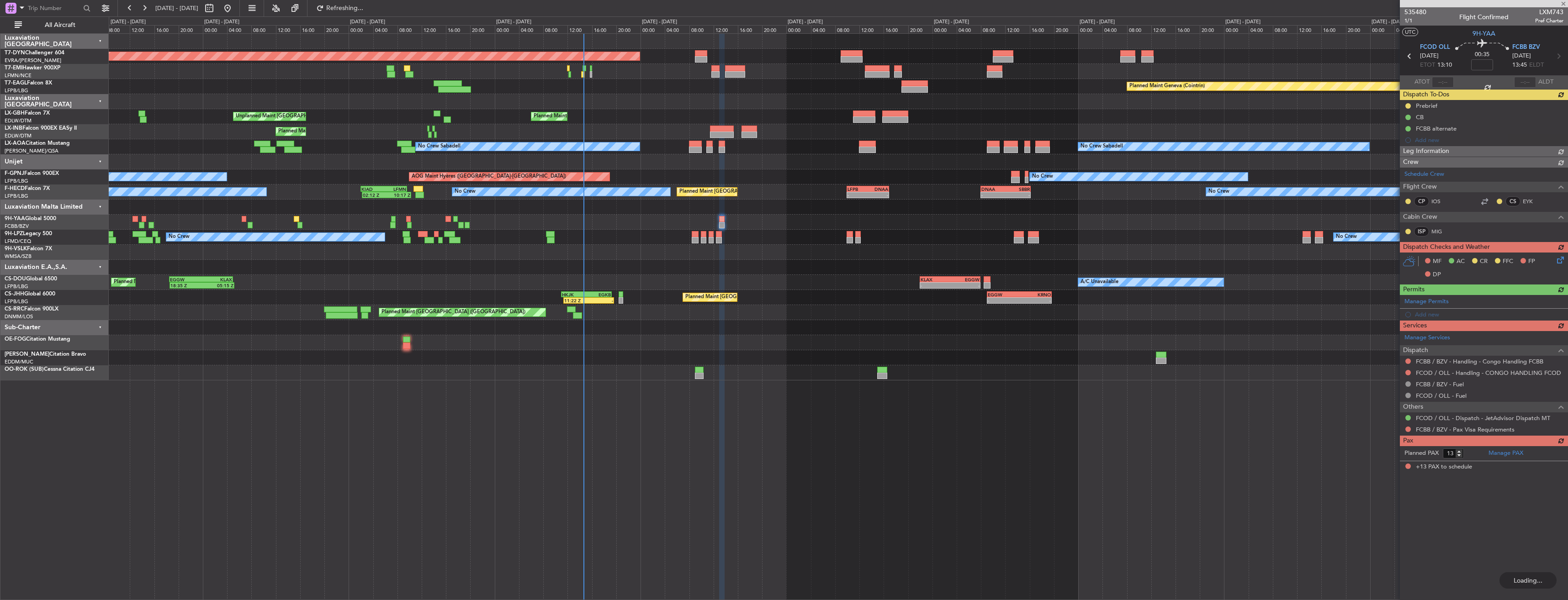
click at [612, 221] on div at bounding box center [838, 222] width 1459 height 15
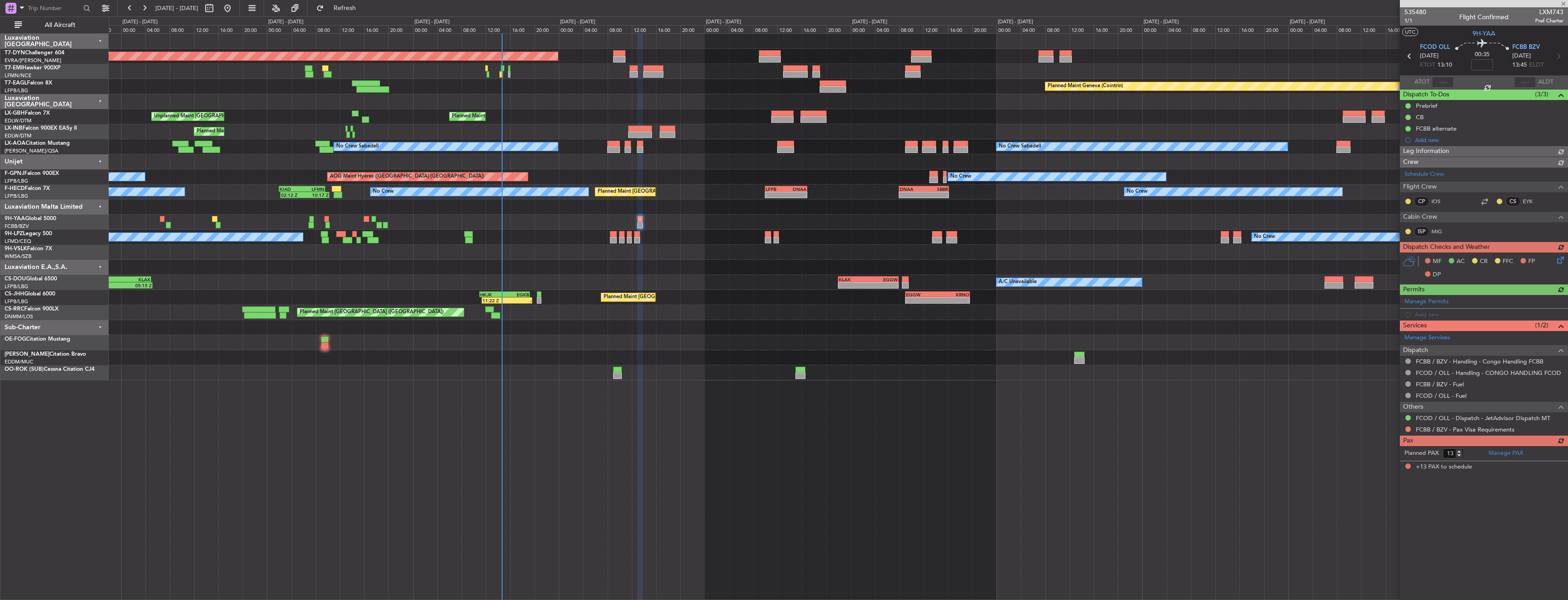
type input "-00:05"
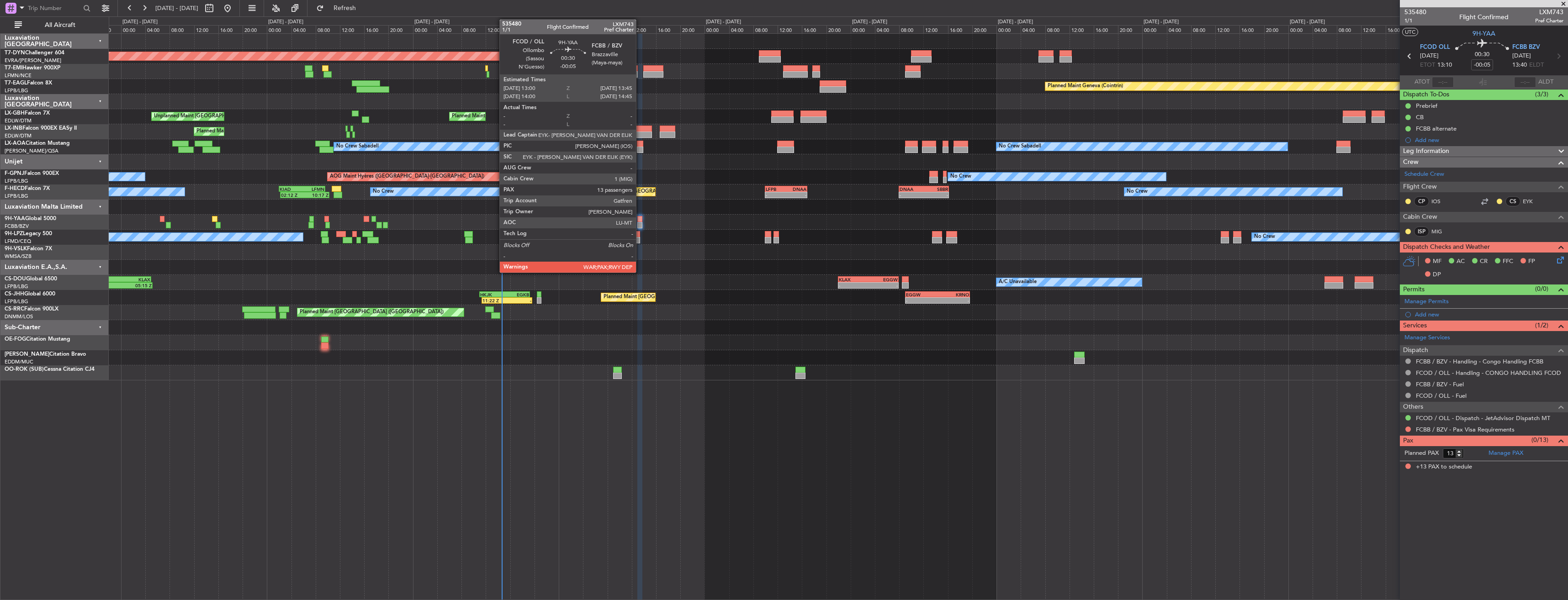
click at [640, 219] on div at bounding box center [639, 219] width 5 height 7
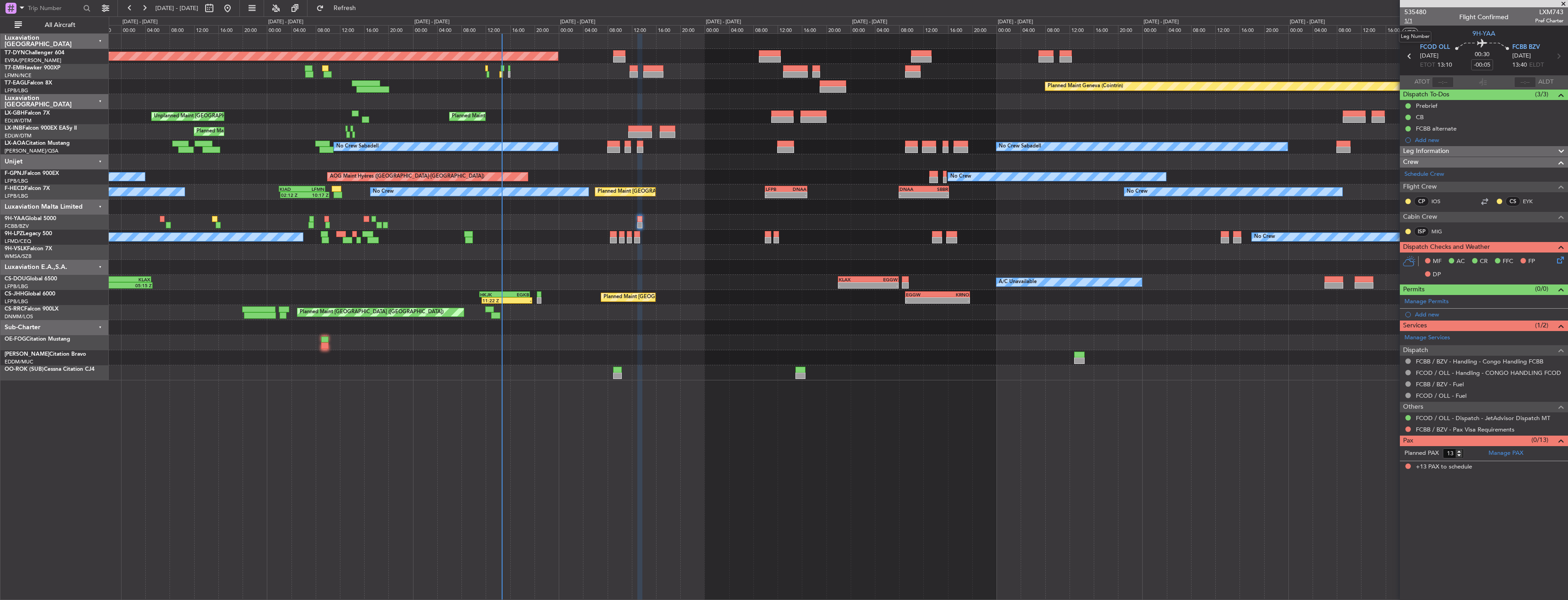
click at [1406, 21] on span "1/1" at bounding box center [1415, 21] width 22 height 8
